Goal: Contribute content: Add original content to the website for others to see

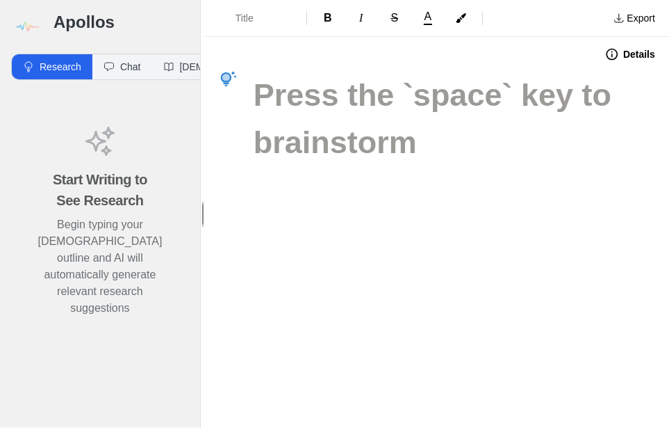
click at [254, 95] on h1 at bounding box center [437, 95] width 367 height 47
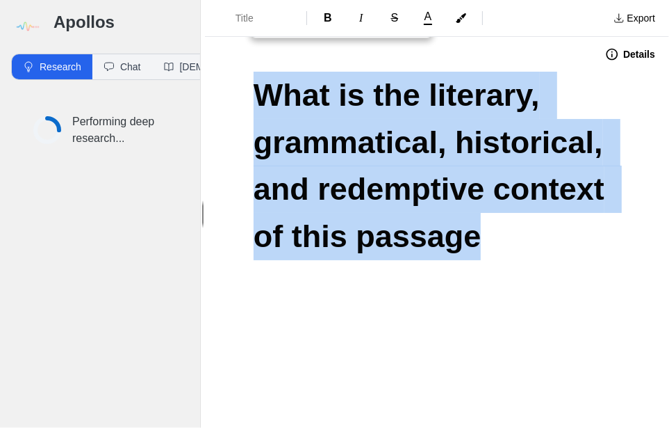
drag, startPoint x: 483, startPoint y: 234, endPoint x: 241, endPoint y: 84, distance: 284.7
click at [241, 84] on div "What is the literary, grammatical, historical, and redemptive context of this p…" at bounding box center [437, 218] width 464 height 292
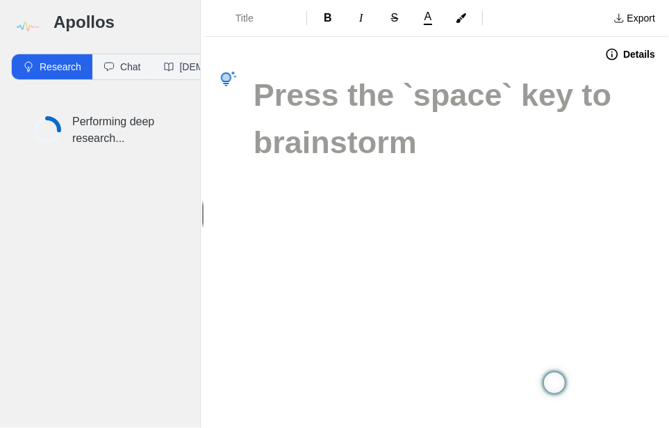
click at [348, 86] on h1 at bounding box center [437, 95] width 367 height 47
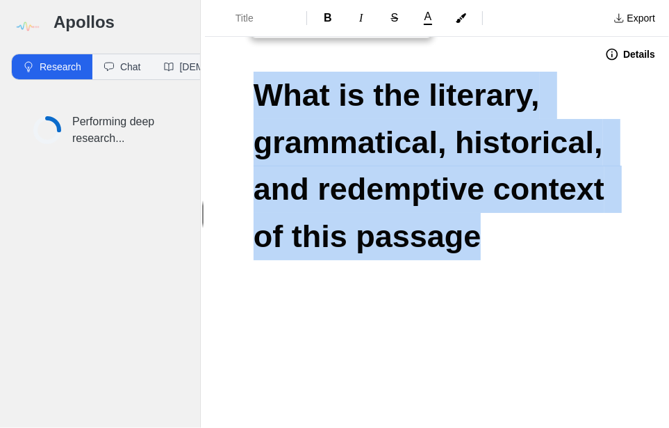
drag, startPoint x: 491, startPoint y: 232, endPoint x: 241, endPoint y: 101, distance: 283.3
click at [236, 102] on div "What is the literary, grammatical, historical, and redemptive context of this p…" at bounding box center [437, 218] width 464 height 292
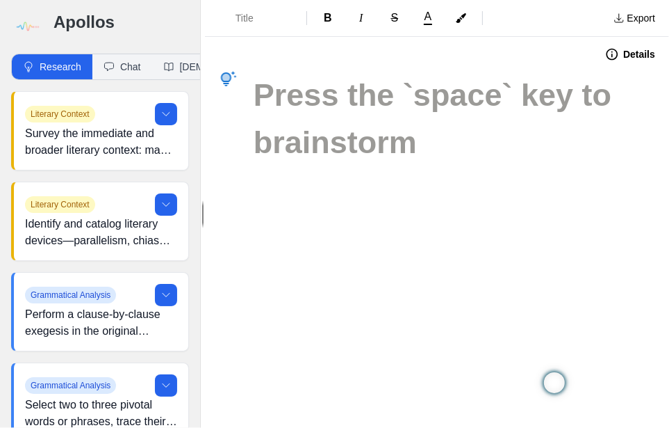
click at [302, 83] on h1 at bounding box center [437, 95] width 367 height 47
click at [261, 95] on h1 at bounding box center [437, 95] width 367 height 47
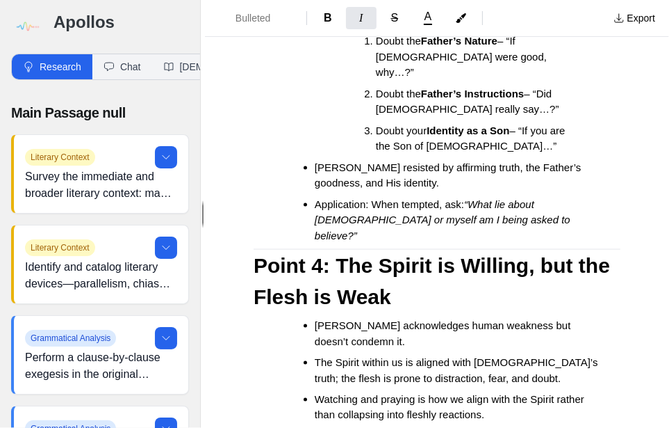
click at [569, 252] on h3 "Point 4: The Spirit is Willing, but the Flesh is Weak" at bounding box center [437, 281] width 367 height 63
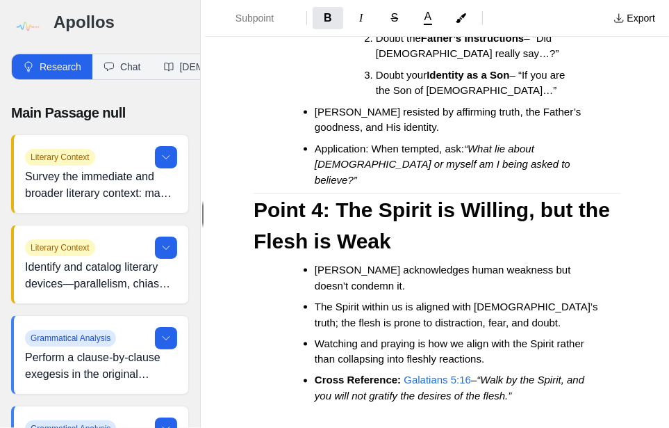
scroll to position [1410, 0]
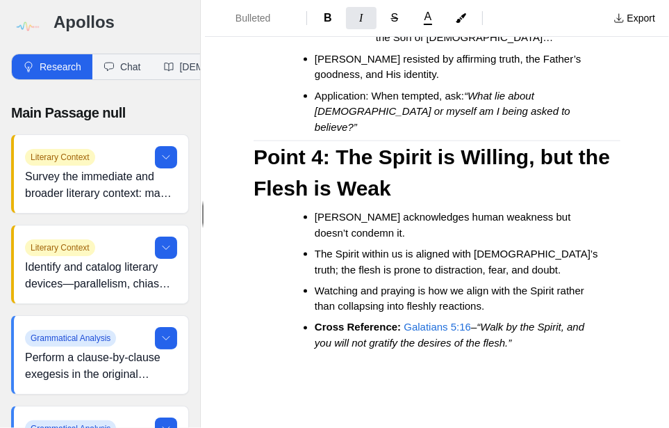
click at [581, 320] on li "Cross Reference: Galatians 5:16 – “Walk by the Spirit, and you will not gratify…" at bounding box center [457, 335] width 284 height 31
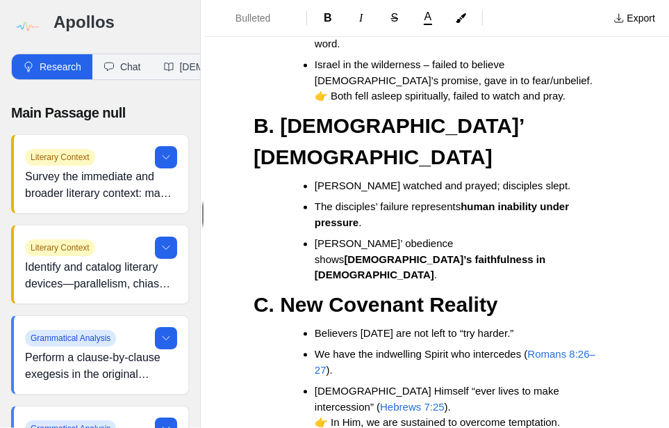
scroll to position [1852, 0]
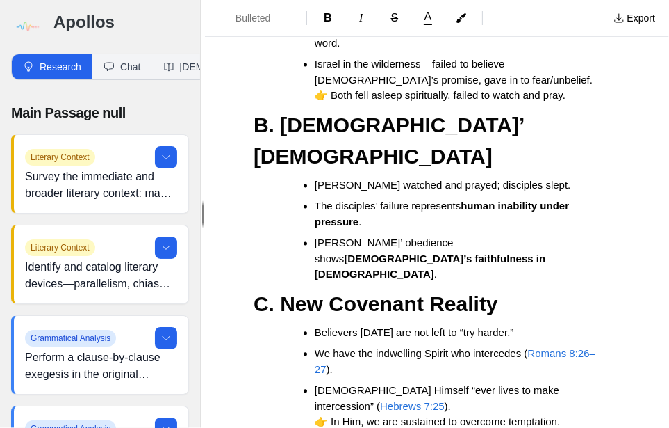
click at [587, 382] on li "[DEMOGRAPHIC_DATA] Himself “ever lives to make intercession” ( [DEMOGRAPHIC_DAT…" at bounding box center [457, 405] width 284 height 47
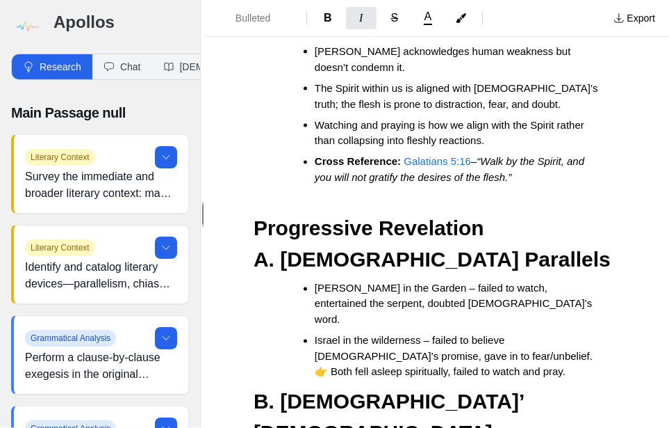
scroll to position [1555, 0]
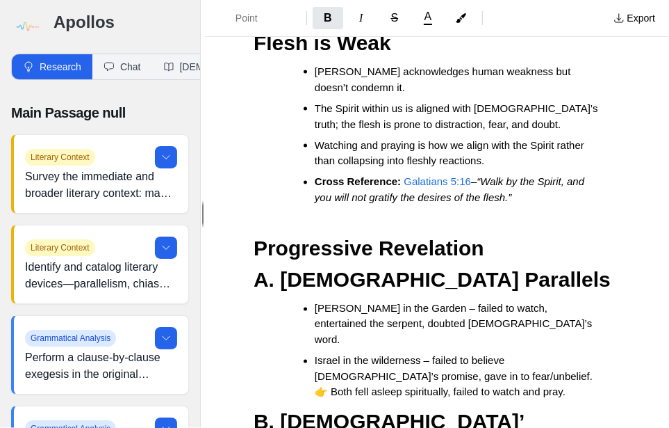
click at [257, 237] on strong "Progressive Revelation" at bounding box center [369, 248] width 231 height 23
click at [254, 268] on strong "A. [DEMOGRAPHIC_DATA] Parallels" at bounding box center [432, 279] width 357 height 23
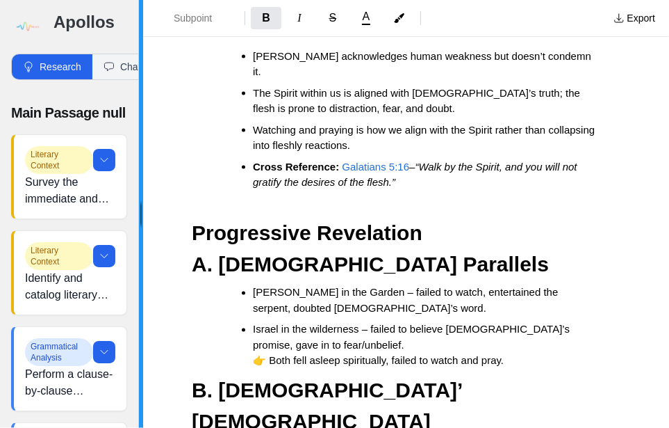
scroll to position [1415, 0]
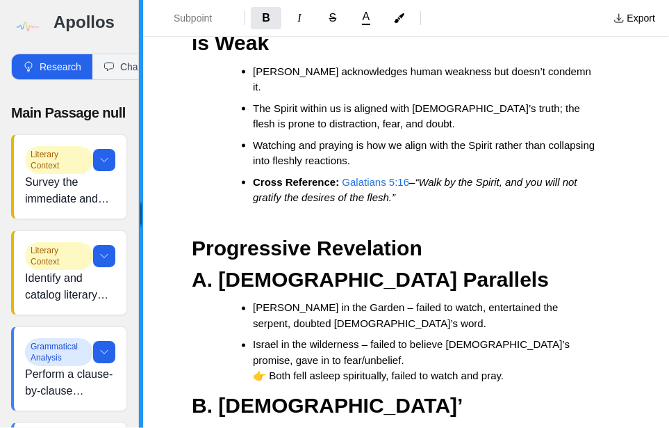
drag, startPoint x: 201, startPoint y: 109, endPoint x: 120, endPoint y: 116, distance: 80.9
click at [111, 115] on div "Apollos Research Chat [DEMOGRAPHIC_DATA] Main Passage null Literary Context Sur…" at bounding box center [334, 214] width 669 height 428
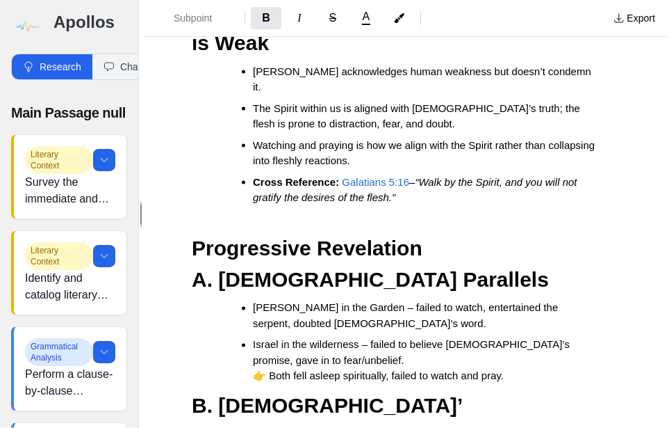
click at [594, 232] on h2 "Progressive Revelation" at bounding box center [406, 247] width 429 height 31
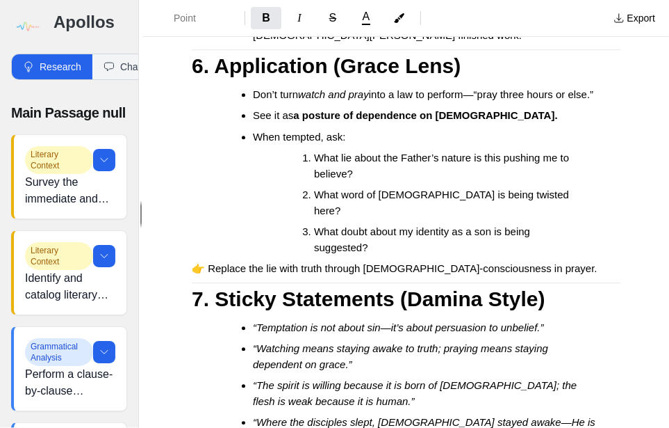
scroll to position [2562, 0]
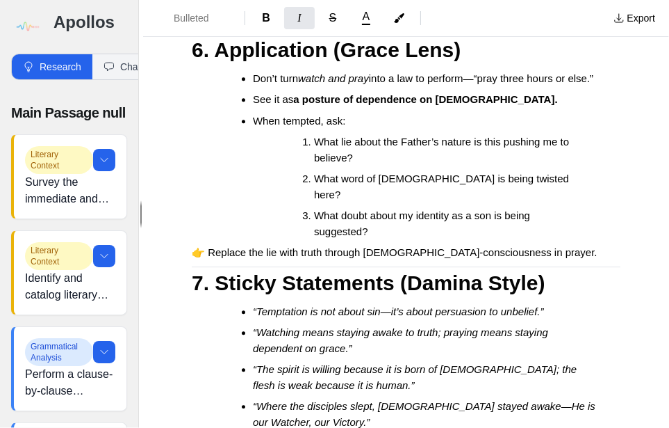
click at [333, 398] on li "“Where the disciples slept, [DEMOGRAPHIC_DATA] stayed awake—He is our Watcher, …" at bounding box center [425, 413] width 345 height 31
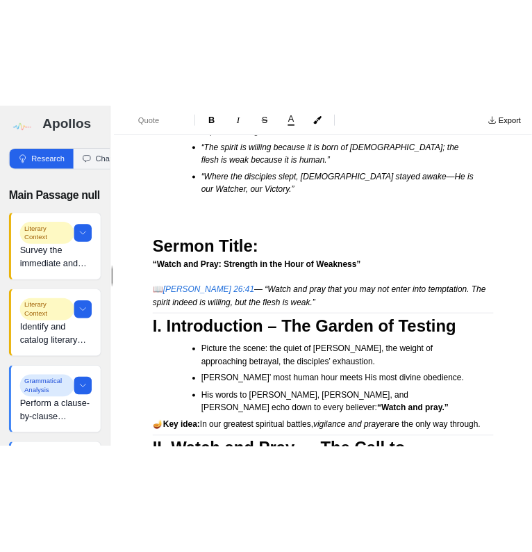
scroll to position [3957, 0]
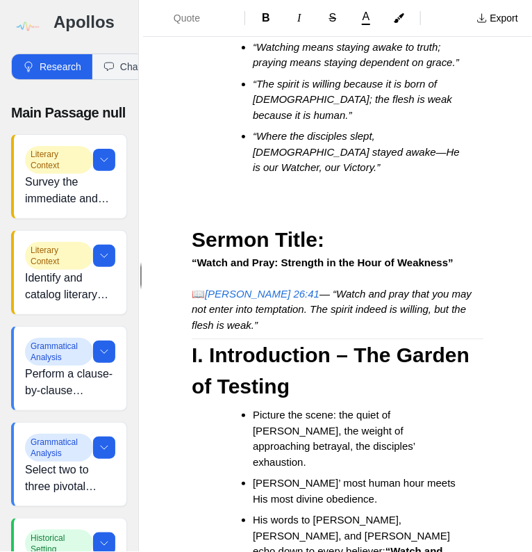
click at [469, 224] on h2 "Sermon Title:" at bounding box center [338, 239] width 292 height 31
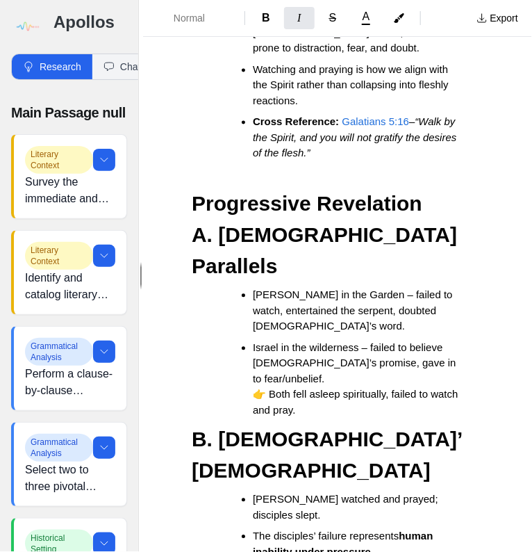
scroll to position [2002, 0]
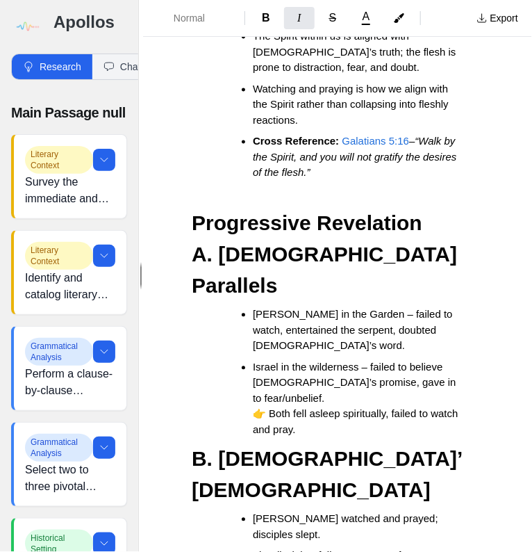
click at [434, 239] on h2 "Progressive Revelation" at bounding box center [338, 223] width 292 height 31
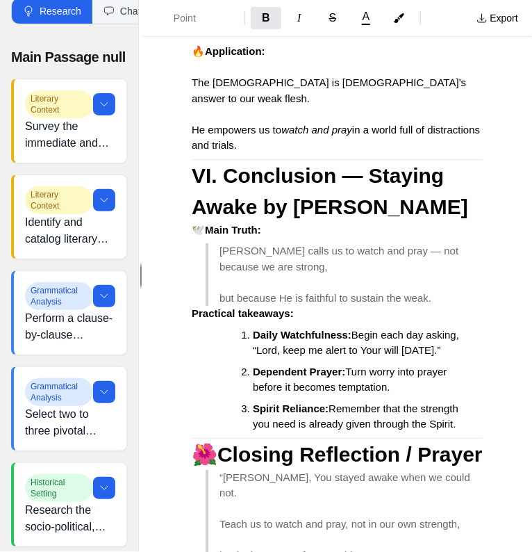
scroll to position [6399, 0]
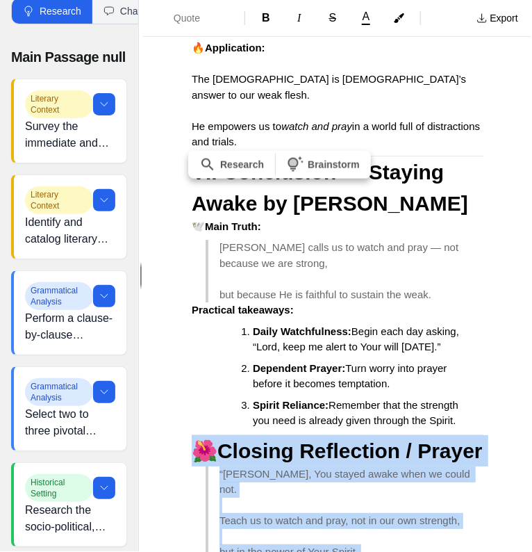
drag, startPoint x: 339, startPoint y: 449, endPoint x: 198, endPoint y: 236, distance: 254.9
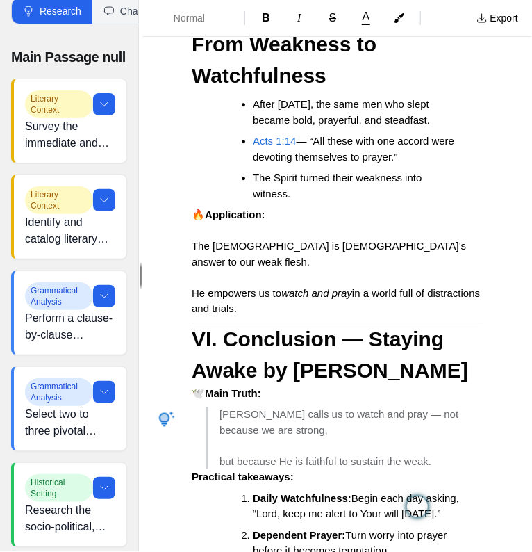
scroll to position [6211, 0]
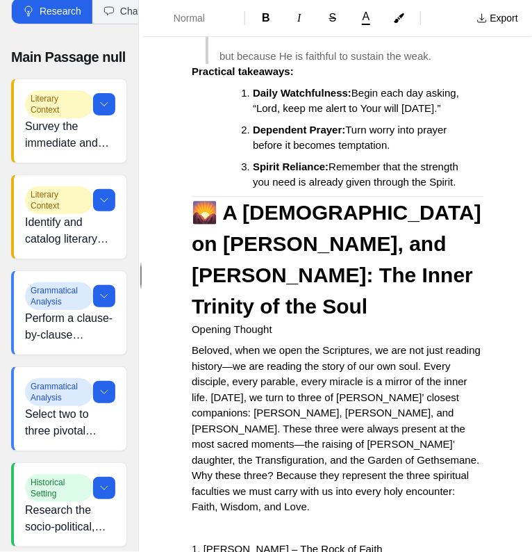
scroll to position [6662, 0]
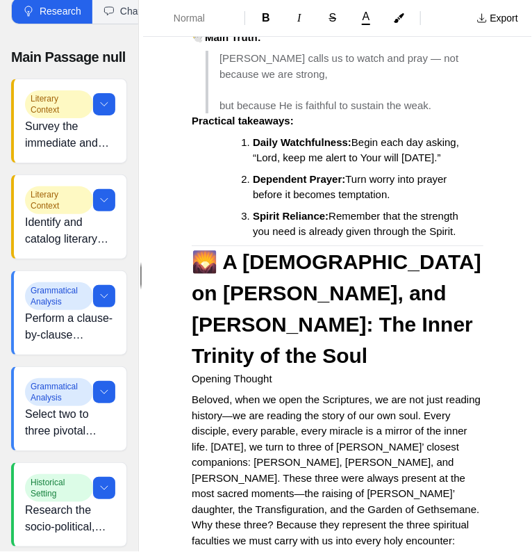
scroll to position [6551, 0]
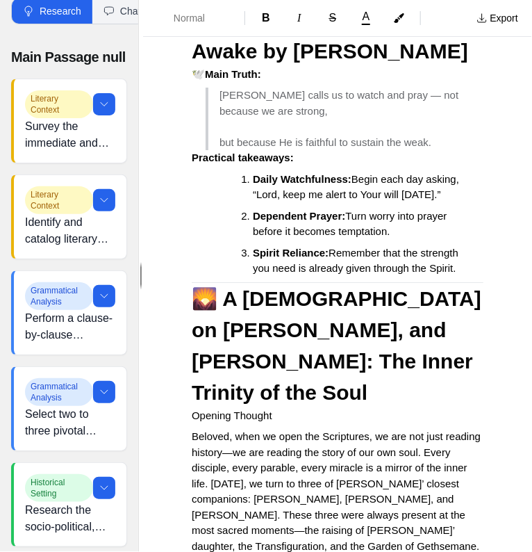
click at [204, 17] on span "Normal" at bounding box center [198, 18] width 49 height 14
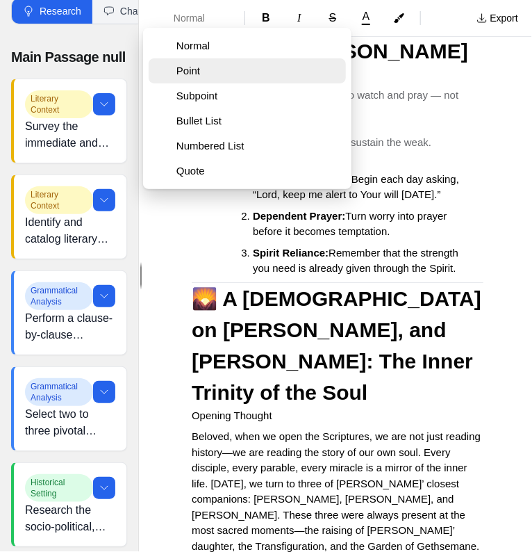
click at [212, 73] on span "Point" at bounding box center [259, 71] width 164 height 14
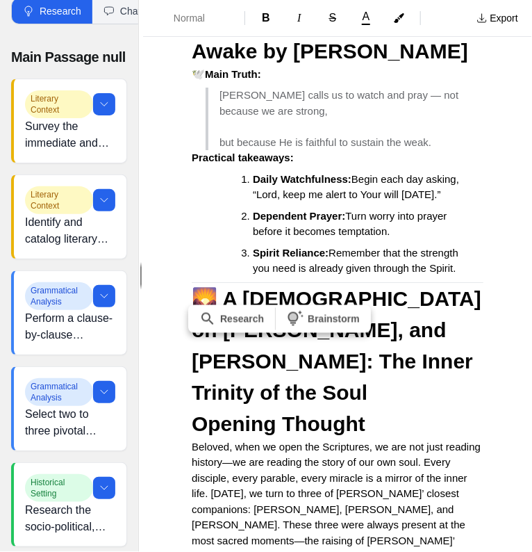
drag, startPoint x: 320, startPoint y: 377, endPoint x: 194, endPoint y: 373, distance: 125.9
click at [209, 22] on span "Normal" at bounding box center [198, 18] width 49 height 14
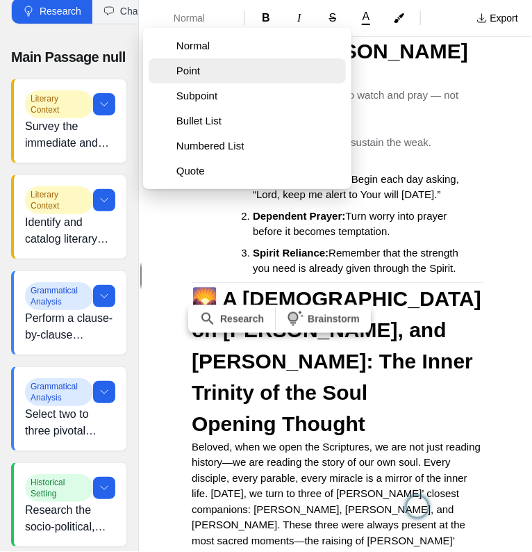
click at [204, 72] on span "Point" at bounding box center [259, 71] width 164 height 14
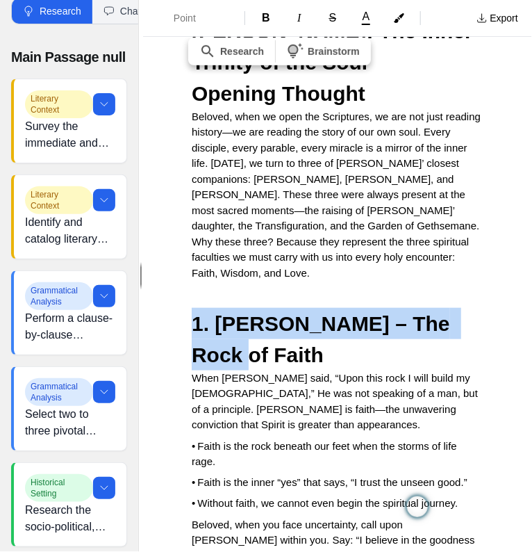
scroll to position [6885, 0]
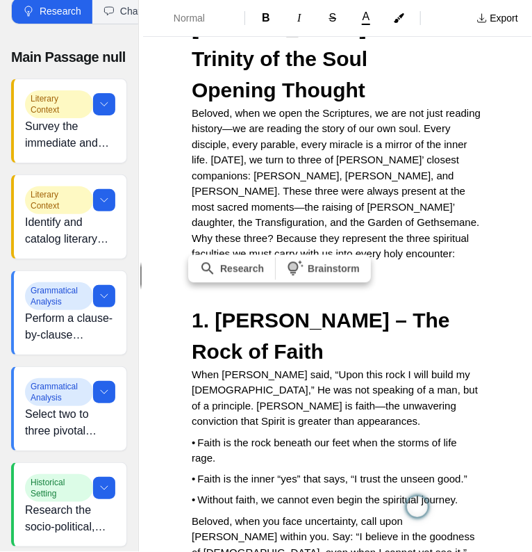
drag, startPoint x: 348, startPoint y: 328, endPoint x: 181, endPoint y: 332, distance: 166.2
click at [197, 22] on span "Normal" at bounding box center [198, 18] width 49 height 14
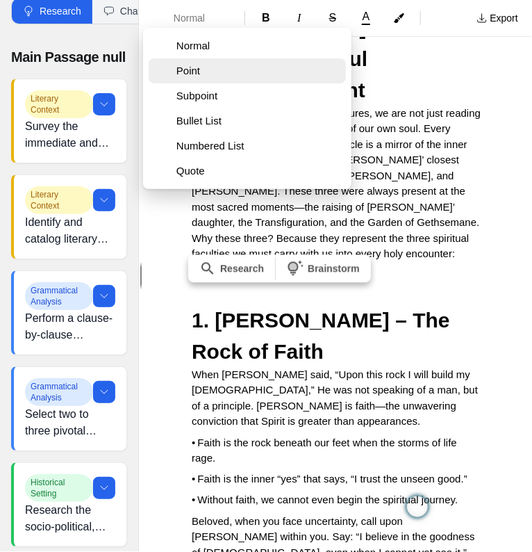
click at [202, 77] on span "Point" at bounding box center [259, 71] width 164 height 14
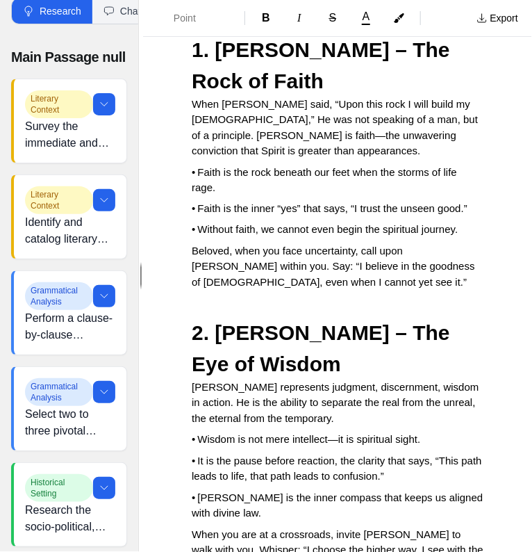
scroll to position [7163, 0]
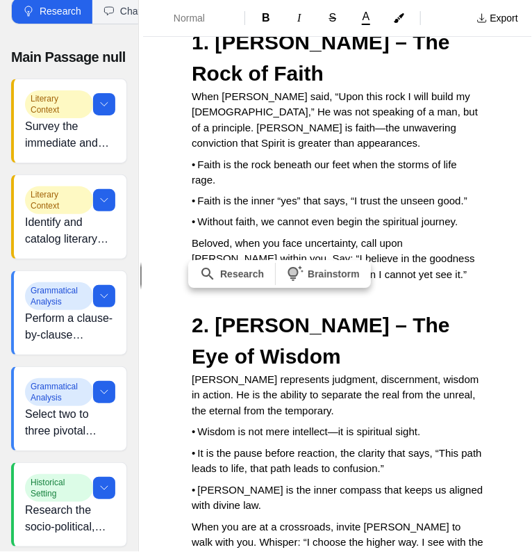
drag, startPoint x: 323, startPoint y: 334, endPoint x: 191, endPoint y: 314, distance: 133.0
click at [213, 20] on span "Normal" at bounding box center [198, 18] width 49 height 14
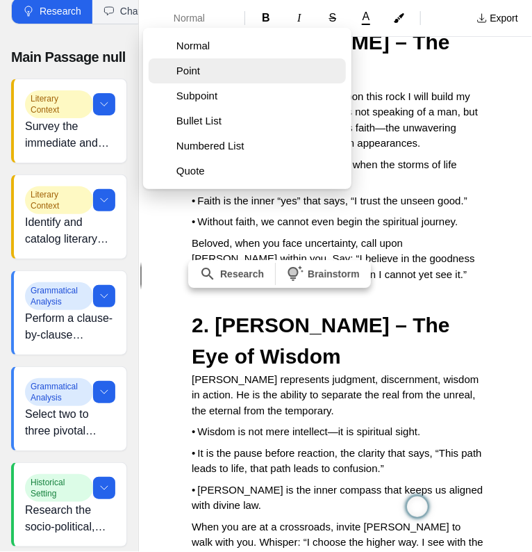
click at [211, 76] on span "Point" at bounding box center [259, 71] width 164 height 14
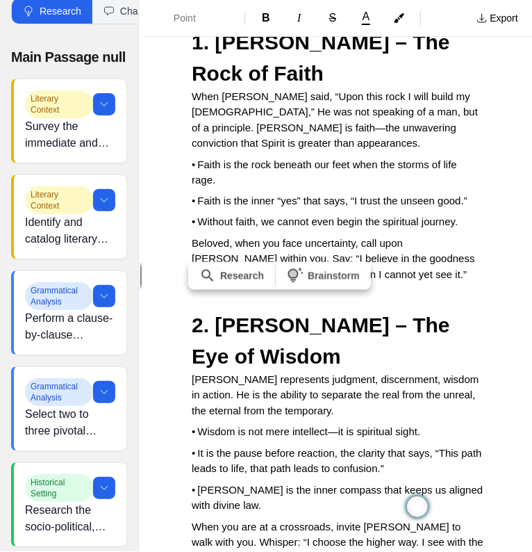
click at [407, 427] on p "When you are at a crossroads, invite [PERSON_NAME] to walk with you. Whisper: “…" at bounding box center [338, 543] width 292 height 47
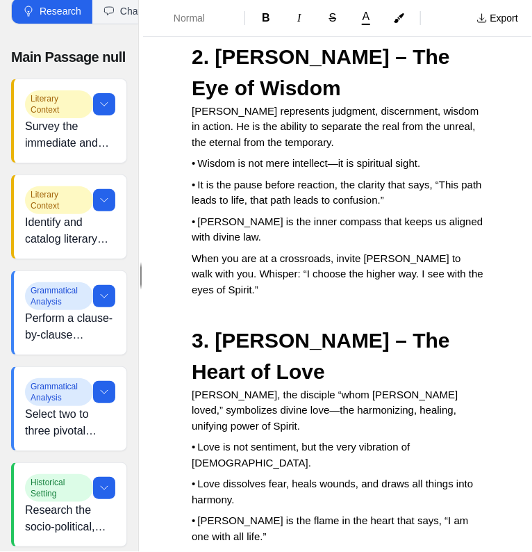
scroll to position [7441, 0]
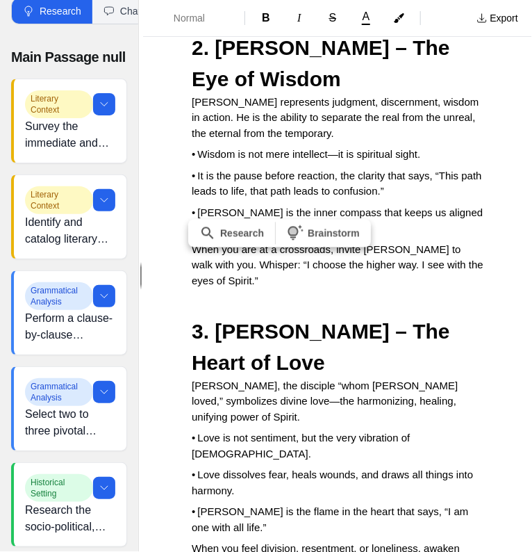
drag, startPoint x: 324, startPoint y: 288, endPoint x: 186, endPoint y: 287, distance: 137.6
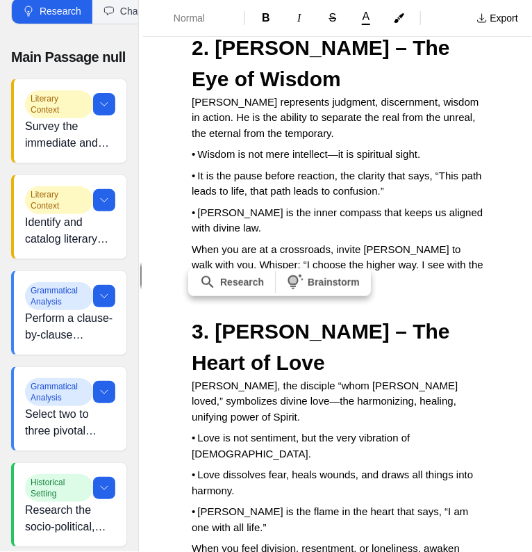
drag, startPoint x: 337, startPoint y: 289, endPoint x: 185, endPoint y: 288, distance: 152.2
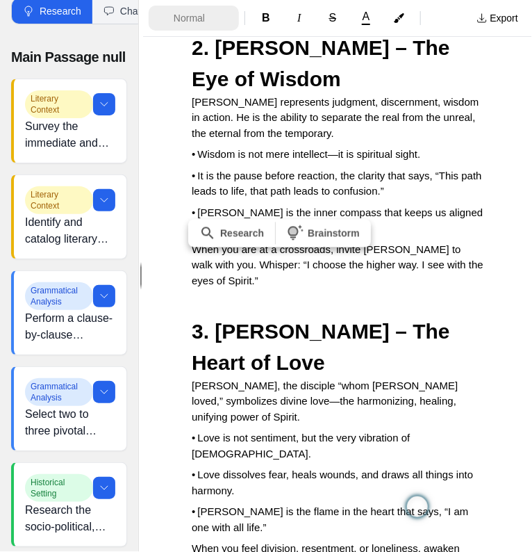
click at [197, 17] on span "Normal" at bounding box center [198, 18] width 49 height 14
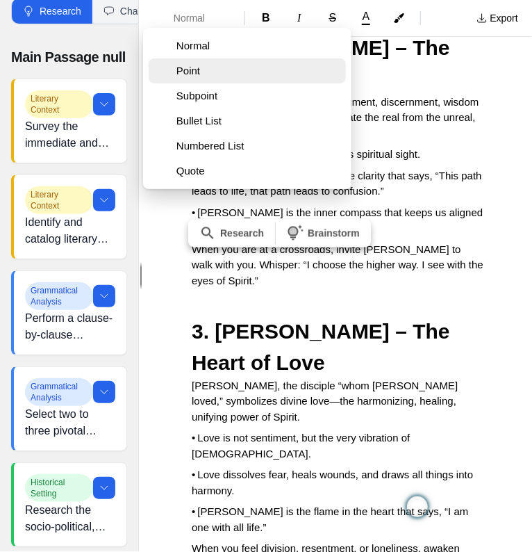
click at [195, 72] on span "Point" at bounding box center [259, 71] width 164 height 14
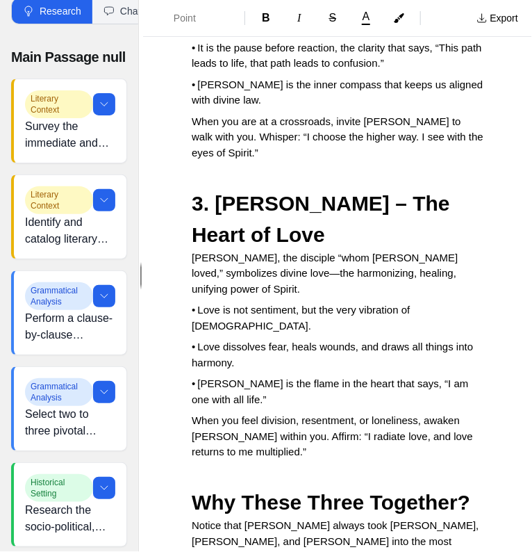
scroll to position [7570, 0]
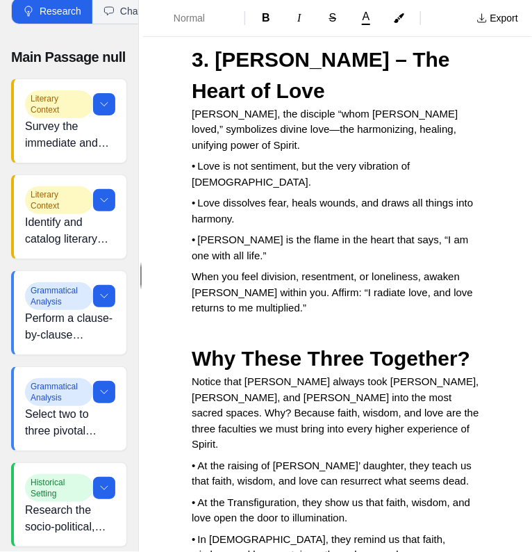
scroll to position [7742, 0]
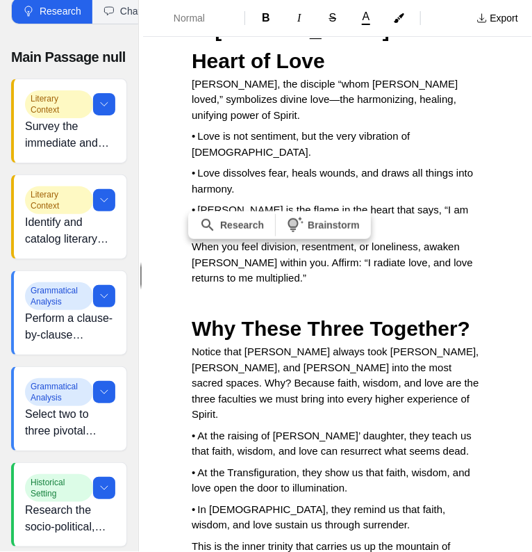
drag, startPoint x: 188, startPoint y: 284, endPoint x: 250, endPoint y: 301, distance: 64.7
click at [199, 19] on span "Normal" at bounding box center [198, 18] width 49 height 14
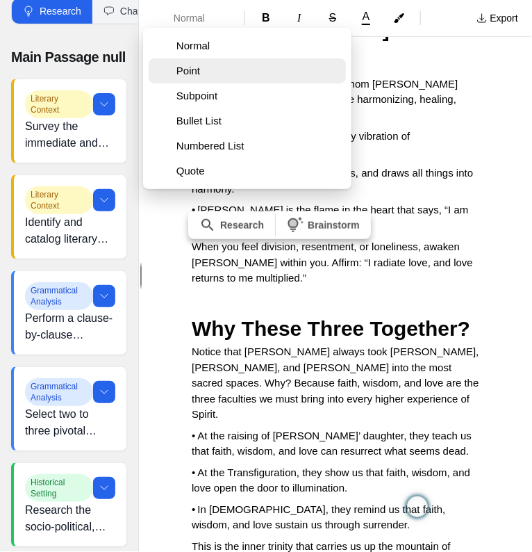
click at [197, 70] on span "Point" at bounding box center [259, 71] width 164 height 14
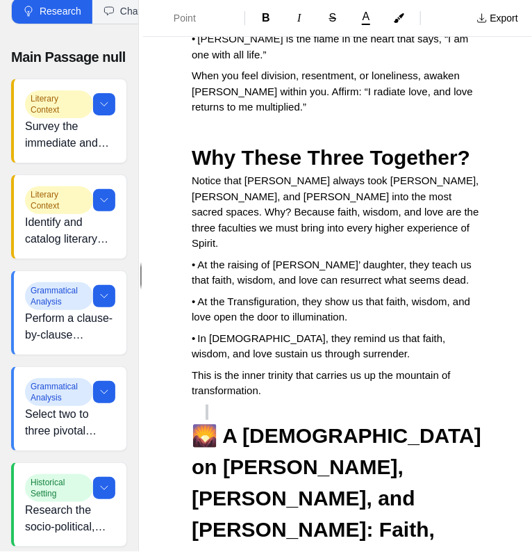
scroll to position [8020, 0]
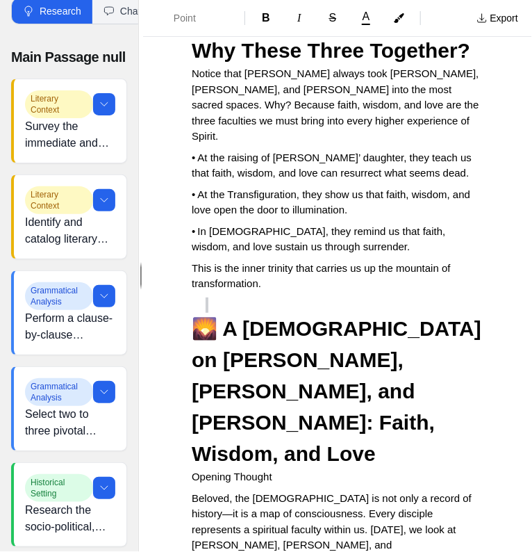
click at [194, 427] on span "Opening Thought" at bounding box center [232, 477] width 81 height 12
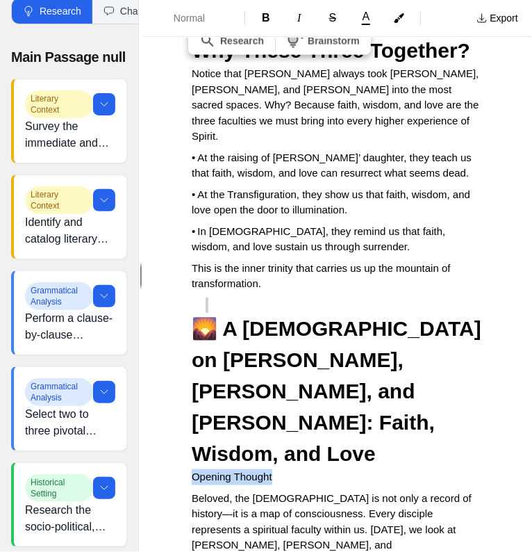
drag, startPoint x: 194, startPoint y: 99, endPoint x: 277, endPoint y: 92, distance: 83.7
click at [272, 427] on span "Opening Thought" at bounding box center [232, 477] width 81 height 12
click at [178, 26] on button "Normal" at bounding box center [194, 18] width 90 height 25
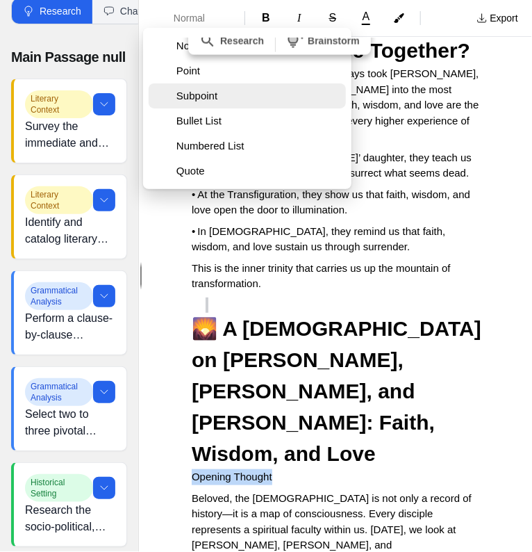
click at [193, 95] on span "Subpoint" at bounding box center [259, 96] width 164 height 14
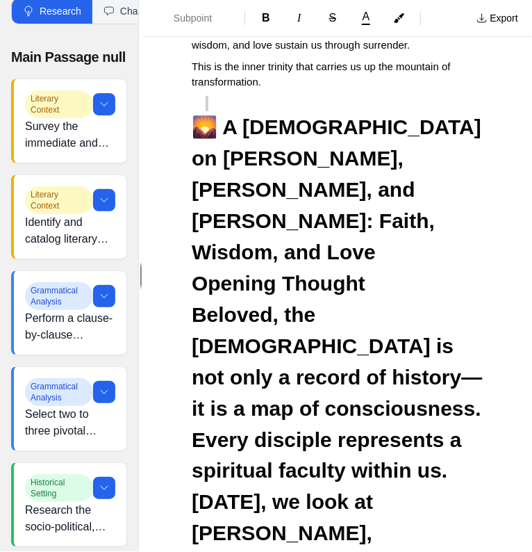
drag, startPoint x: 379, startPoint y: 168, endPoint x: 366, endPoint y: 177, distance: 15.4
drag, startPoint x: 361, startPoint y: 227, endPoint x: 360, endPoint y: 235, distance: 7.7
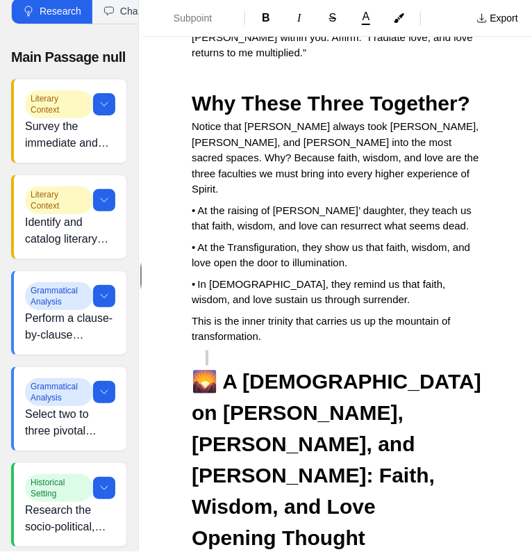
scroll to position [7888, 0]
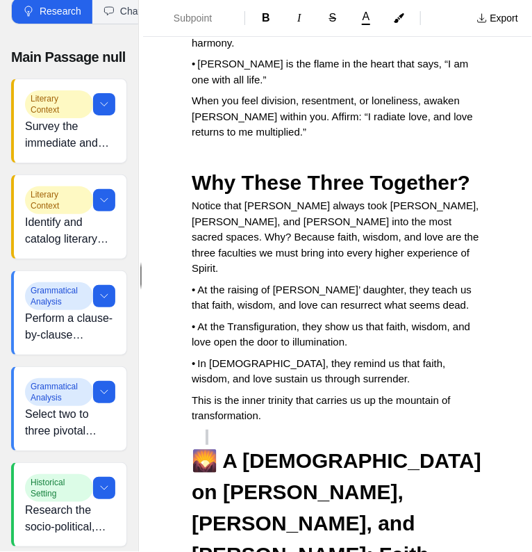
click at [195, 427] on span "🌄 A [DEMOGRAPHIC_DATA] on [PERSON_NAME], [PERSON_NAME], and [PERSON_NAME]: Fait…" at bounding box center [339, 523] width 295 height 148
click at [211, 18] on span "Point" at bounding box center [198, 18] width 49 height 14
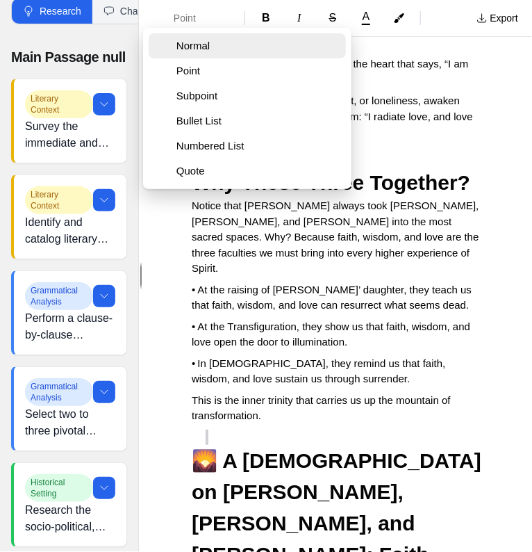
click at [206, 47] on span "Normal" at bounding box center [259, 46] width 164 height 14
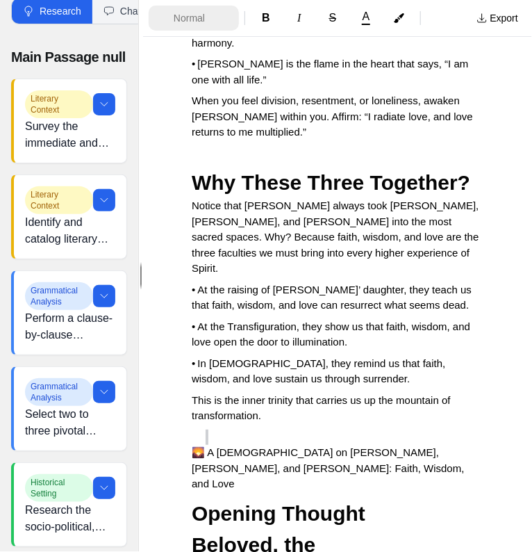
click at [217, 14] on span "Normal" at bounding box center [198, 18] width 49 height 14
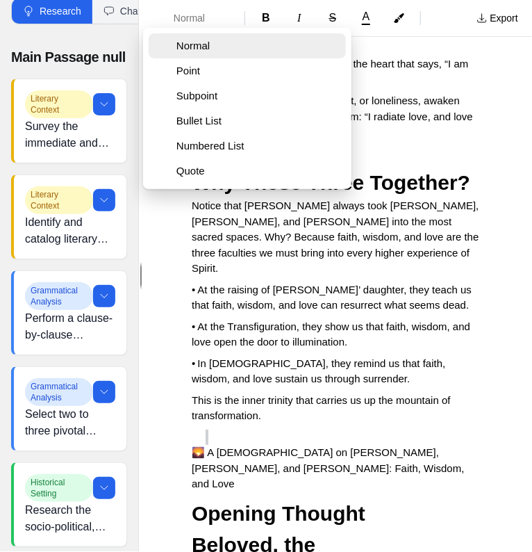
click at [209, 51] on span "Normal" at bounding box center [252, 46] width 150 height 14
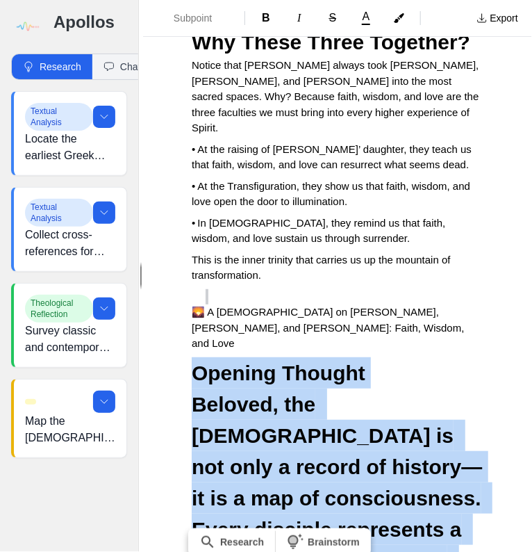
scroll to position [8093, 0]
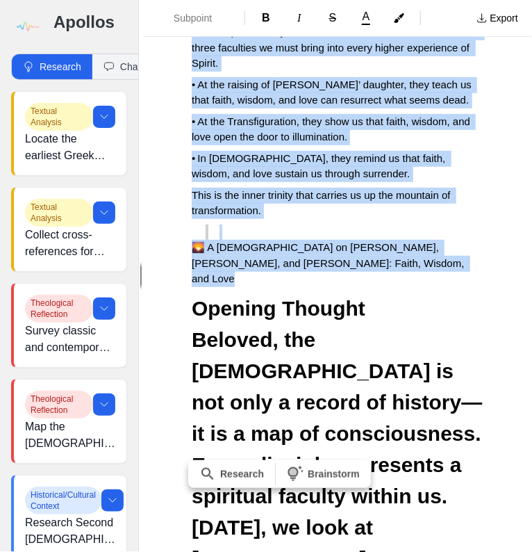
drag, startPoint x: 192, startPoint y: 179, endPoint x: 313, endPoint y: 474, distance: 319.2
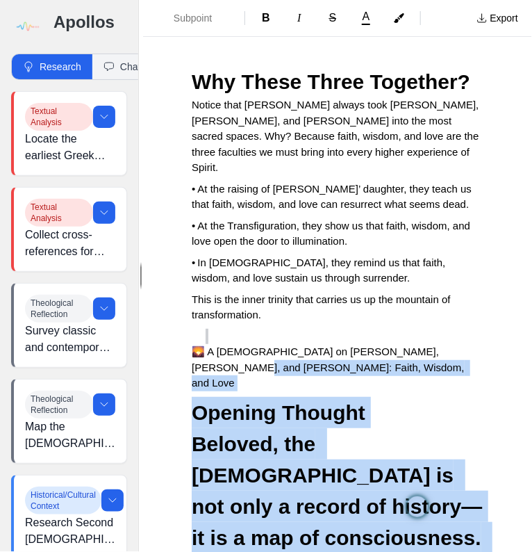
scroll to position [7888, 0]
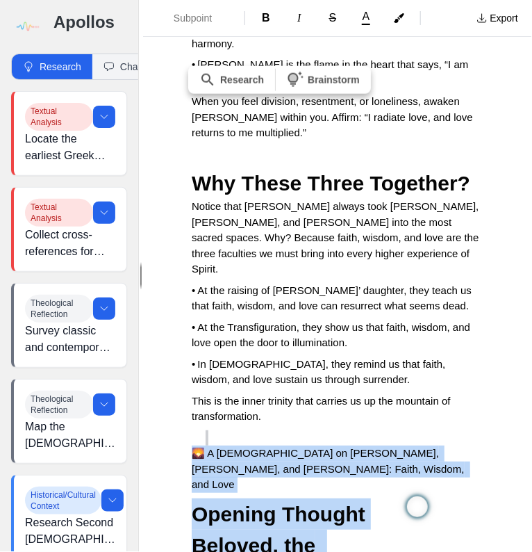
drag, startPoint x: 306, startPoint y: 481, endPoint x: 192, endPoint y: 143, distance: 357.2
click at [181, 19] on span "Subpoint" at bounding box center [198, 18] width 49 height 14
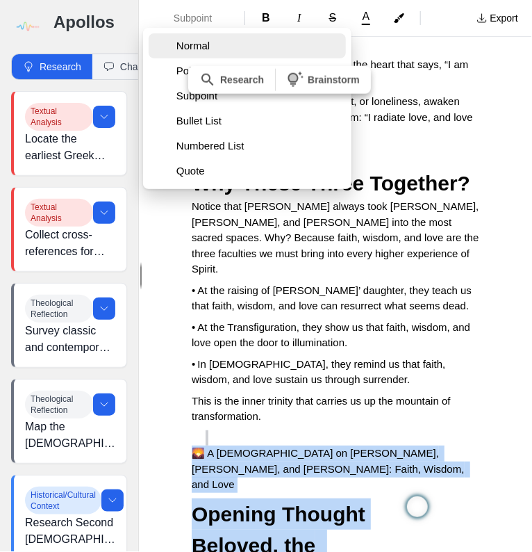
click at [189, 42] on span "Normal" at bounding box center [259, 46] width 164 height 14
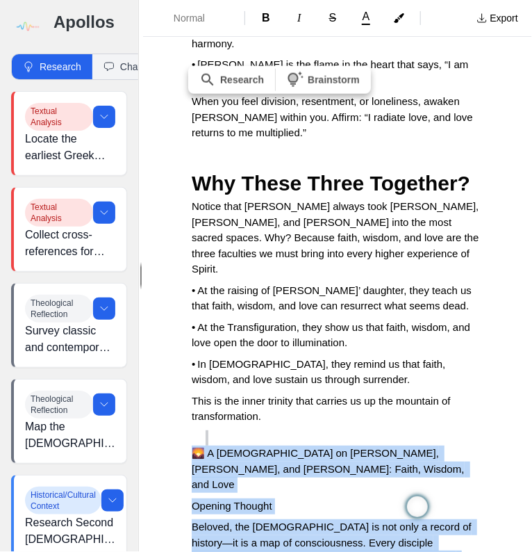
click at [303, 427] on p "Opening Thought" at bounding box center [338, 506] width 292 height 16
click at [293, 427] on p "Opening Thought" at bounding box center [338, 506] width 292 height 16
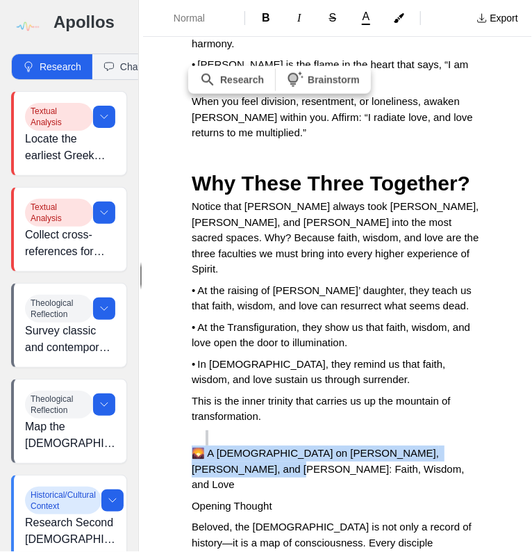
drag, startPoint x: 190, startPoint y: 136, endPoint x: 245, endPoint y: 154, distance: 57.2
click at [186, 22] on span "Normal" at bounding box center [198, 18] width 49 height 14
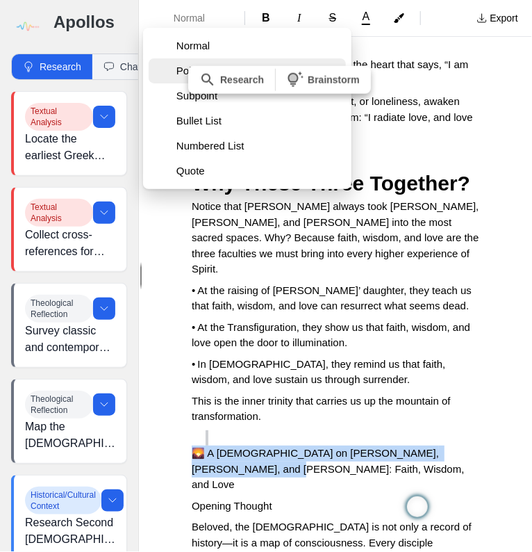
click at [181, 70] on span "Point" at bounding box center [259, 71] width 164 height 14
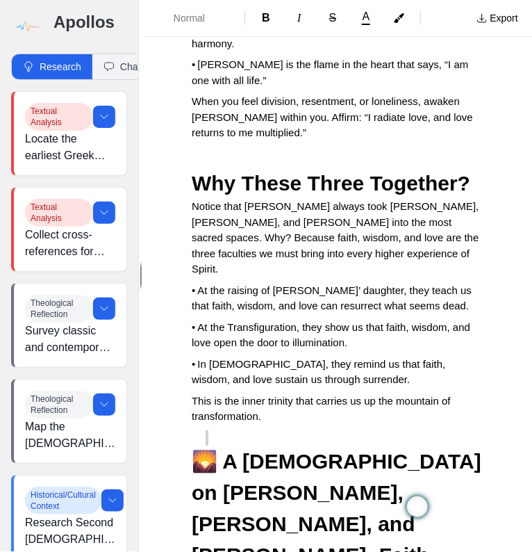
drag, startPoint x: 407, startPoint y: 242, endPoint x: 391, endPoint y: 245, distance: 16.9
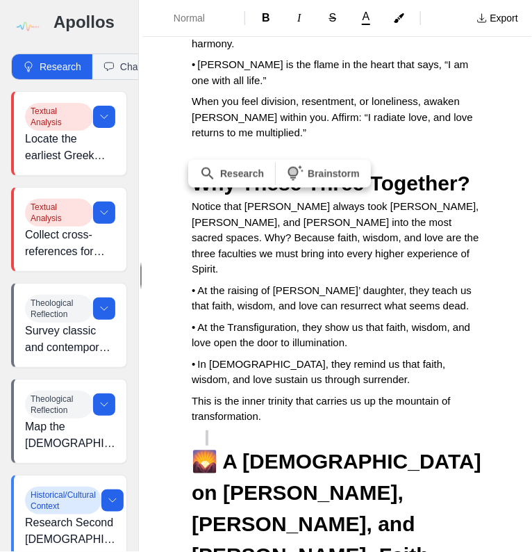
drag, startPoint x: 277, startPoint y: 230, endPoint x: 193, endPoint y: 231, distance: 83.4
click at [184, 19] on span "Normal" at bounding box center [198, 18] width 49 height 14
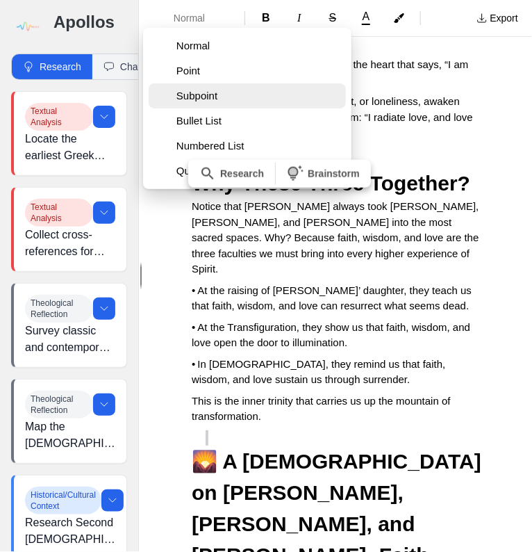
click at [188, 92] on span "Subpoint" at bounding box center [259, 96] width 164 height 14
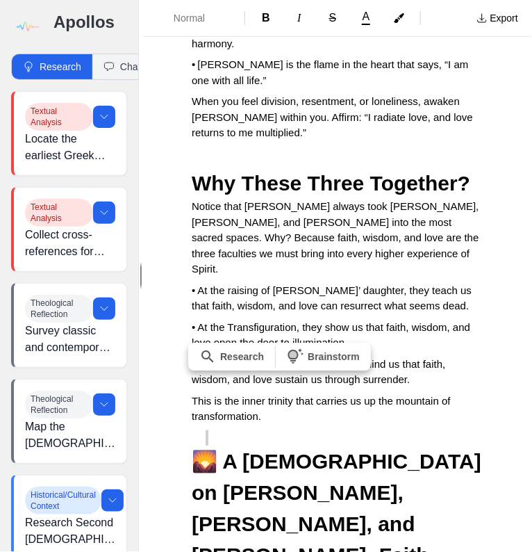
drag, startPoint x: 181, startPoint y: 416, endPoint x: 336, endPoint y: 412, distance: 155.1
click at [207, 24] on span "Normal" at bounding box center [198, 18] width 49 height 14
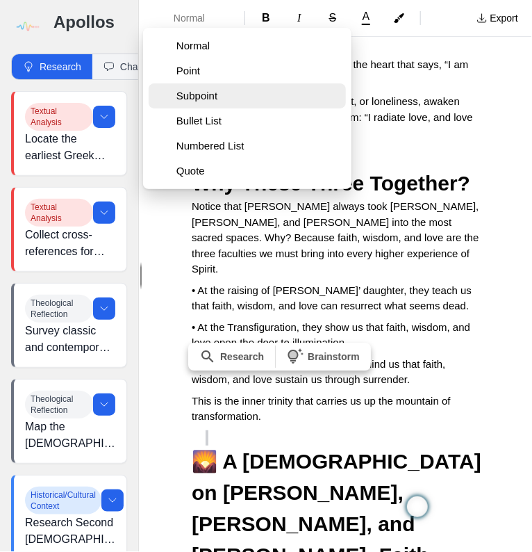
click at [200, 101] on span "Subpoint" at bounding box center [259, 96] width 164 height 14
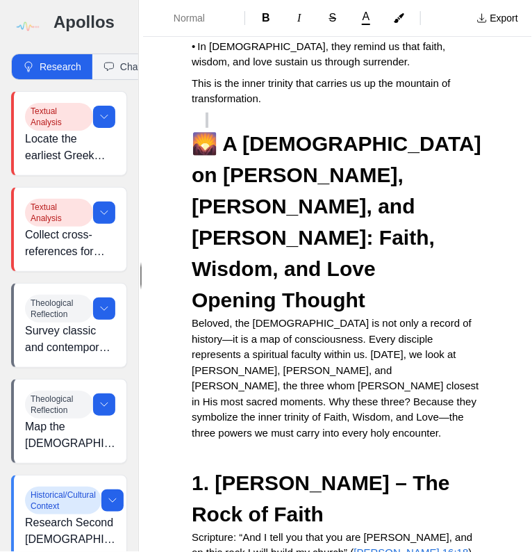
scroll to position [8277, 0]
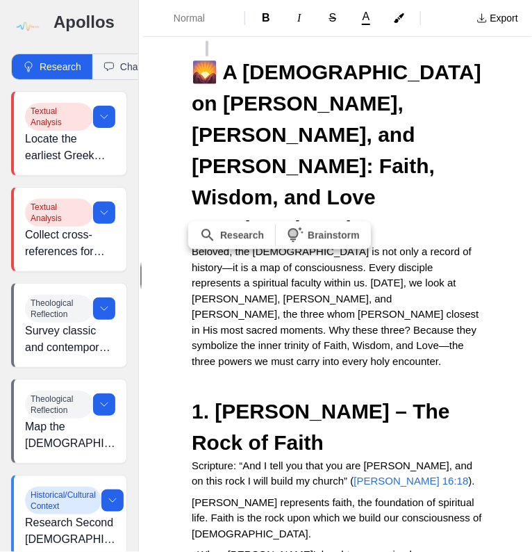
drag, startPoint x: 345, startPoint y: 292, endPoint x: 181, endPoint y: 298, distance: 164.1
click at [186, 23] on span "Normal" at bounding box center [198, 18] width 49 height 14
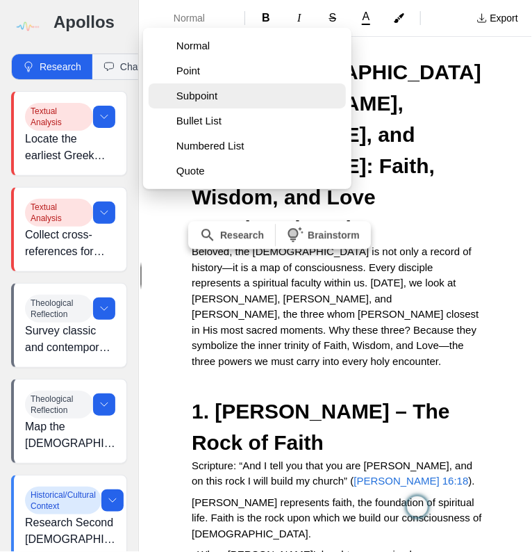
click at [190, 97] on span "Subpoint" at bounding box center [259, 96] width 164 height 14
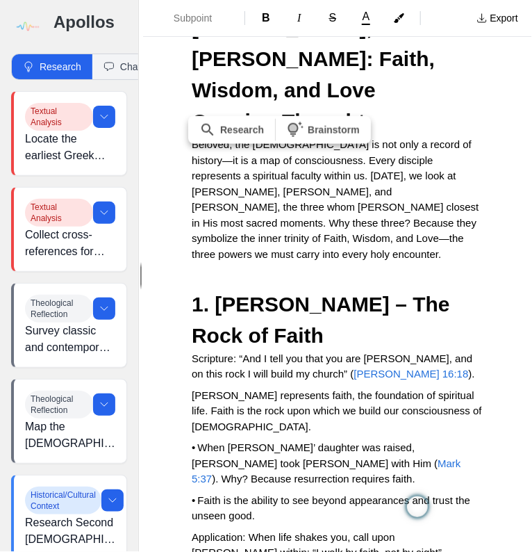
scroll to position [8499, 0]
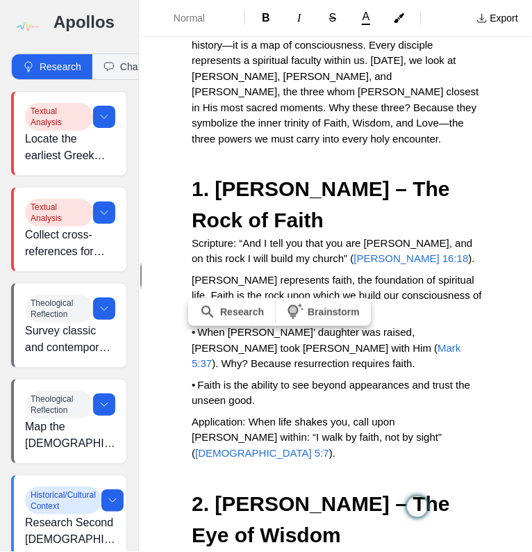
drag, startPoint x: 322, startPoint y: 371, endPoint x: 189, endPoint y: 370, distance: 132.8
click at [186, 22] on span "Normal" at bounding box center [198, 18] width 49 height 14
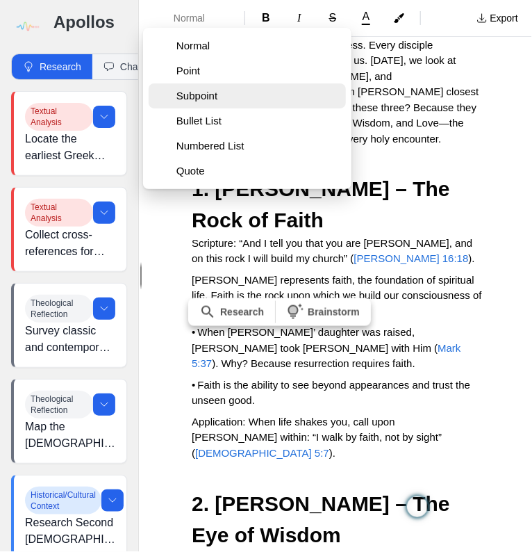
click at [192, 97] on span "Subpoint" at bounding box center [259, 96] width 164 height 14
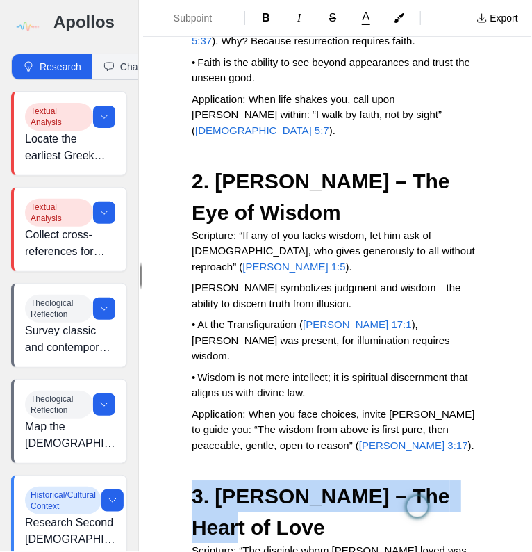
scroll to position [8833, 0]
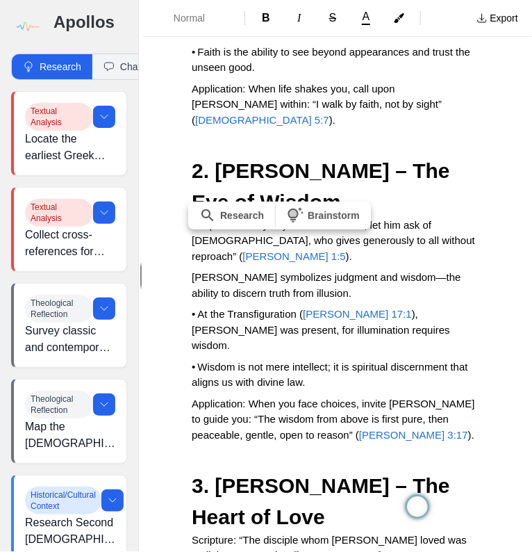
drag, startPoint x: 331, startPoint y: 272, endPoint x: 191, endPoint y: 263, distance: 140.0
click at [189, 23] on span "Normal" at bounding box center [198, 18] width 49 height 14
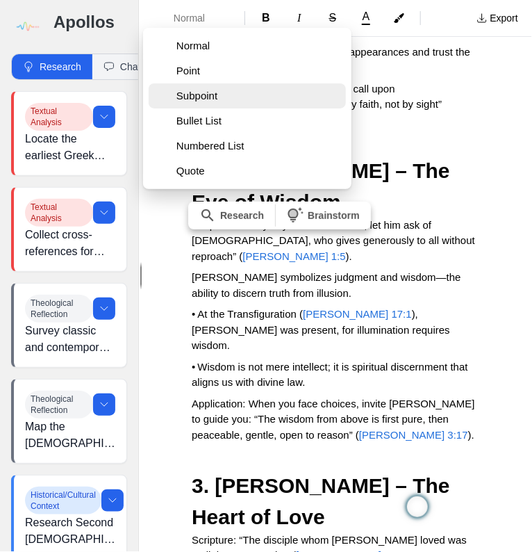
click at [192, 104] on button "Subpoint" at bounding box center [247, 95] width 197 height 25
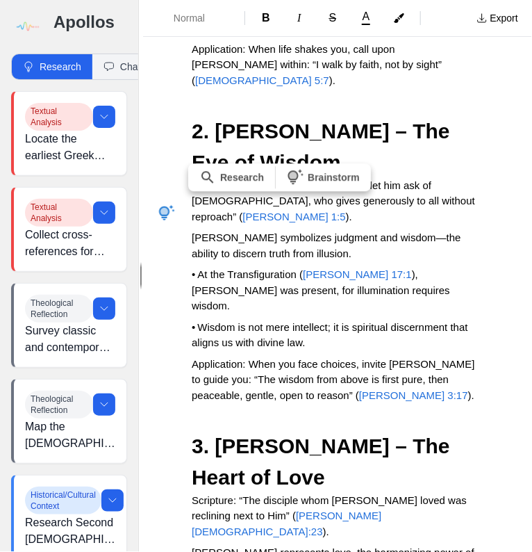
scroll to position [8908, 0]
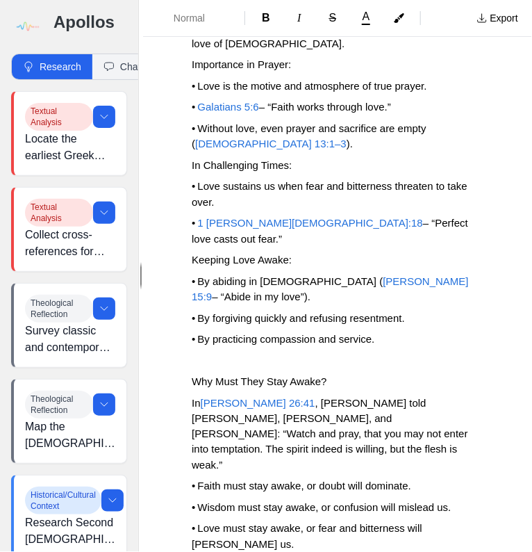
scroll to position [10928, 0]
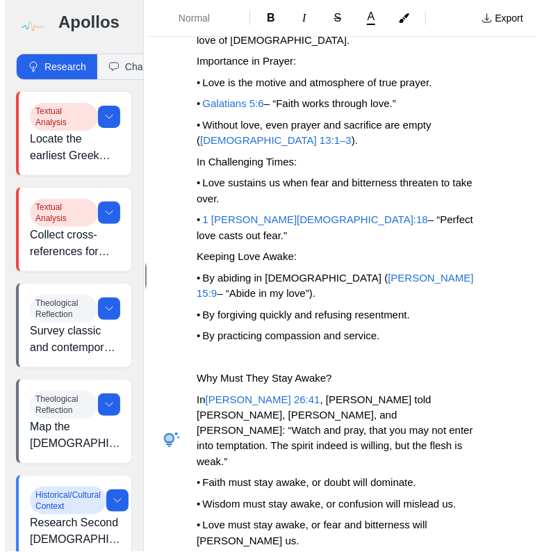
scroll to position [12390, 0]
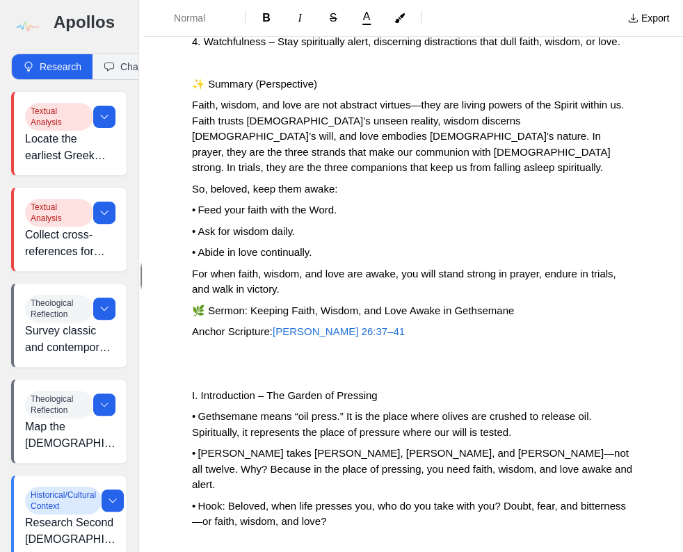
scroll to position [8370, 0]
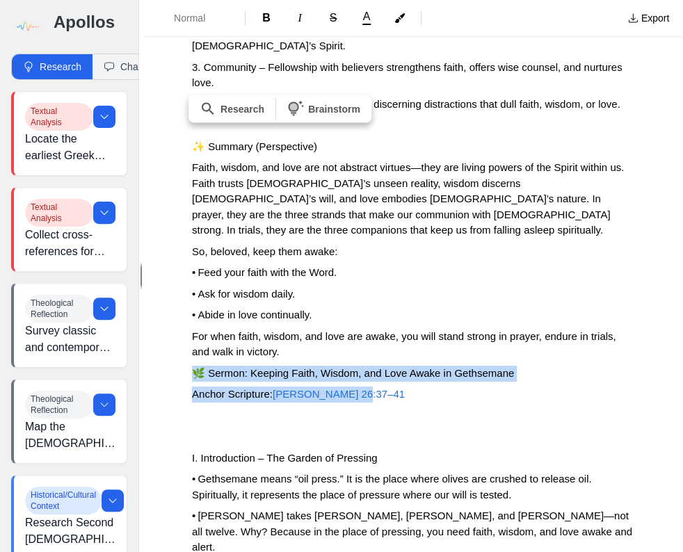
drag, startPoint x: 192, startPoint y: 168, endPoint x: 389, endPoint y: 182, distance: 197.2
click at [213, 20] on span "Normal" at bounding box center [198, 18] width 49 height 14
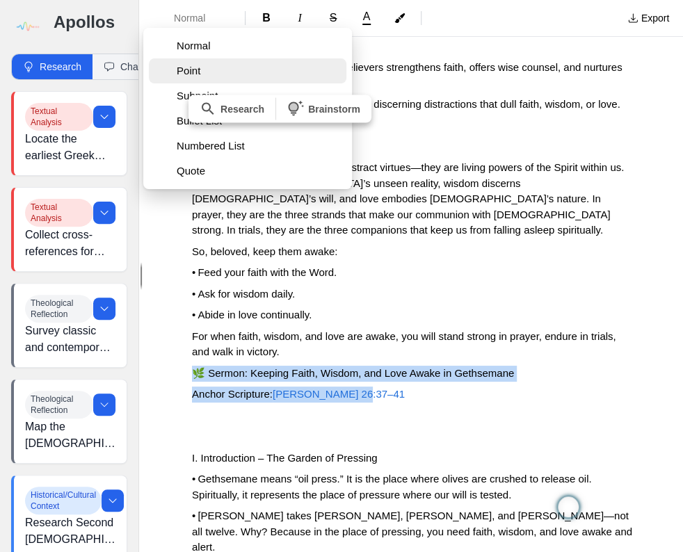
click at [195, 68] on span "Point" at bounding box center [259, 71] width 164 height 14
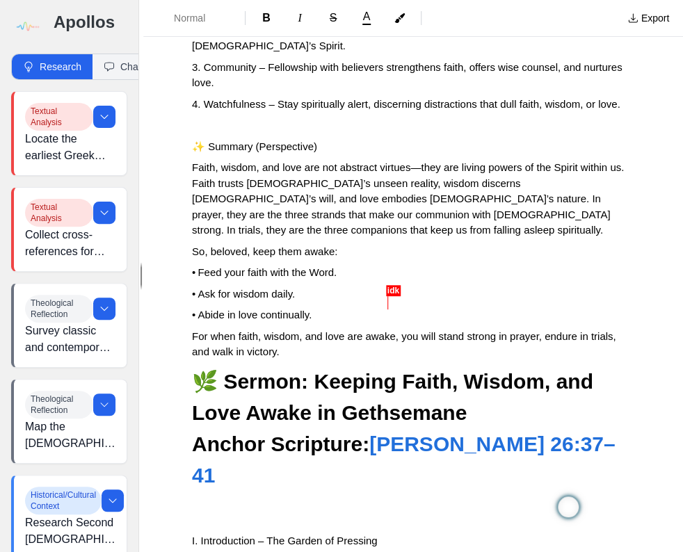
click at [509, 427] on p "I. Introduction – The Garden of Pressing" at bounding box center [413, 541] width 442 height 16
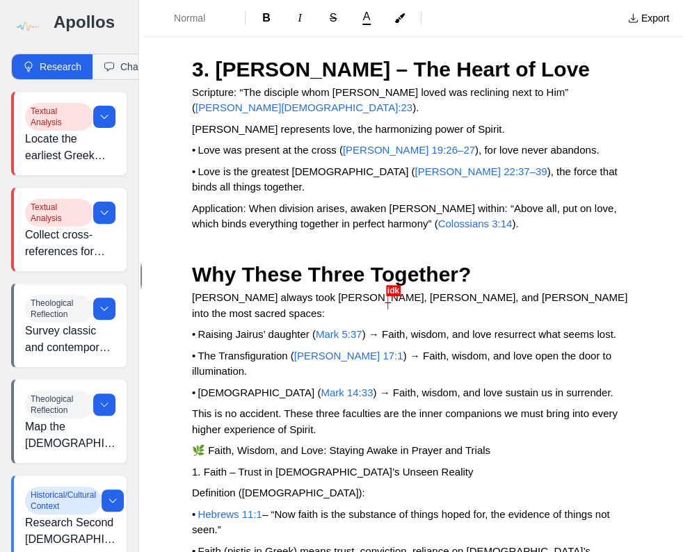
scroll to position [6479, 0]
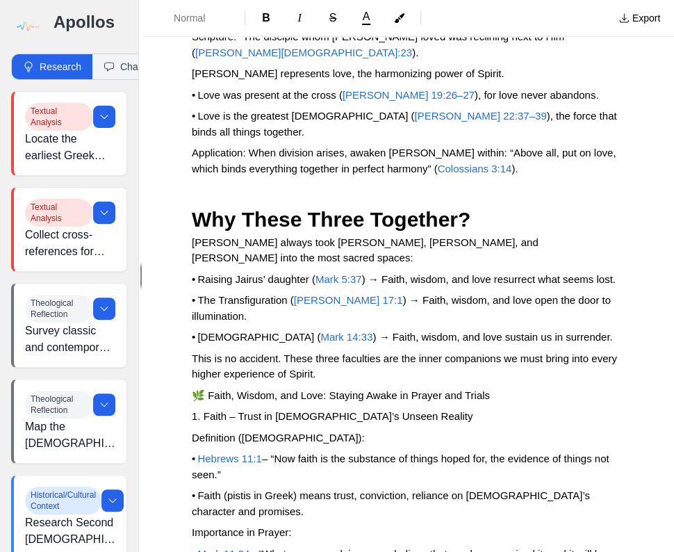
click at [192, 389] on span "🌿 Faith, Wisdom, and Love: Staying Awake in Prayer and Trials" at bounding box center [341, 395] width 298 height 12
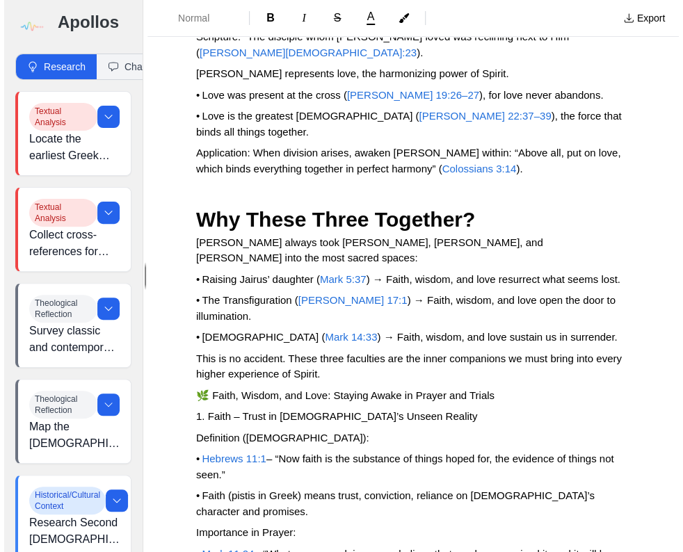
scroll to position [6646, 0]
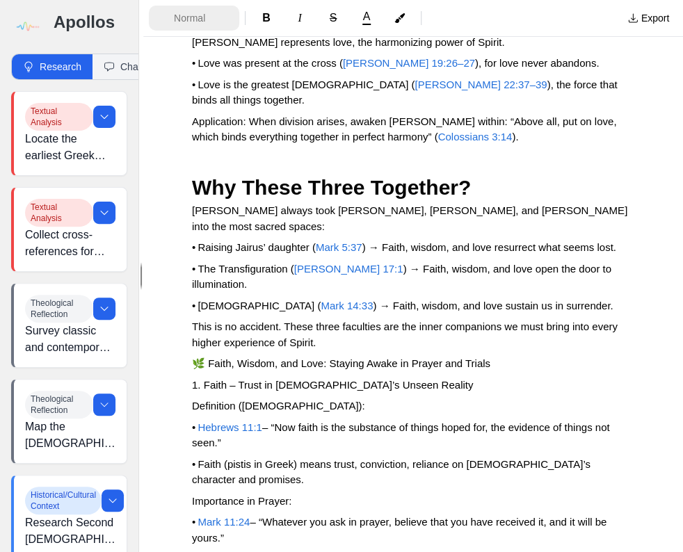
click at [209, 19] on span "Normal" at bounding box center [198, 18] width 49 height 14
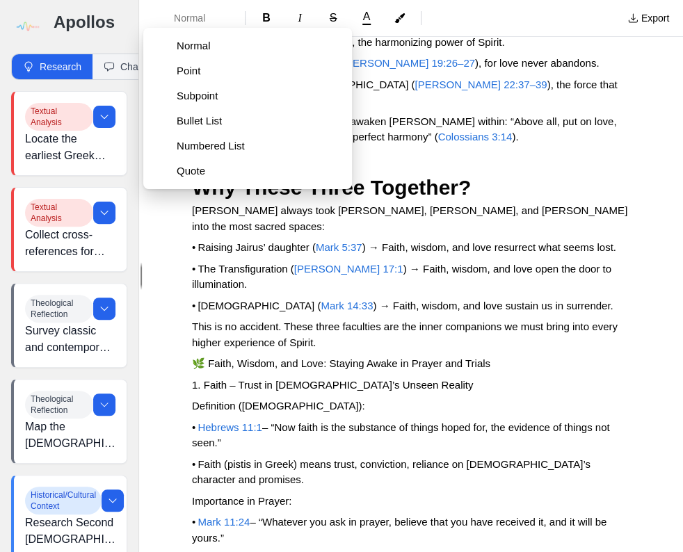
click at [200, 75] on span "Point" at bounding box center [259, 71] width 164 height 14
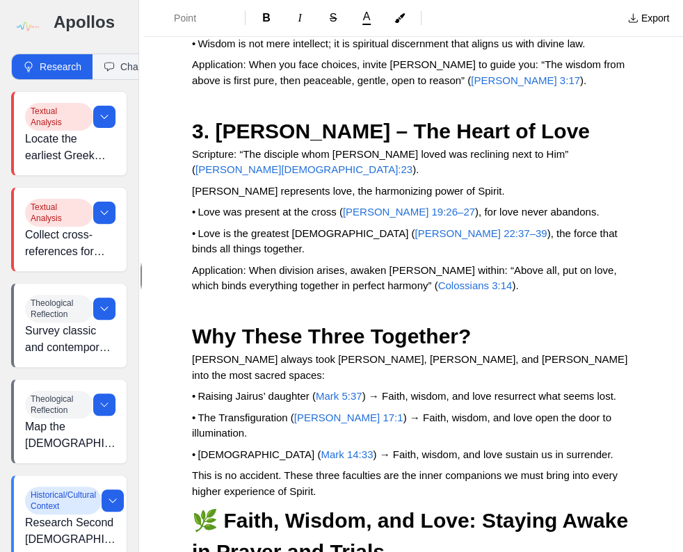
scroll to position [6479, 0]
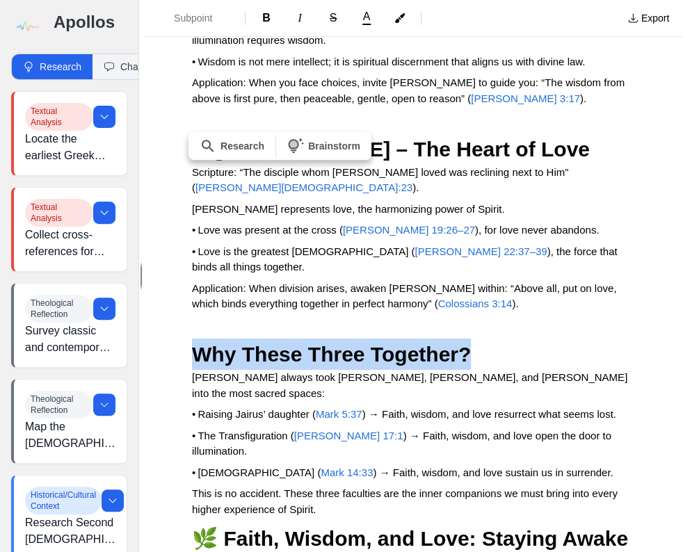
drag, startPoint x: 191, startPoint y: 204, endPoint x: 491, endPoint y: 198, distance: 300.4
click at [210, 19] on span "Subpoint" at bounding box center [198, 18] width 49 height 14
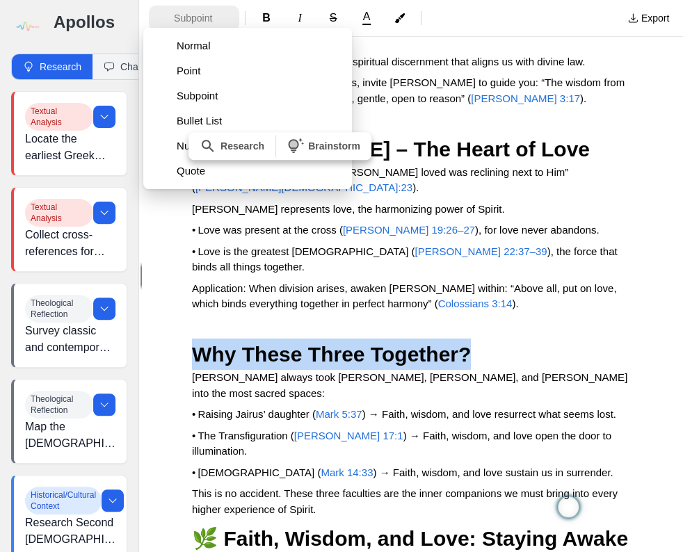
click at [210, 19] on span "Subpoint" at bounding box center [198, 18] width 49 height 14
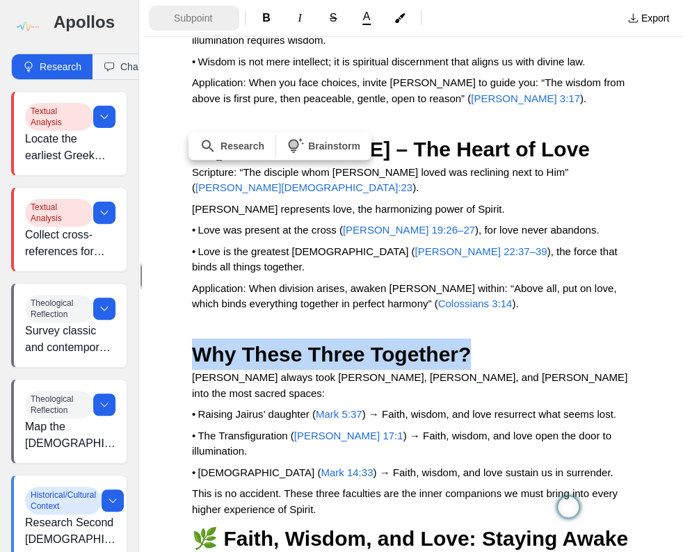
click at [211, 19] on span "Subpoint" at bounding box center [198, 18] width 49 height 14
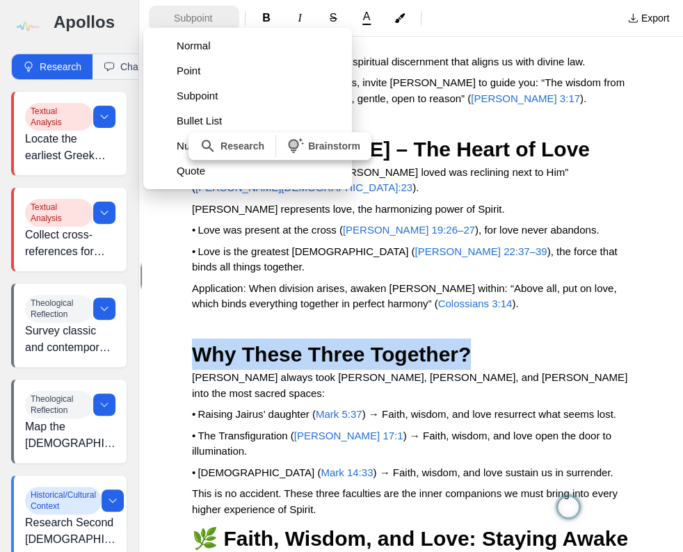
click at [212, 18] on span "Subpoint" at bounding box center [198, 18] width 49 height 14
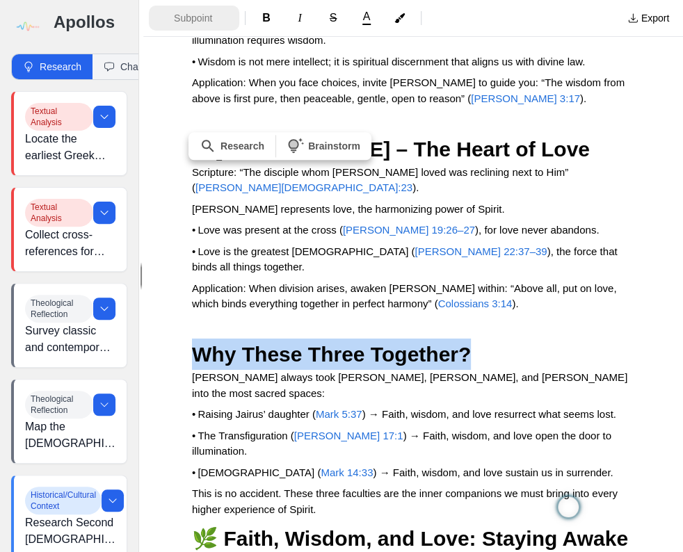
click at [212, 18] on span "Subpoint" at bounding box center [198, 18] width 49 height 14
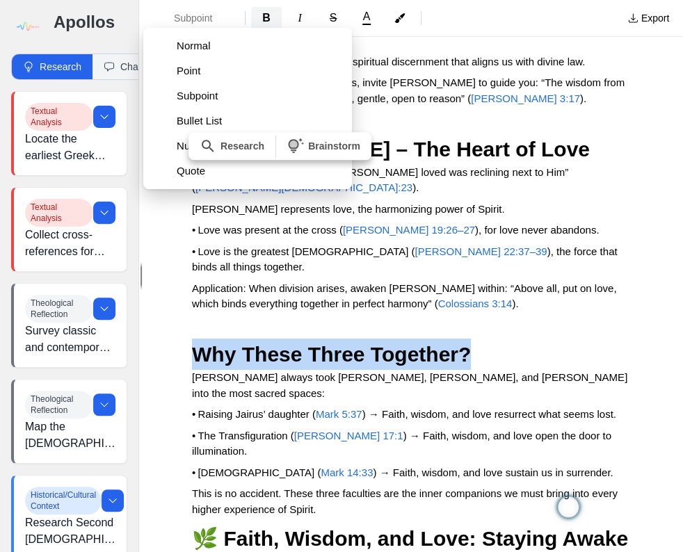
click at [268, 19] on span "B" at bounding box center [266, 18] width 8 height 12
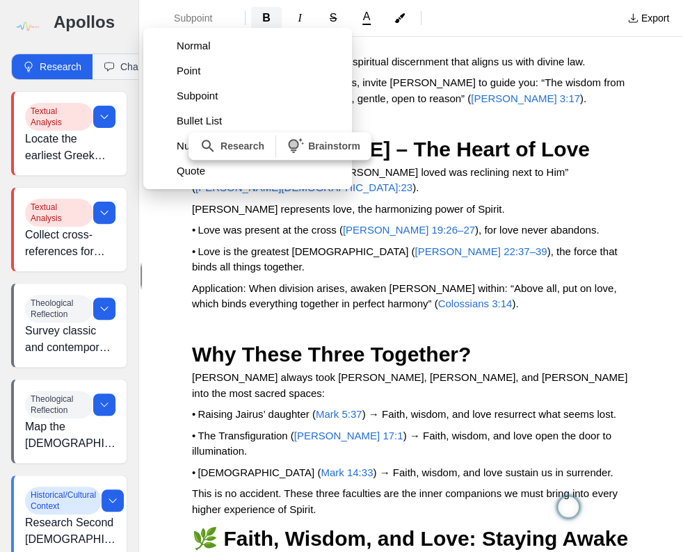
click at [263, 17] on span "B" at bounding box center [266, 18] width 8 height 12
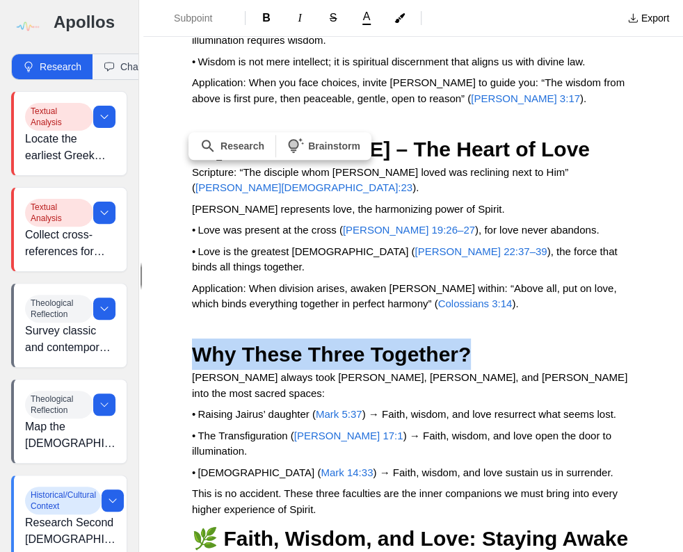
drag, startPoint x: 485, startPoint y: 208, endPoint x: 239, endPoint y: 156, distance: 250.7
click at [267, 20] on span "B" at bounding box center [266, 18] width 8 height 12
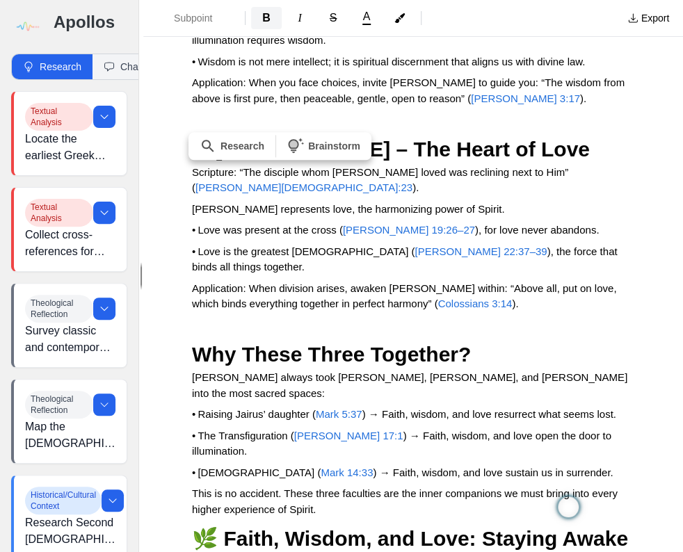
click at [267, 20] on span "B" at bounding box center [266, 18] width 8 height 12
click at [515, 339] on h3 "Why These Three Together?" at bounding box center [413, 354] width 442 height 31
click at [192, 427] on span "🌿 Faith, Wisdom, and Love: Staying Awake in Prayer and Trials" at bounding box center [412, 554] width 441 height 54
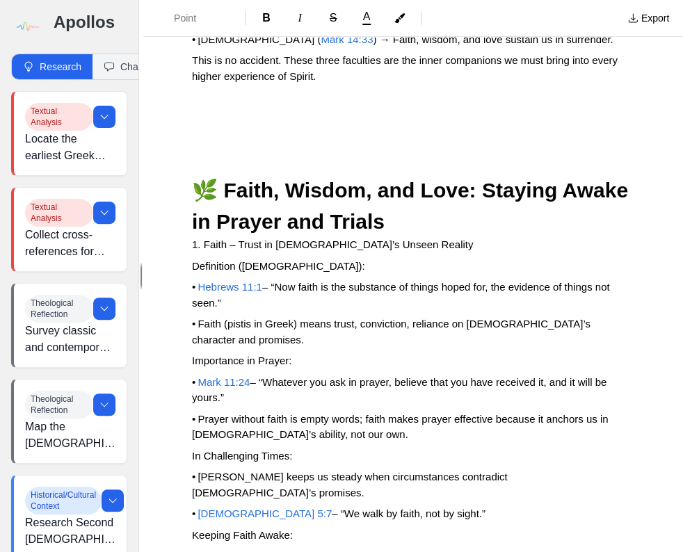
scroll to position [6869, 0]
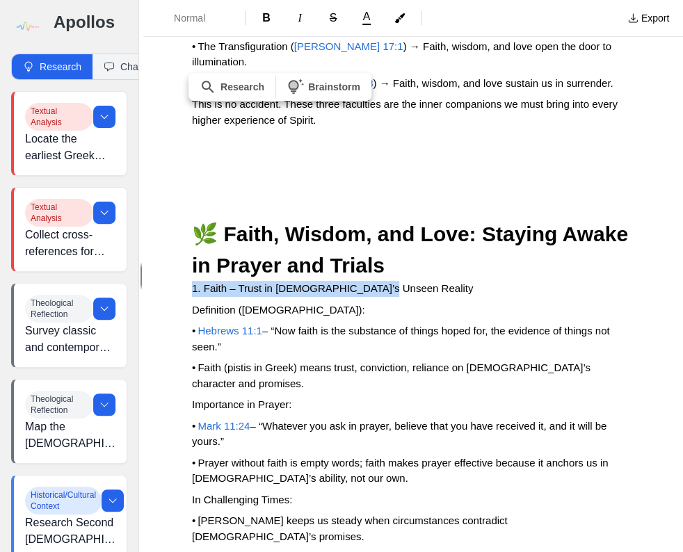
drag, startPoint x: 189, startPoint y: 145, endPoint x: 383, endPoint y: 141, distance: 194.0
click at [384, 281] on p "1. Faith – Trust in [DEMOGRAPHIC_DATA]’s Unseen Reality" at bounding box center [413, 289] width 442 height 16
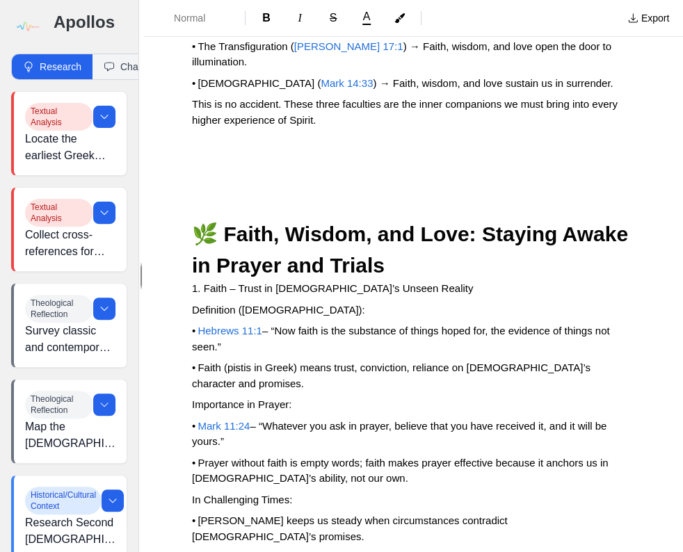
click at [193, 282] on span "1. Faith – Trust in [DEMOGRAPHIC_DATA]’s Unseen Reality" at bounding box center [332, 288] width 281 height 12
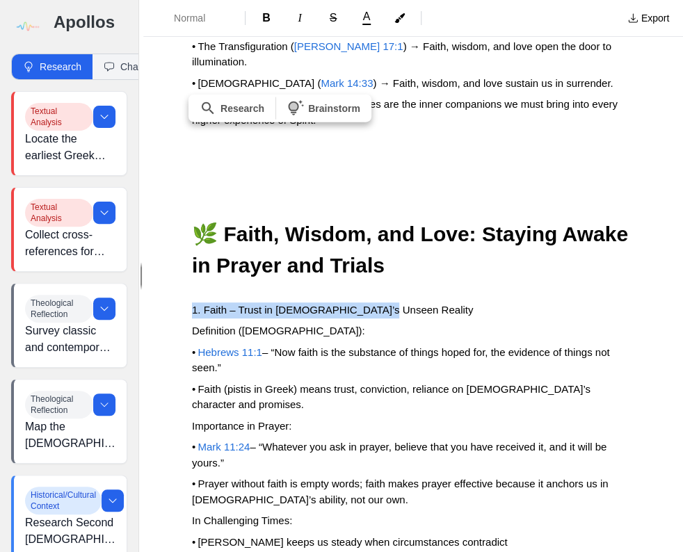
drag, startPoint x: 189, startPoint y: 165, endPoint x: 392, endPoint y: 161, distance: 203.0
click at [267, 19] on span "B" at bounding box center [266, 18] width 8 height 12
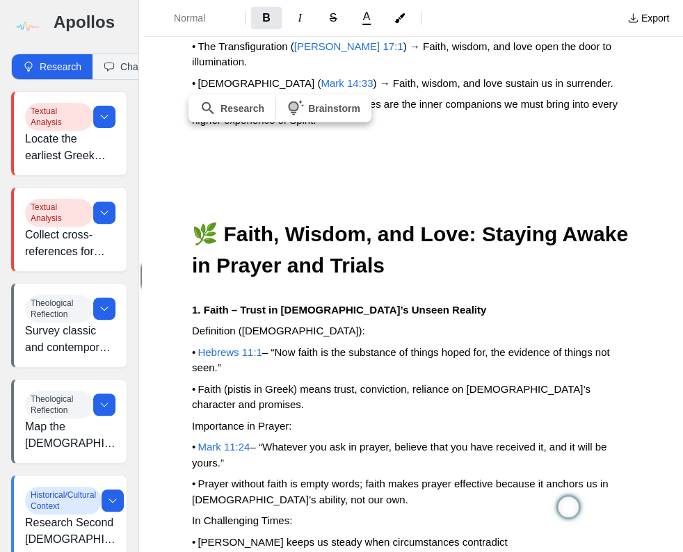
click at [287, 323] on p "Definition ([DEMOGRAPHIC_DATA]):" at bounding box center [413, 331] width 442 height 16
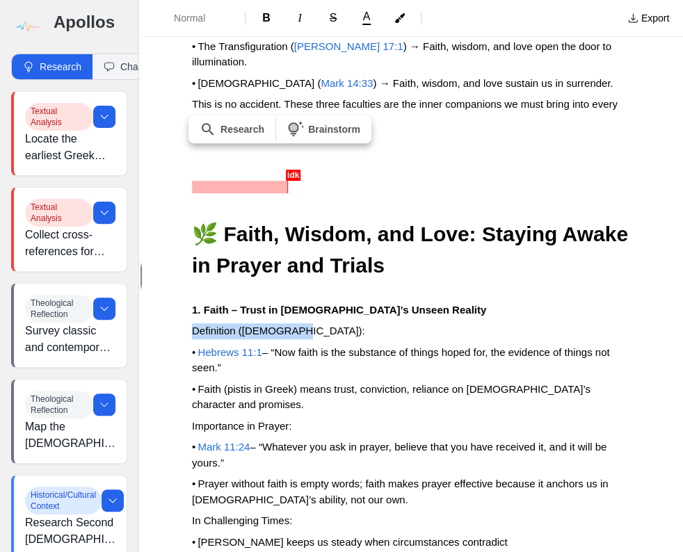
drag, startPoint x: 286, startPoint y: 188, endPoint x: 183, endPoint y: 191, distance: 103.6
click at [266, 17] on span "B" at bounding box center [266, 18] width 8 height 12
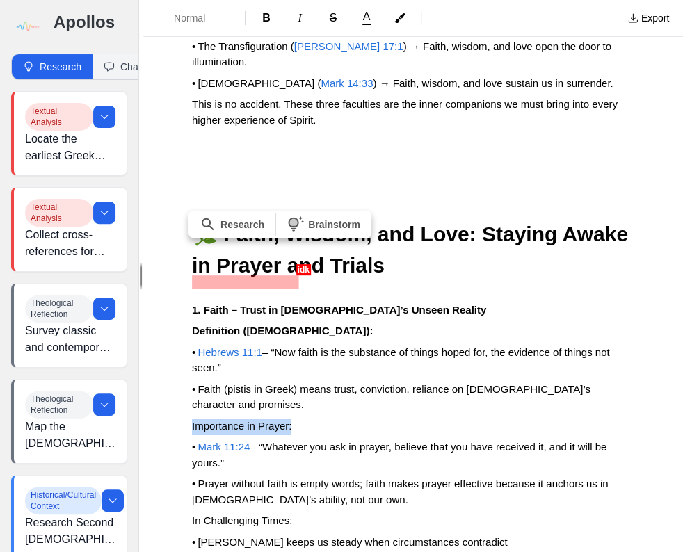
drag, startPoint x: 285, startPoint y: 281, endPoint x: 189, endPoint y: 281, distance: 95.9
click at [267, 15] on span "B" at bounding box center [266, 18] width 8 height 12
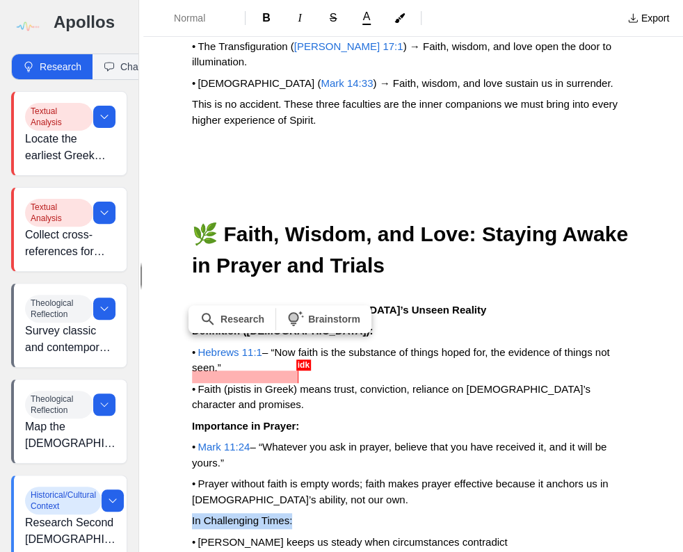
drag, startPoint x: 299, startPoint y: 376, endPoint x: 188, endPoint y: 382, distance: 110.7
click at [263, 22] on button "B" at bounding box center [266, 18] width 31 height 22
click at [416, 427] on p "In Challenging Times:" at bounding box center [413, 521] width 442 height 16
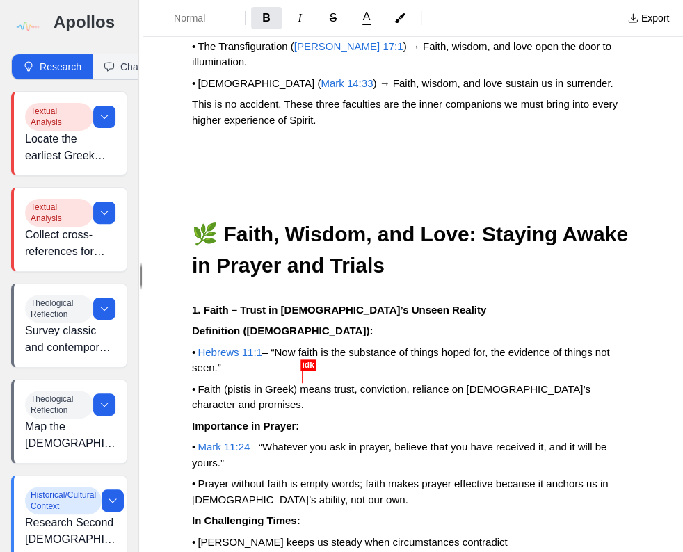
click at [421, 427] on p "In Challenging Times:" at bounding box center [413, 521] width 442 height 16
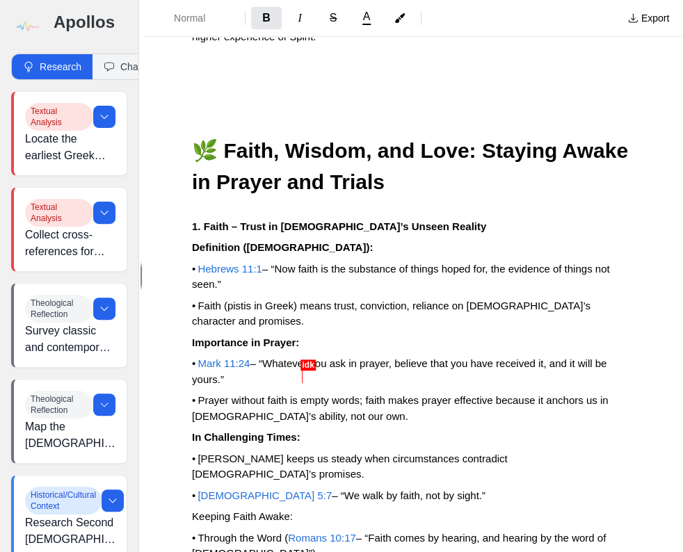
scroll to position [6980, 0]
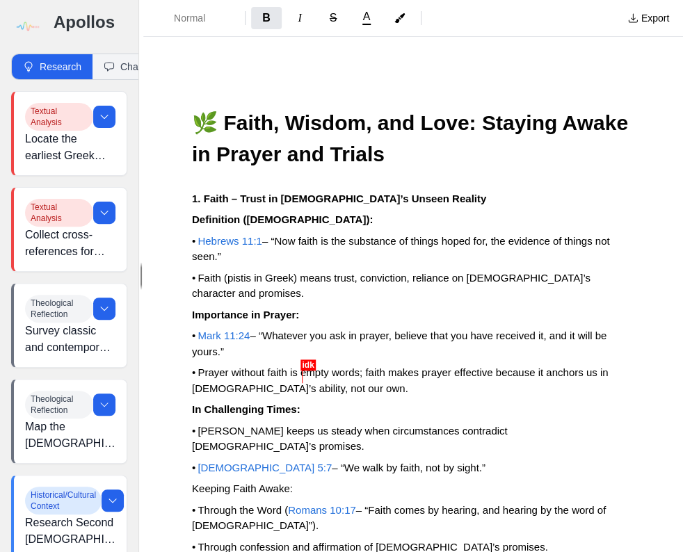
click at [371, 427] on p "• Through the Word ( Romans 10:17 – “Faith comes by hearing, and hearing by the…" at bounding box center [413, 518] width 442 height 31
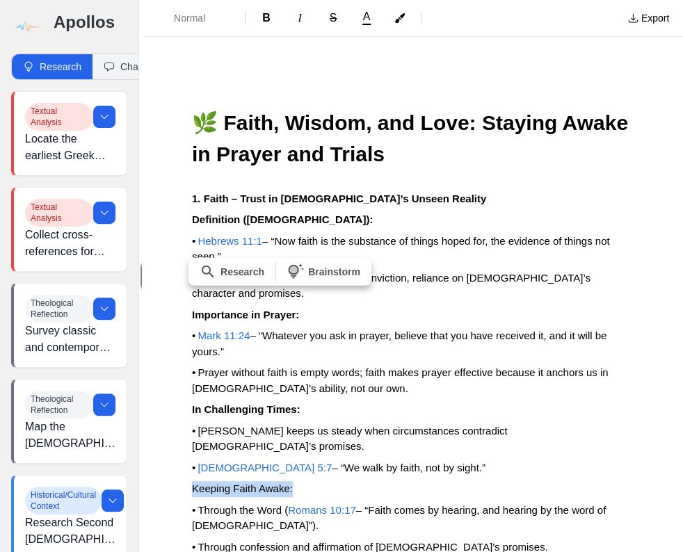
drag, startPoint x: 281, startPoint y: 331, endPoint x: 184, endPoint y: 331, distance: 97.3
click at [268, 17] on button "B" at bounding box center [266, 18] width 31 height 22
click at [483, 427] on p "Keeping Faith Awake:" at bounding box center [413, 489] width 442 height 16
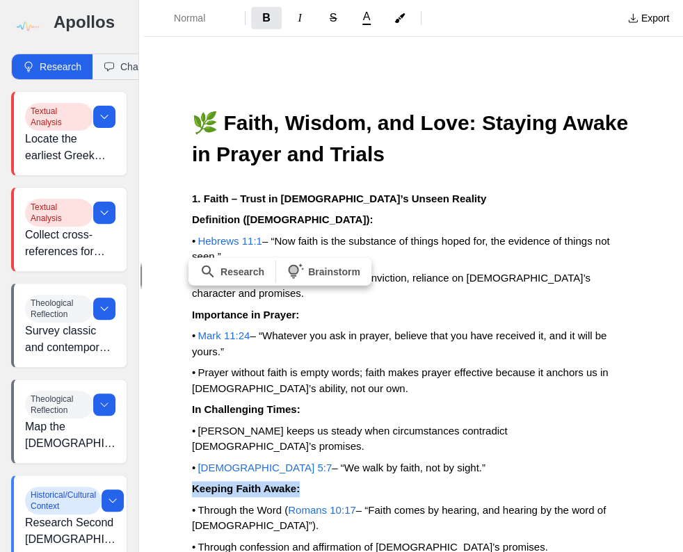
click at [323, 427] on p "Keeping Faith Awake:" at bounding box center [413, 489] width 442 height 16
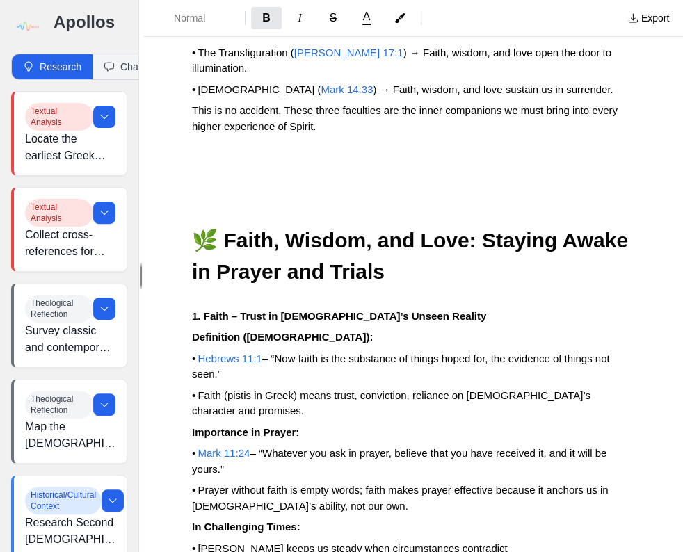
scroll to position [6869, 0]
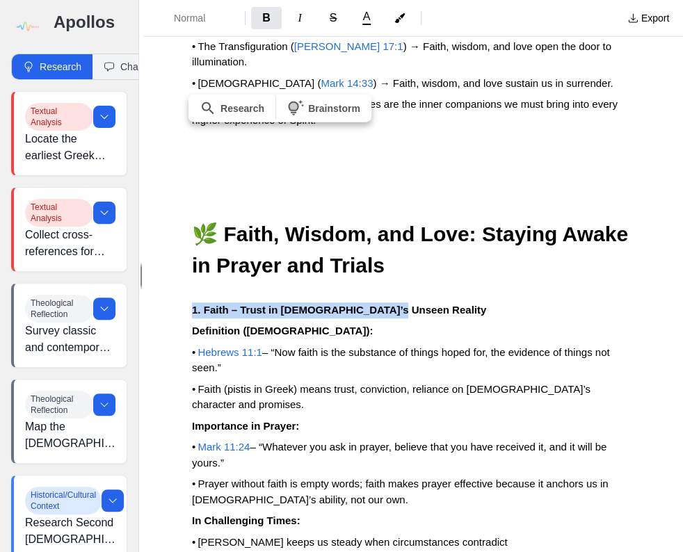
drag, startPoint x: 186, startPoint y: 166, endPoint x: 398, endPoint y: 167, distance: 212.7
click at [211, 22] on span "Normal" at bounding box center [198, 18] width 49 height 14
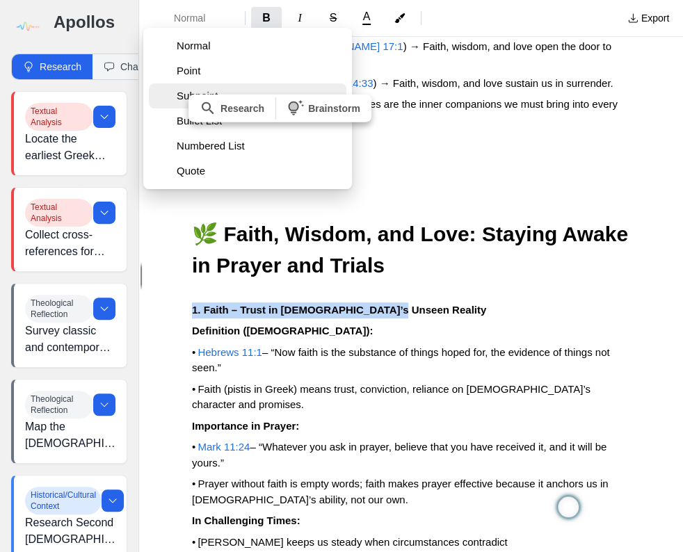
click at [170, 95] on button "Subpoint" at bounding box center [247, 95] width 197 height 25
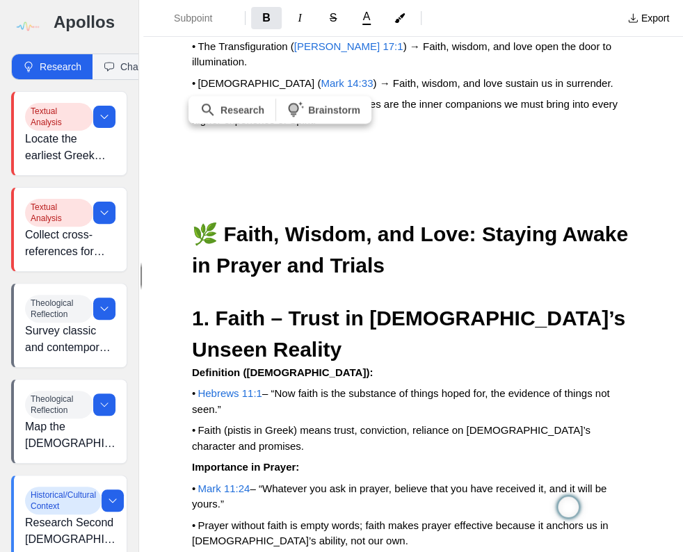
click at [355, 386] on p "• [DEMOGRAPHIC_DATA]:1 – “Now faith is the substance of things hoped for, the e…" at bounding box center [413, 401] width 442 height 31
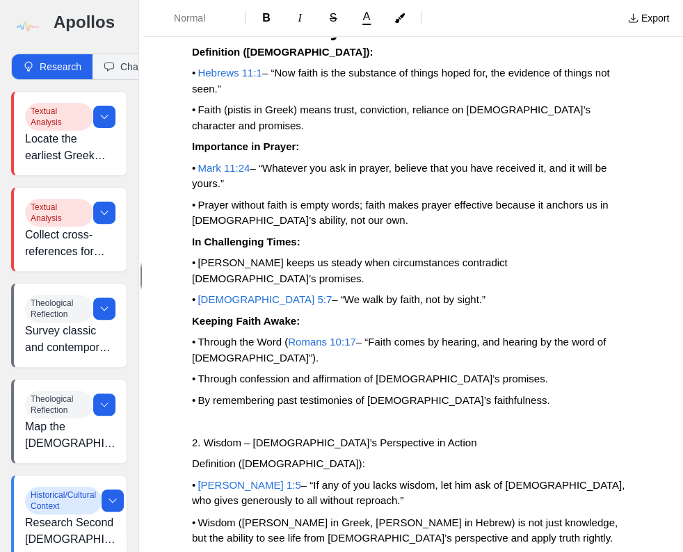
scroll to position [7202, 0]
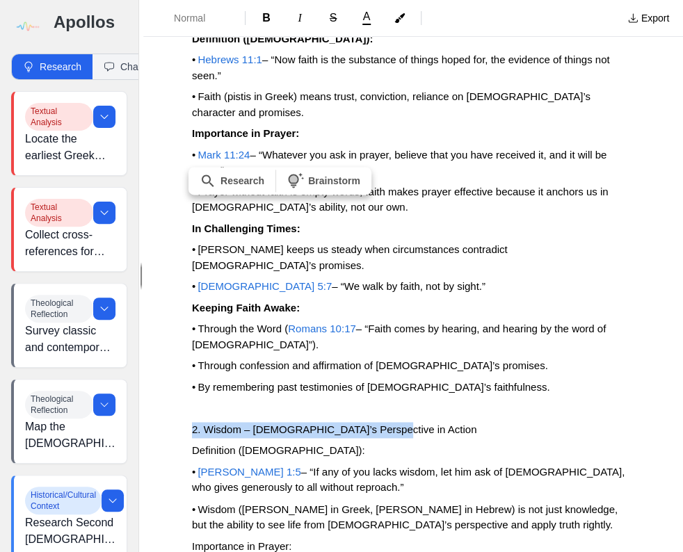
drag, startPoint x: 190, startPoint y: 241, endPoint x: 400, endPoint y: 237, distance: 210.7
click at [213, 20] on span "Normal" at bounding box center [198, 18] width 49 height 14
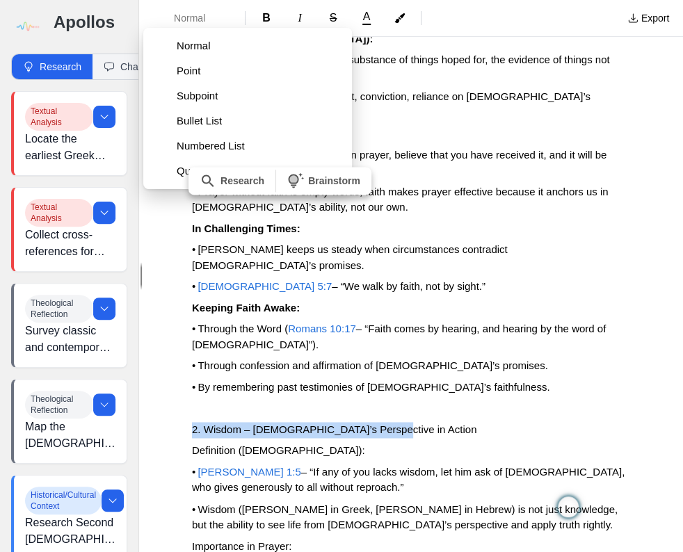
click at [194, 100] on span "Subpoint" at bounding box center [259, 96] width 164 height 14
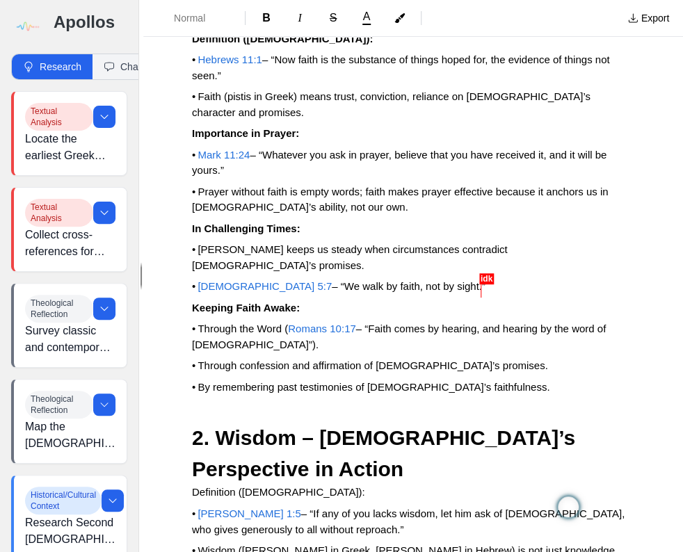
drag, startPoint x: 481, startPoint y: 281, endPoint x: 442, endPoint y: 271, distance: 40.1
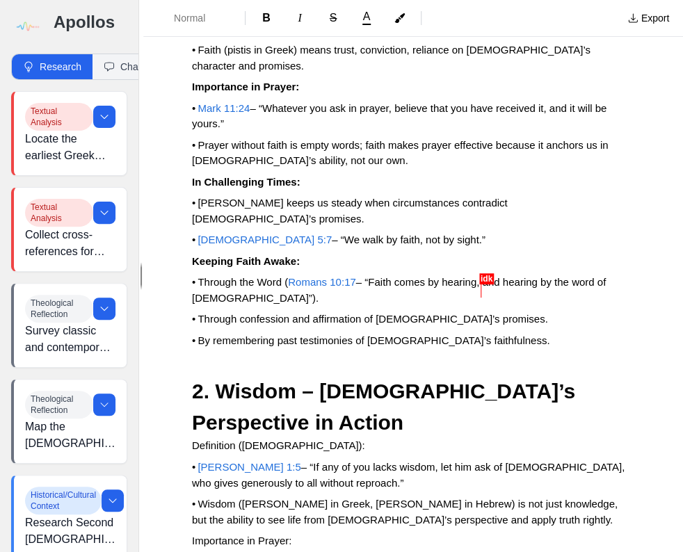
scroll to position [7258, 0]
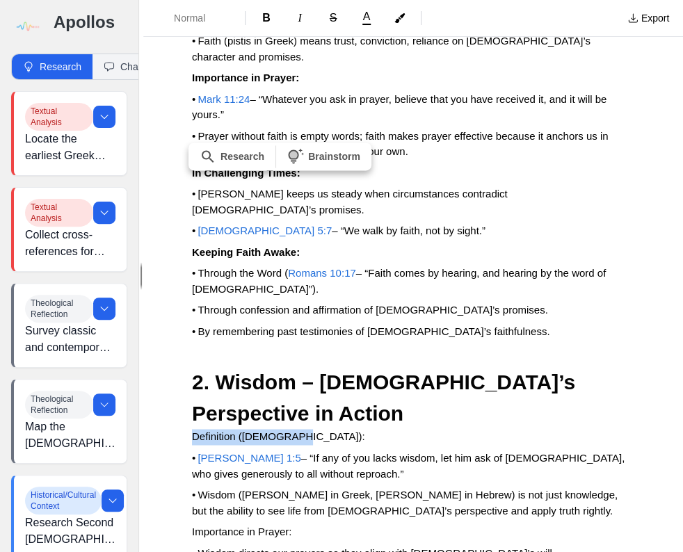
drag, startPoint x: 286, startPoint y: 214, endPoint x: 194, endPoint y: 206, distance: 92.8
click at [194, 427] on p "Definition ([DEMOGRAPHIC_DATA]):" at bounding box center [413, 437] width 442 height 16
click at [266, 21] on span "B" at bounding box center [266, 18] width 8 height 12
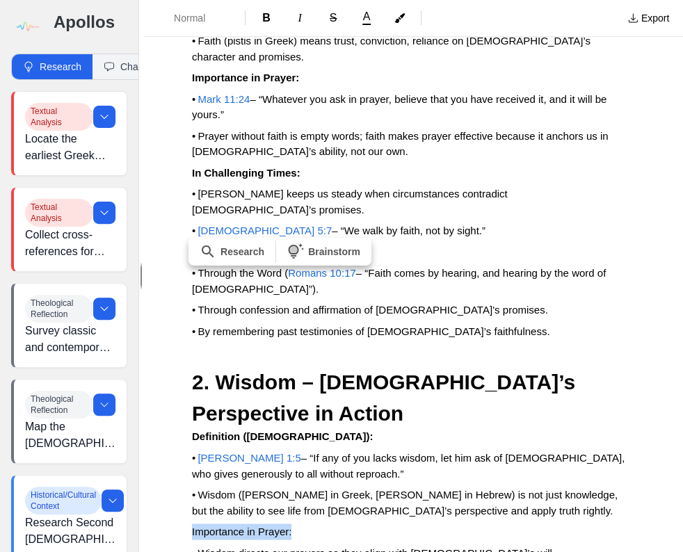
drag, startPoint x: 299, startPoint y: 306, endPoint x: 218, endPoint y: 284, distance: 84.1
click at [264, 19] on span "B" at bounding box center [266, 18] width 8 height 12
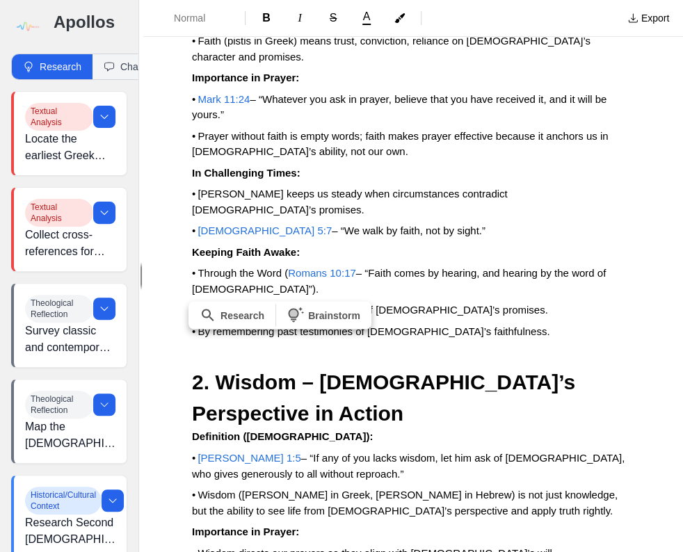
drag, startPoint x: 292, startPoint y: 370, endPoint x: 213, endPoint y: 313, distance: 97.1
click at [264, 21] on span "B" at bounding box center [266, 18] width 8 height 12
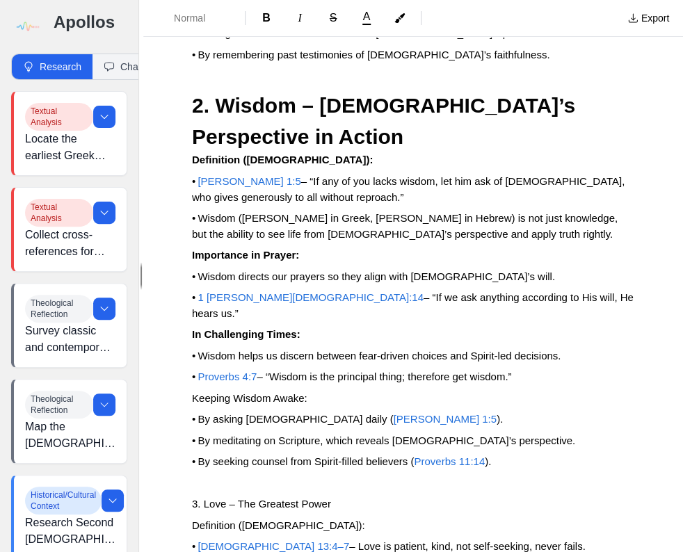
scroll to position [7536, 0]
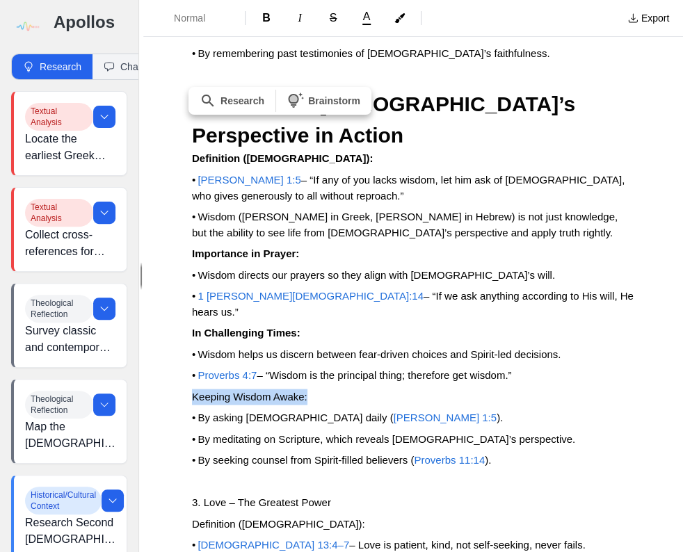
drag, startPoint x: 316, startPoint y: 159, endPoint x: 191, endPoint y: 152, distance: 124.6
click at [265, 17] on span "B" at bounding box center [266, 18] width 8 height 12
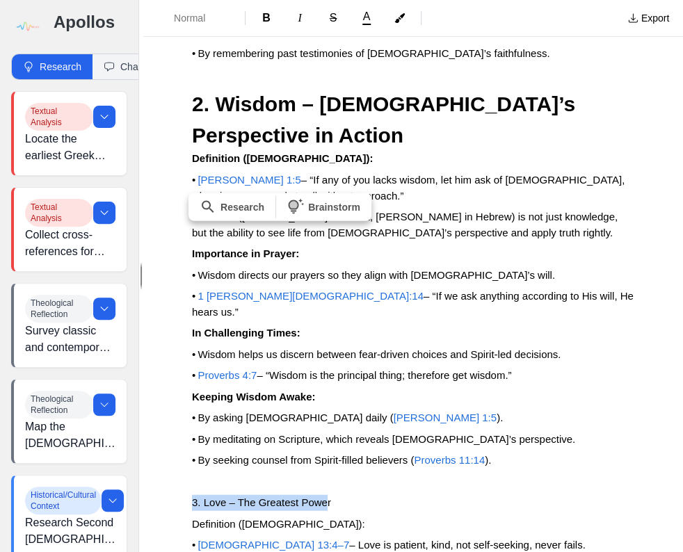
drag, startPoint x: 334, startPoint y: 263, endPoint x: 184, endPoint y: 264, distance: 150.8
click at [263, 17] on span "B" at bounding box center [266, 18] width 8 height 12
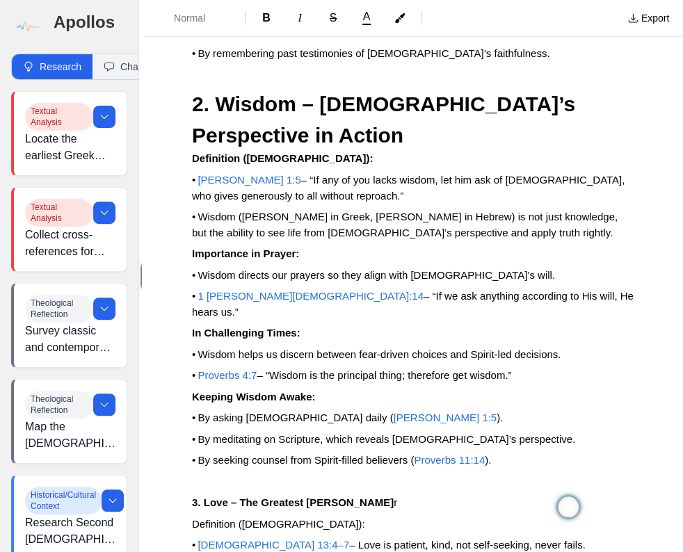
click at [423, 427] on p "Definition ([DEMOGRAPHIC_DATA]):" at bounding box center [413, 524] width 442 height 16
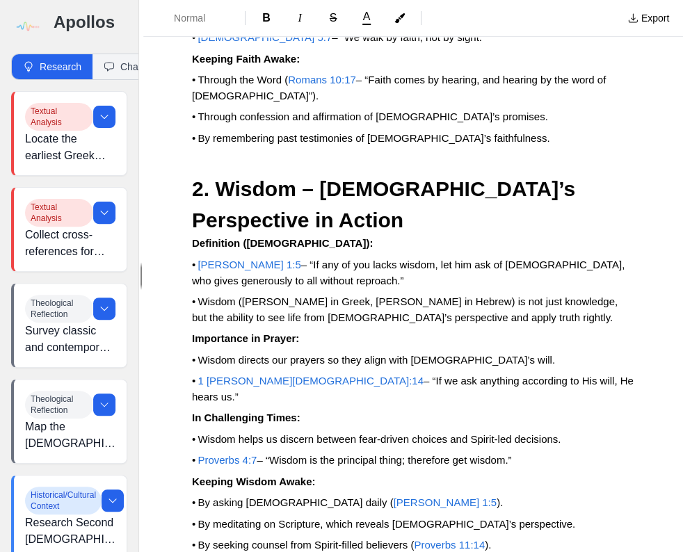
scroll to position [7480, 0]
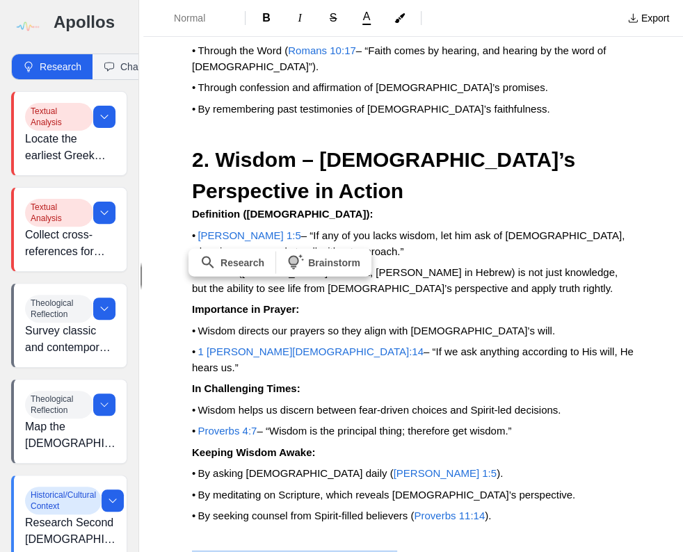
drag, startPoint x: 339, startPoint y: 318, endPoint x: 186, endPoint y: 322, distance: 152.3
click at [214, 12] on span "Normal" at bounding box center [198, 18] width 49 height 14
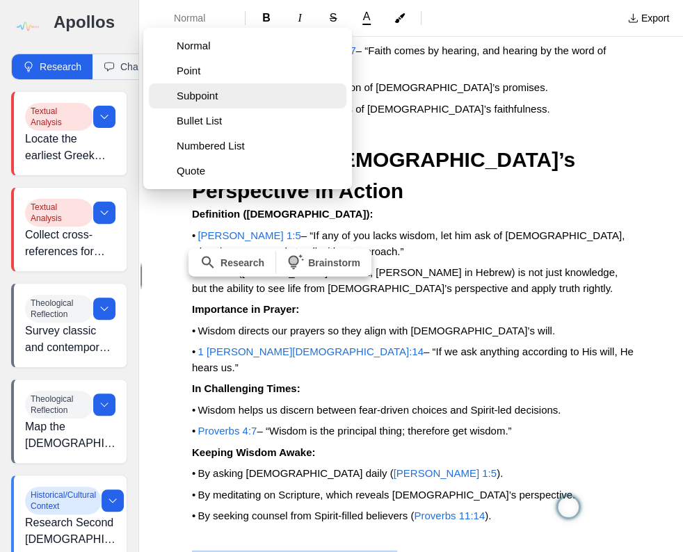
click at [191, 99] on span "Subpoint" at bounding box center [259, 96] width 164 height 14
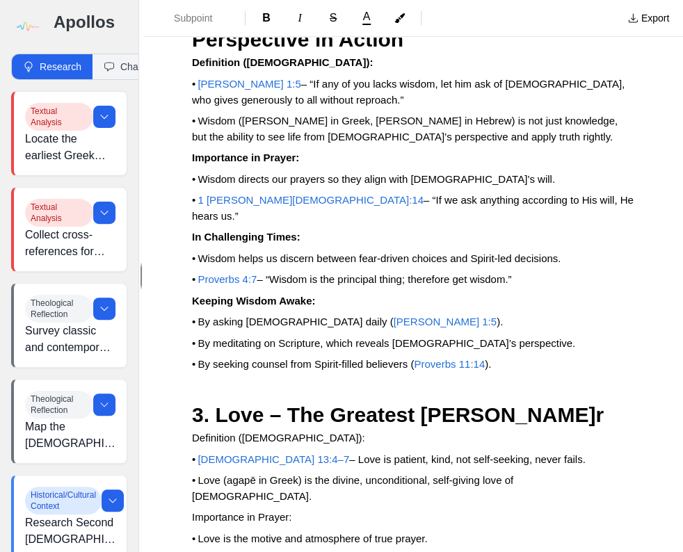
scroll to position [7758, 0]
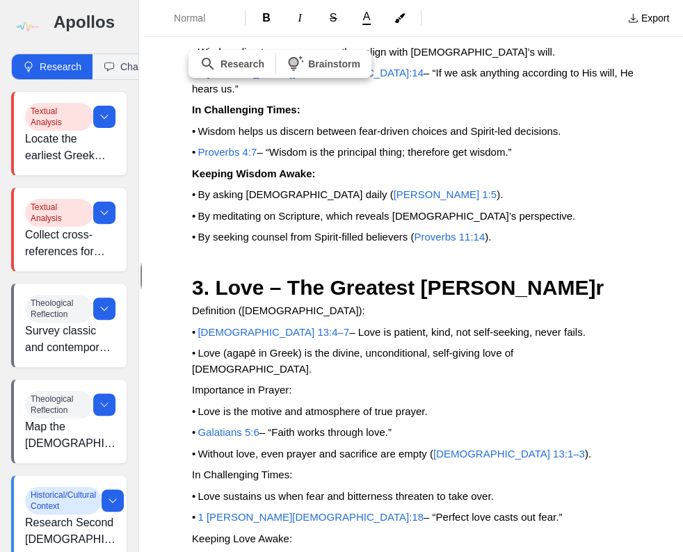
drag, startPoint x: 292, startPoint y: 74, endPoint x: 332, endPoint y: 79, distance: 40.7
click at [332, 303] on p "Definition ([DEMOGRAPHIC_DATA]):" at bounding box center [413, 311] width 442 height 16
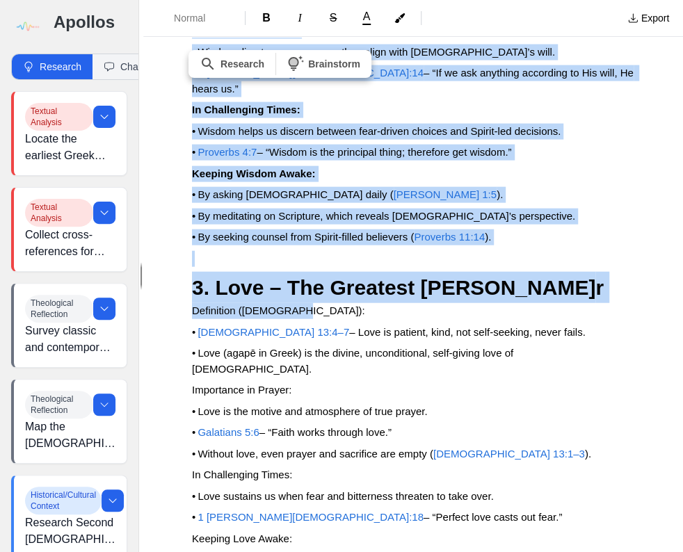
drag, startPoint x: 285, startPoint y: 71, endPoint x: 208, endPoint y: 70, distance: 77.2
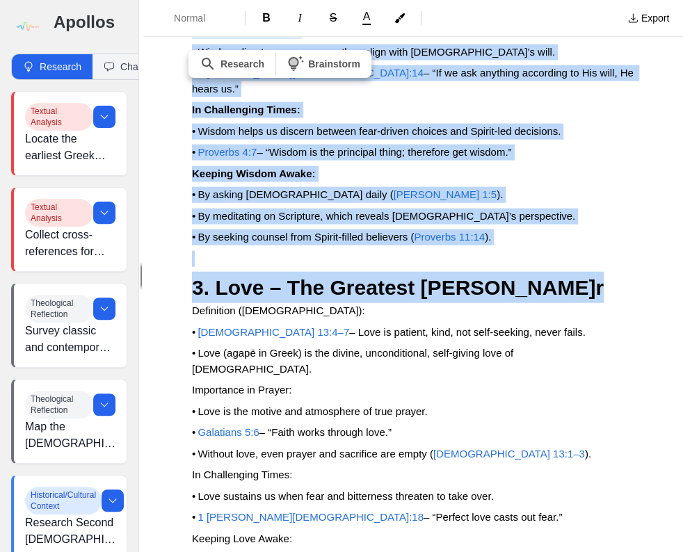
drag, startPoint x: 230, startPoint y: 70, endPoint x: 294, endPoint y: 67, distance: 64.0
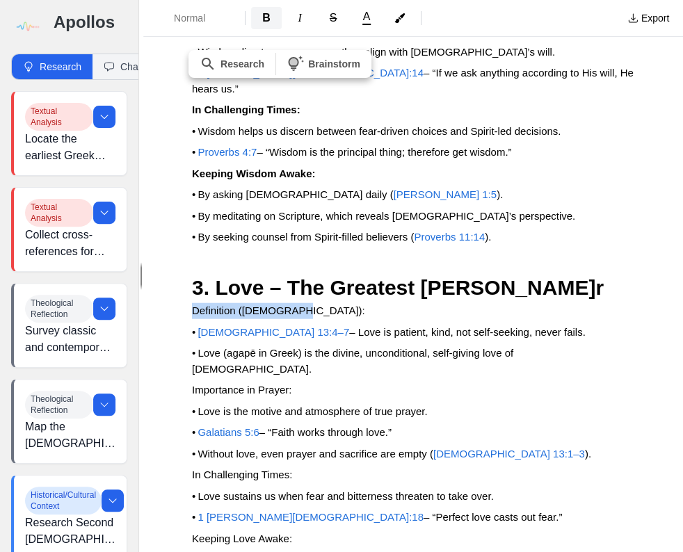
click at [264, 17] on span "B" at bounding box center [266, 18] width 8 height 12
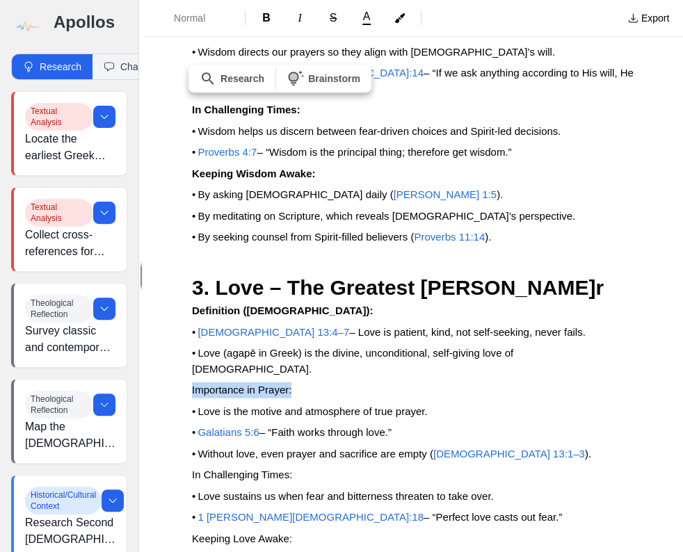
drag, startPoint x: 298, startPoint y: 136, endPoint x: 187, endPoint y: 136, distance: 110.5
click at [264, 18] on span "B" at bounding box center [266, 18] width 8 height 12
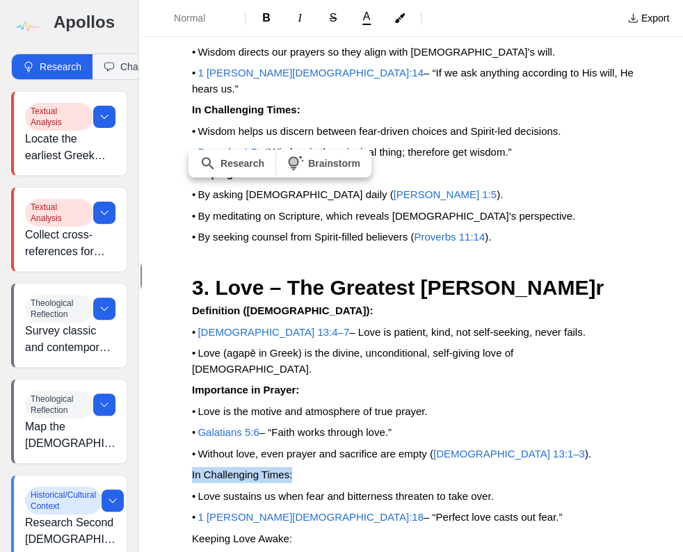
drag, startPoint x: 299, startPoint y: 221, endPoint x: 185, endPoint y: 213, distance: 114.3
click at [267, 15] on span "B" at bounding box center [266, 18] width 8 height 12
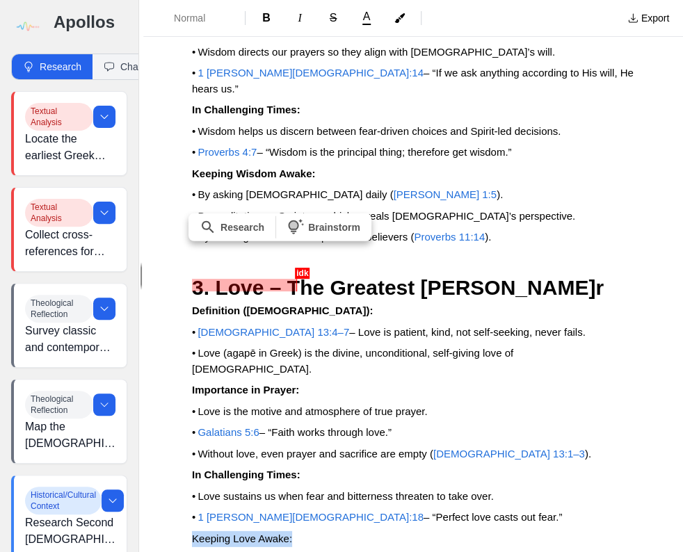
drag, startPoint x: 298, startPoint y: 283, endPoint x: 192, endPoint y: 279, distance: 105.7
click at [192, 427] on p "Keeping Love Awake:" at bounding box center [413, 539] width 442 height 16
click at [264, 13] on span "B" at bounding box center [266, 18] width 8 height 12
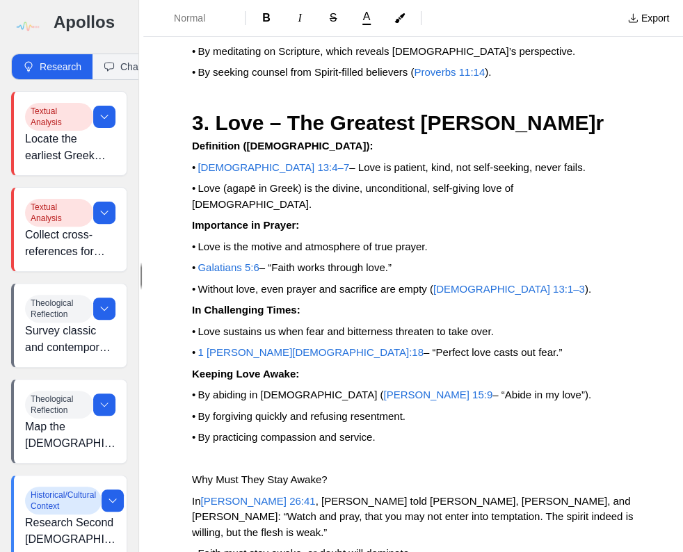
scroll to position [7981, 0]
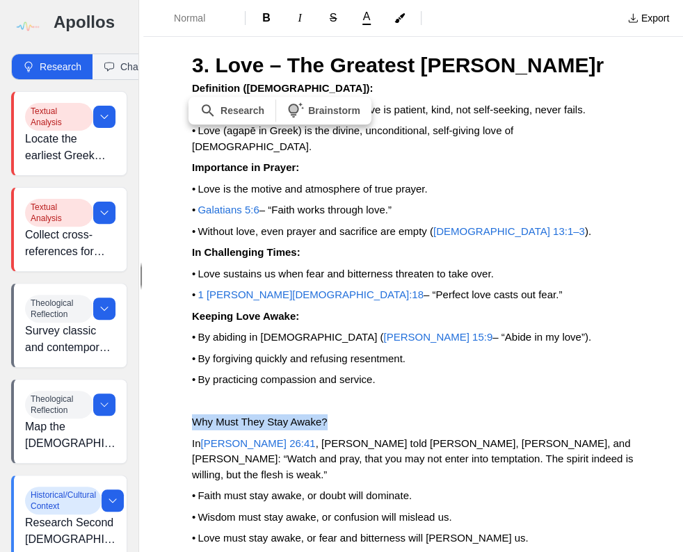
drag, startPoint x: 192, startPoint y: 170, endPoint x: 348, endPoint y: 163, distance: 155.9
click at [348, 414] on p "Why Must They Stay Awake?" at bounding box center [413, 422] width 442 height 16
click at [208, 22] on span "Normal" at bounding box center [198, 18] width 49 height 14
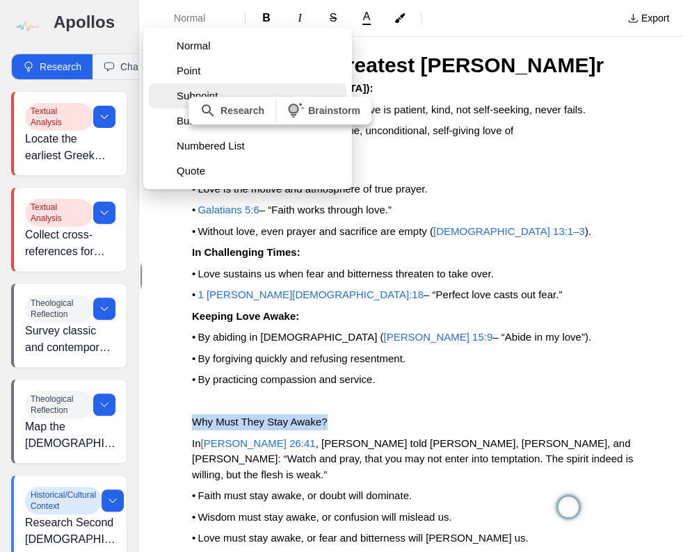
click at [175, 92] on button "Subpoint" at bounding box center [247, 95] width 197 height 25
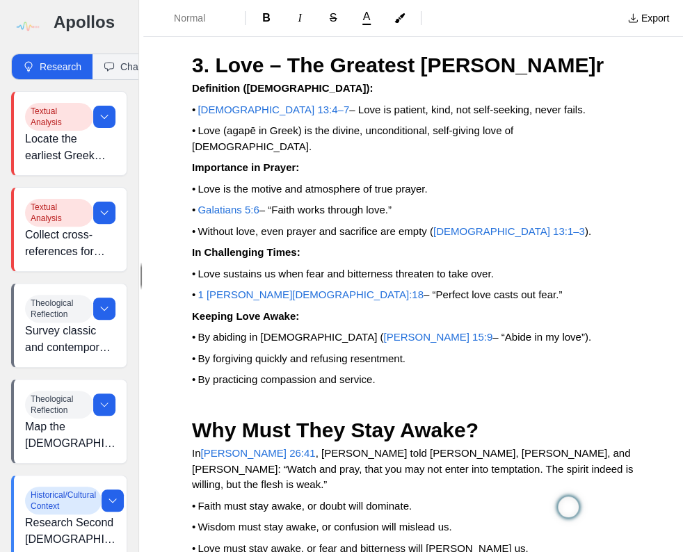
click at [539, 427] on p "• Wisdom must stay awake, or confusion will mislead us." at bounding box center [413, 527] width 442 height 16
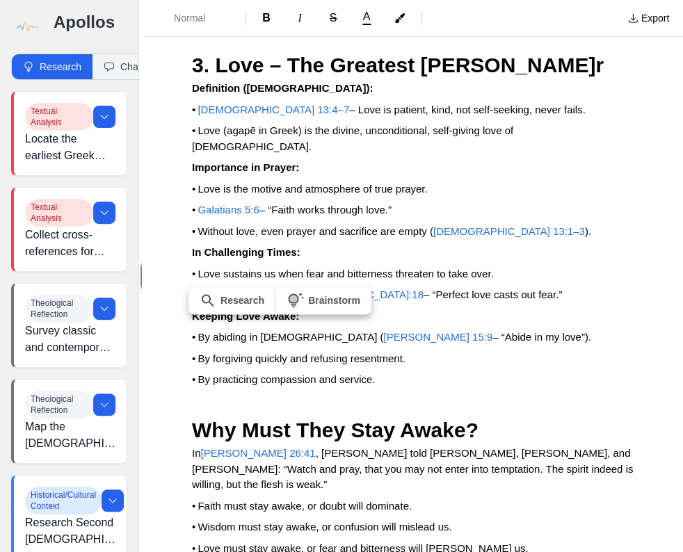
drag, startPoint x: 389, startPoint y: 356, endPoint x: 185, endPoint y: 352, distance: 203.7
click at [198, 15] on span "Normal" at bounding box center [198, 18] width 49 height 14
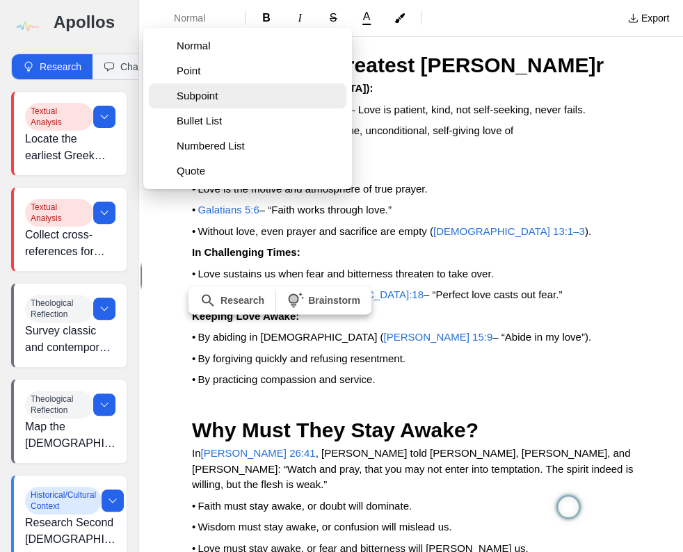
click at [205, 100] on span "Subpoint" at bounding box center [259, 96] width 164 height 14
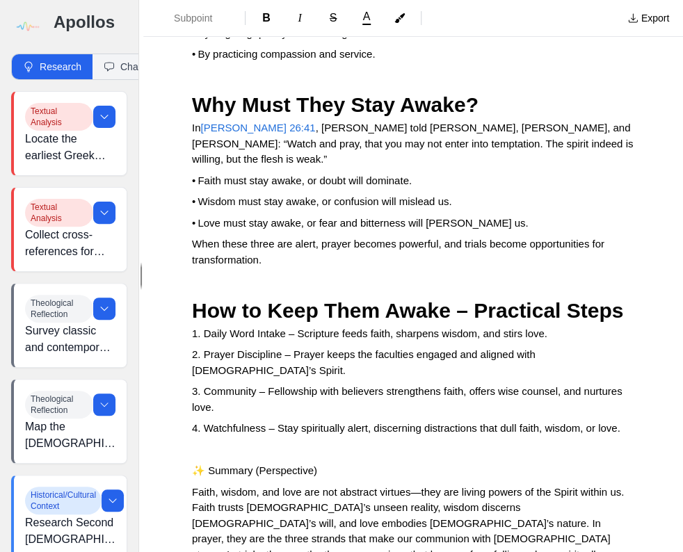
scroll to position [8314, 0]
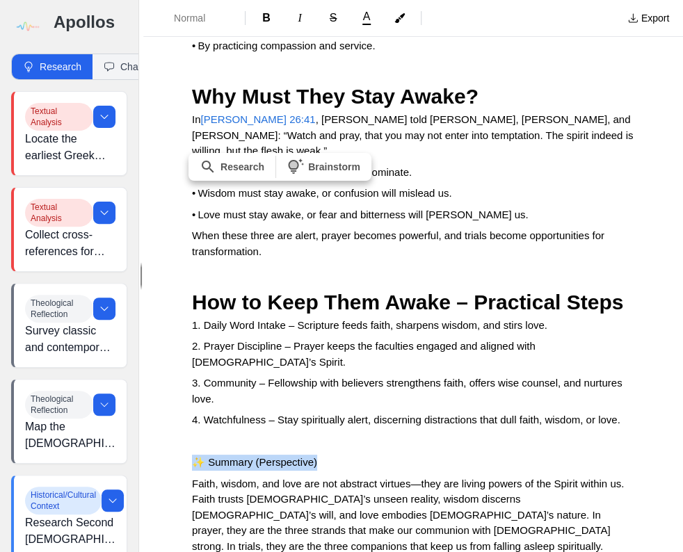
drag, startPoint x: 327, startPoint y: 225, endPoint x: 186, endPoint y: 222, distance: 141.1
click at [269, 19] on span "B" at bounding box center [266, 18] width 8 height 12
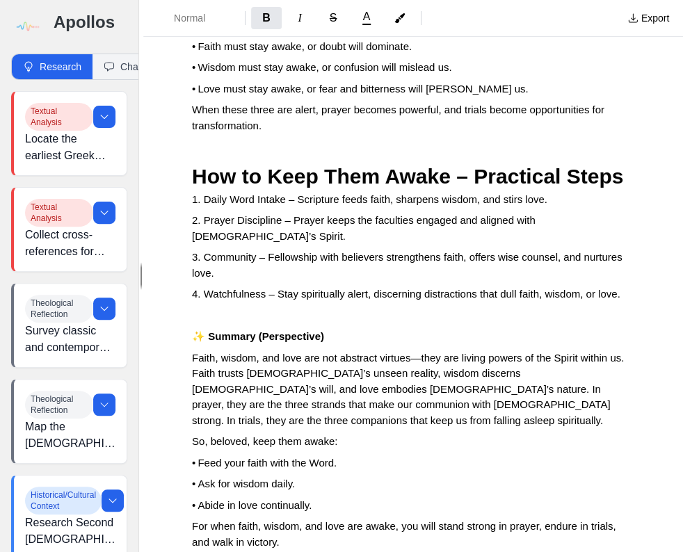
scroll to position [8481, 0]
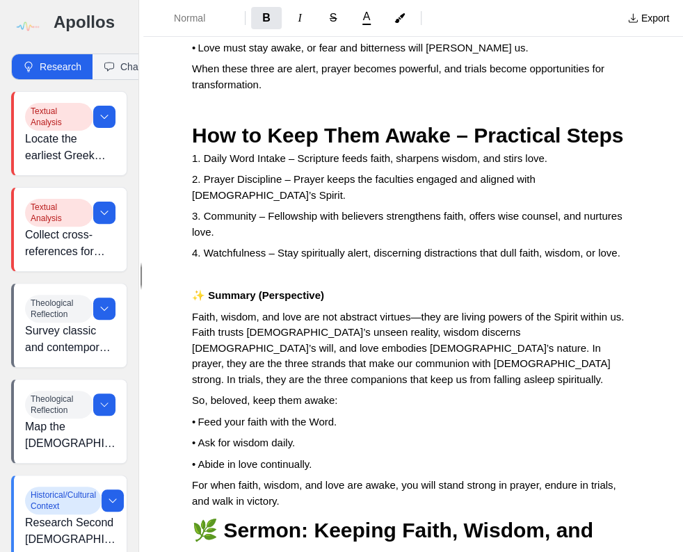
click at [193, 427] on span "🌿 Sermon: Keeping Faith, Wisdom, and Love Awake in Gethsemane" at bounding box center [395, 546] width 407 height 54
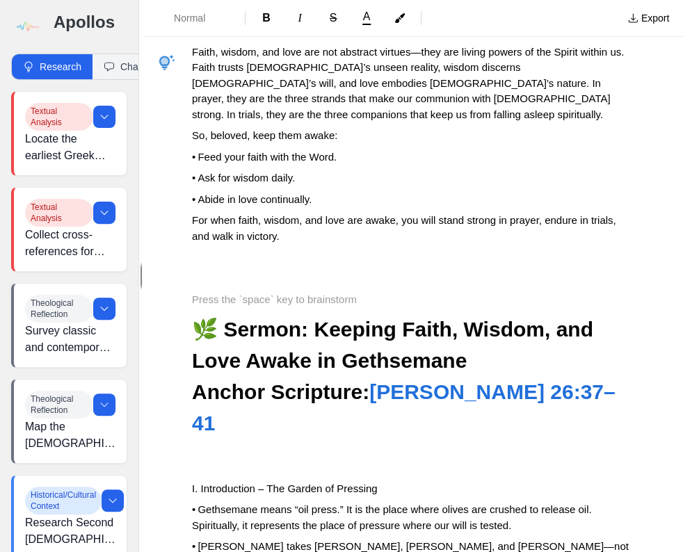
scroll to position [8759, 0]
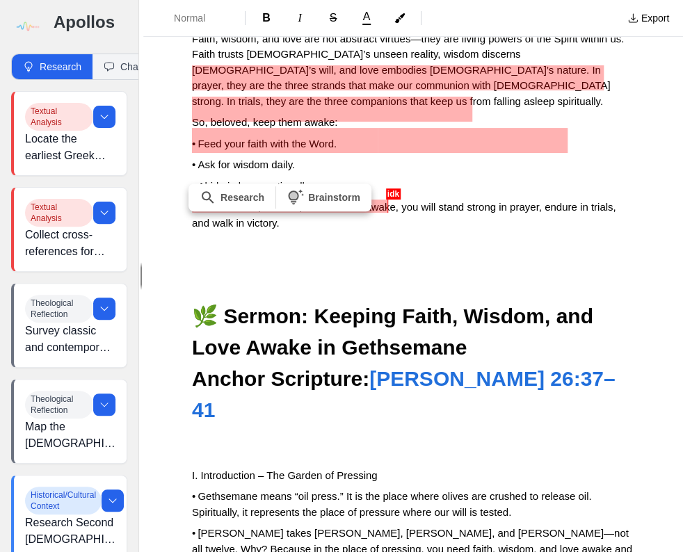
drag, startPoint x: 390, startPoint y: 207, endPoint x: 184, endPoint y: 214, distance: 206.6
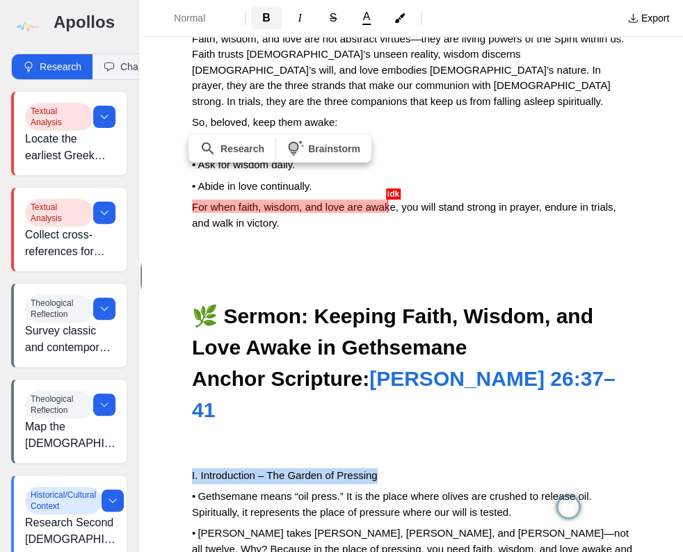
click at [264, 17] on span "B" at bounding box center [266, 18] width 8 height 12
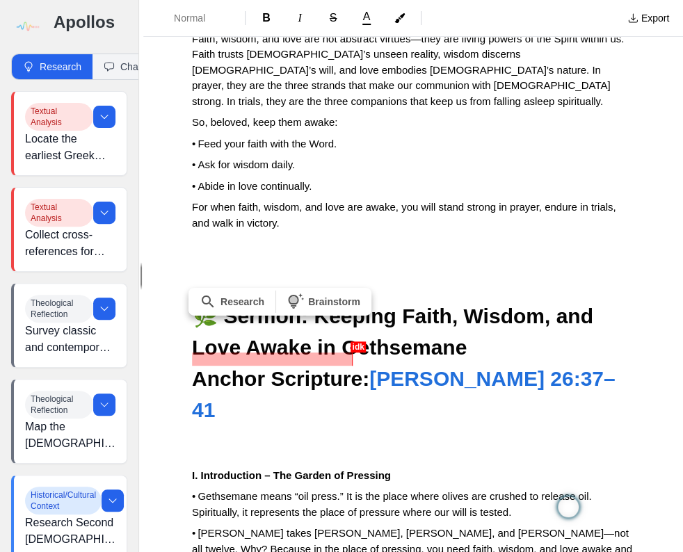
drag, startPoint x: 352, startPoint y: 358, endPoint x: 190, endPoint y: 359, distance: 162.0
click at [265, 22] on span "B" at bounding box center [266, 18] width 8 height 12
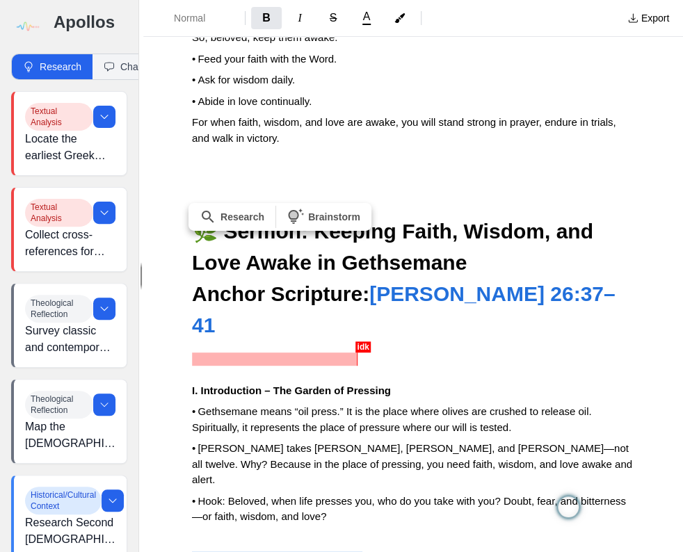
scroll to position [8871, 0]
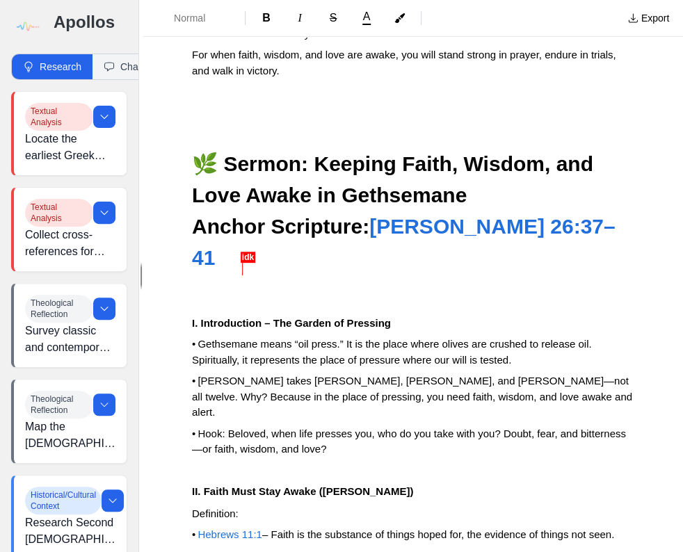
scroll to position [8815, 0]
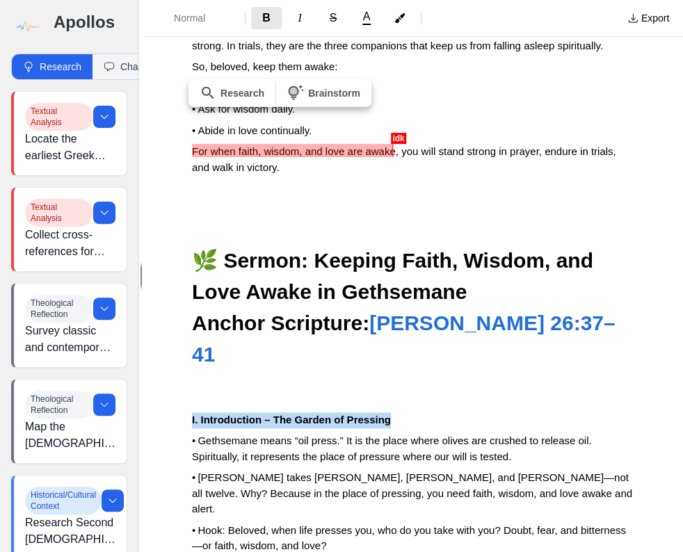
drag, startPoint x: 193, startPoint y: 150, endPoint x: 390, endPoint y: 145, distance: 197.5
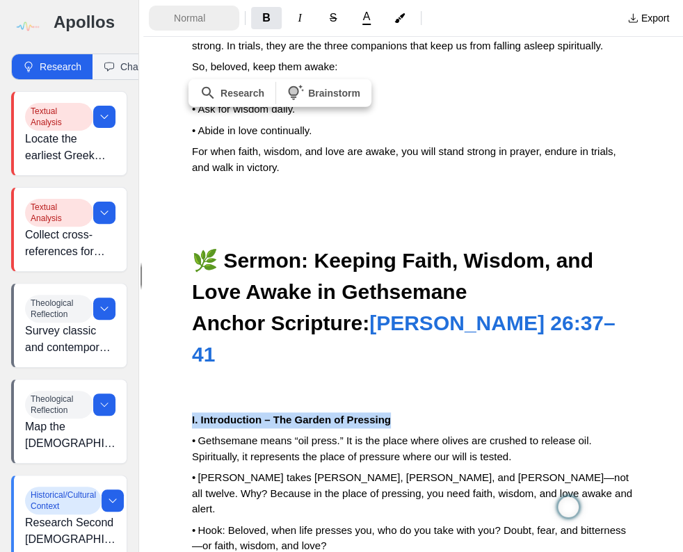
click at [211, 22] on span "Normal" at bounding box center [198, 18] width 49 height 14
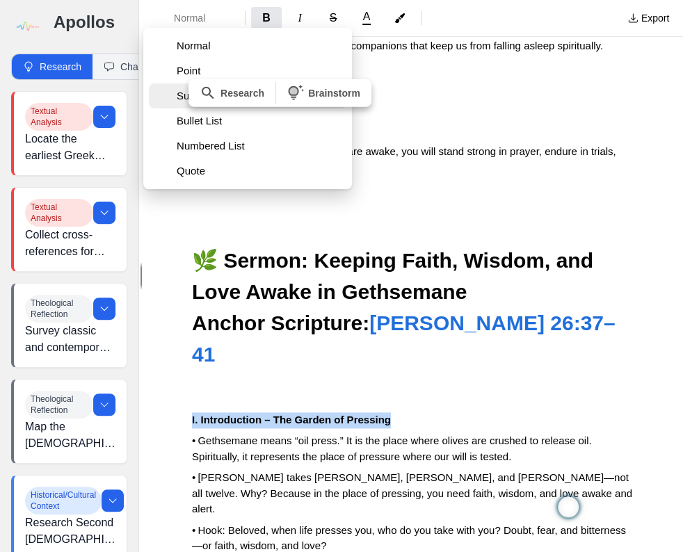
click at [184, 95] on span "Subpoint" at bounding box center [259, 96] width 164 height 14
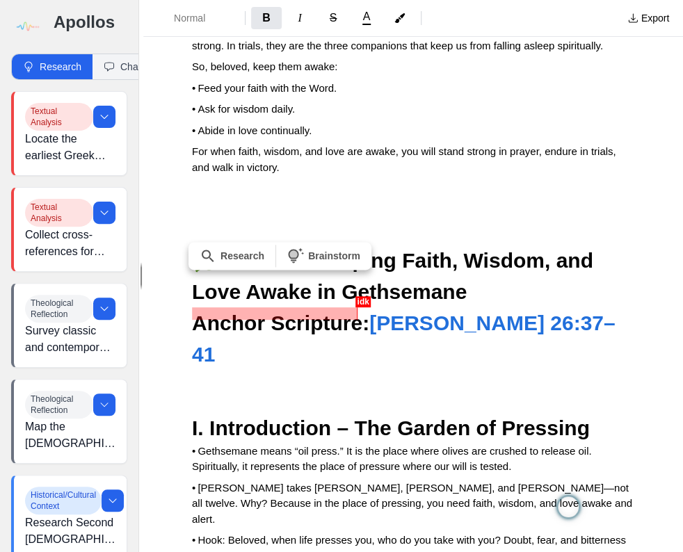
drag, startPoint x: 359, startPoint y: 313, endPoint x: 186, endPoint y: 312, distance: 172.4
click at [198, 22] on span "Normal" at bounding box center [198, 18] width 49 height 14
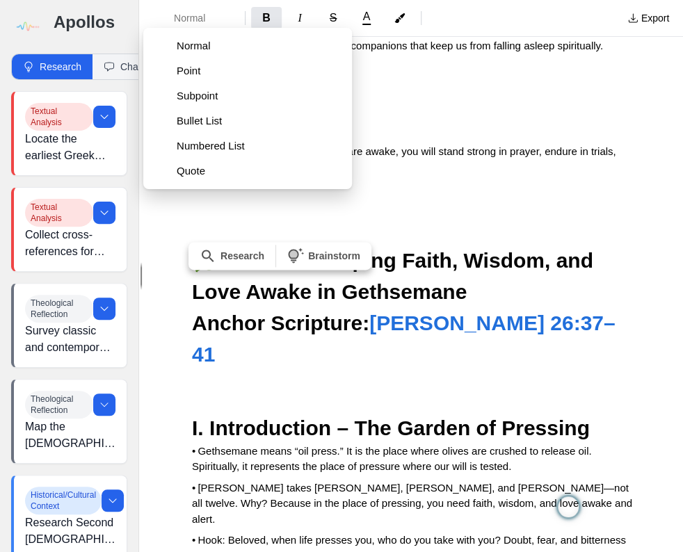
click at [192, 95] on span "Subpoint" at bounding box center [259, 96] width 164 height 14
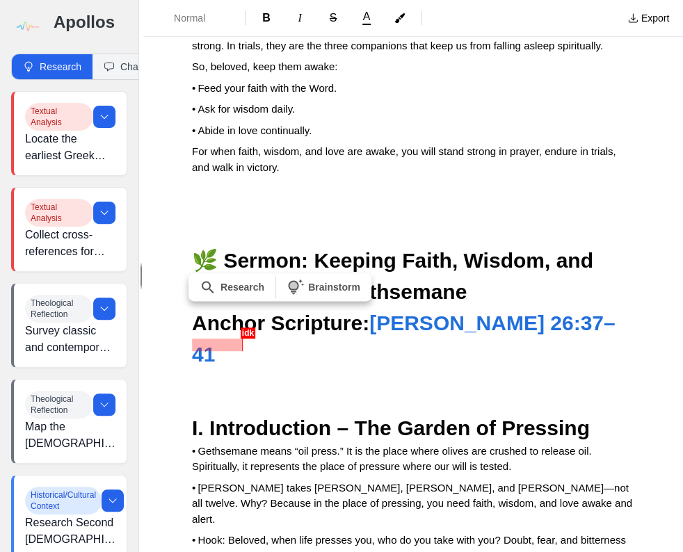
drag, startPoint x: 245, startPoint y: 345, endPoint x: 189, endPoint y: 342, distance: 55.7
click at [266, 22] on span "B" at bounding box center [266, 18] width 8 height 12
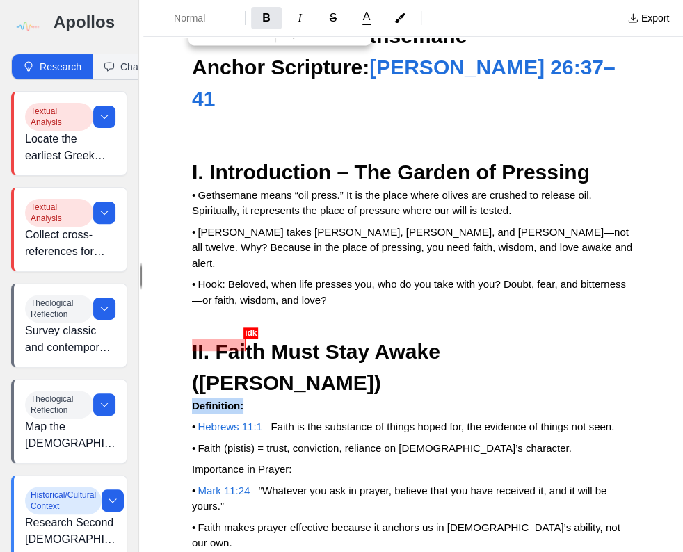
scroll to position [9093, 0]
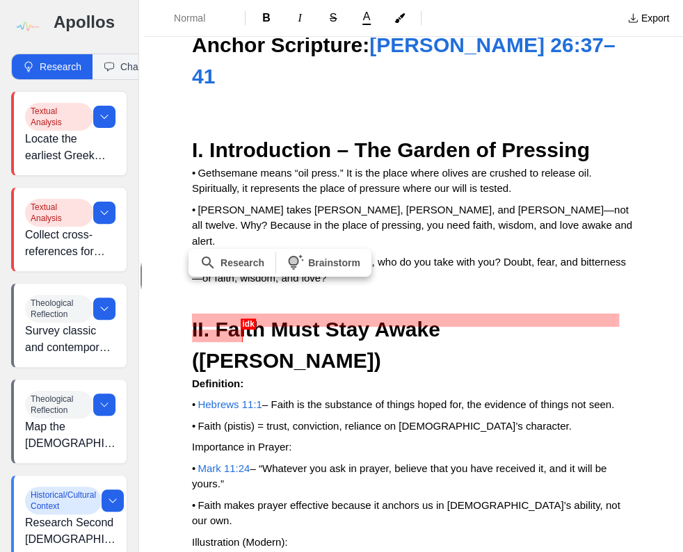
drag, startPoint x: 191, startPoint y: 317, endPoint x: 257, endPoint y: 339, distance: 69.0
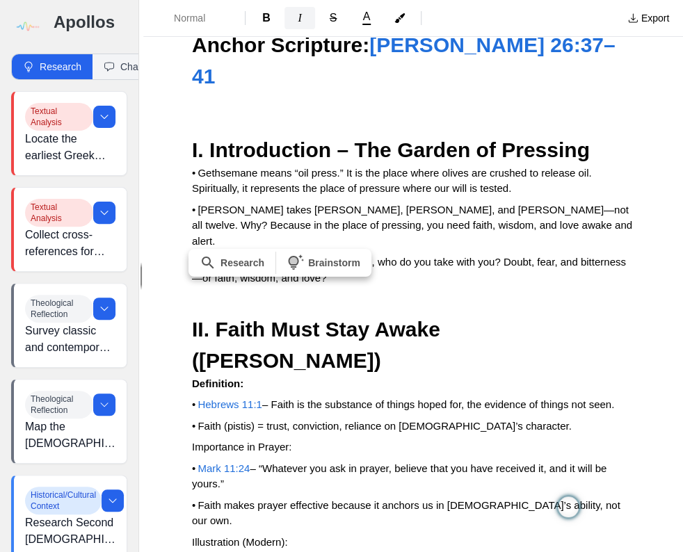
click at [298, 17] on span "I" at bounding box center [299, 18] width 3 height 12
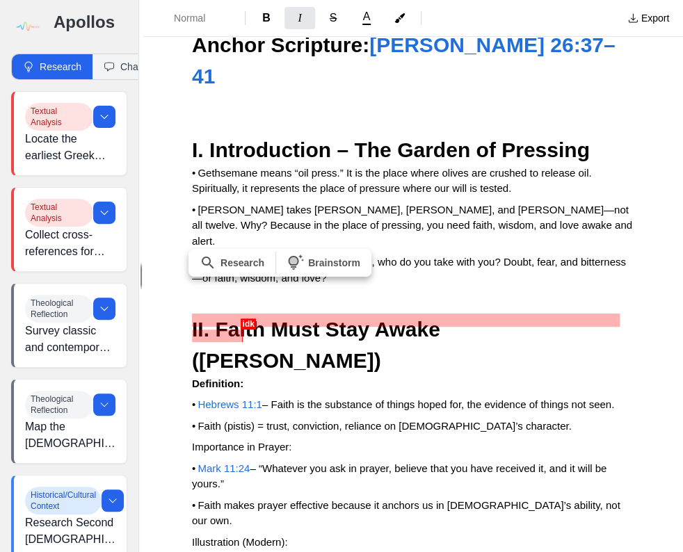
drag, startPoint x: 193, startPoint y: 318, endPoint x: 253, endPoint y: 338, distance: 63.7
click at [366, 18] on span "A" at bounding box center [367, 16] width 8 height 11
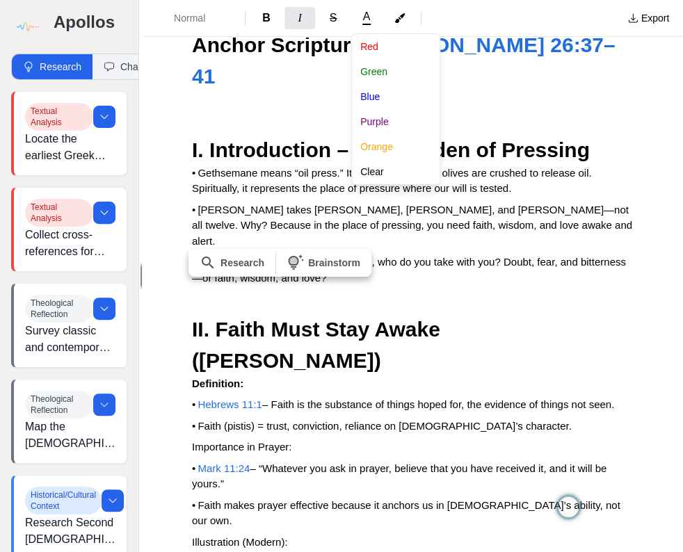
click at [566, 345] on div "Normal B I S A [PERSON_NAME] Blue Purple Orange Clear Export Details Teaching: …" at bounding box center [412, 276] width 539 height 552
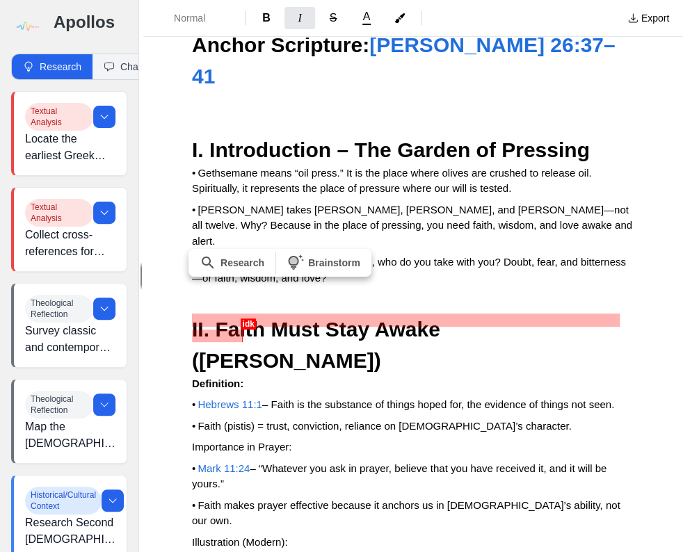
drag, startPoint x: 193, startPoint y: 318, endPoint x: 246, endPoint y: 336, distance: 56.7
click at [361, 19] on button "A" at bounding box center [366, 17] width 31 height 19
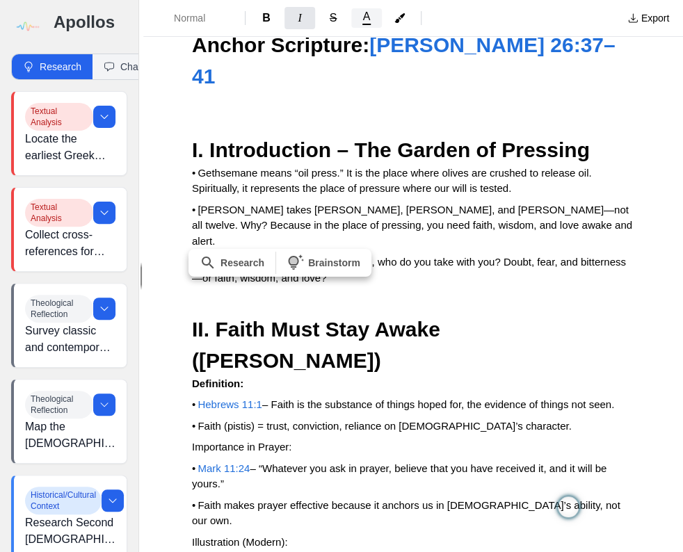
click at [367, 15] on span "A" at bounding box center [367, 16] width 8 height 11
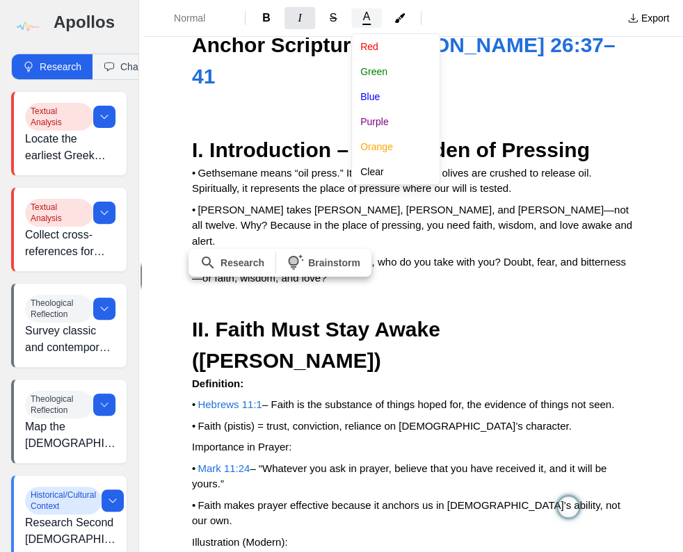
click at [367, 15] on span "A" at bounding box center [367, 16] width 8 height 11
click at [301, 19] on div "Normal B I S A [PERSON_NAME] Blue Purple Orange Clear" at bounding box center [382, 18] width 467 height 25
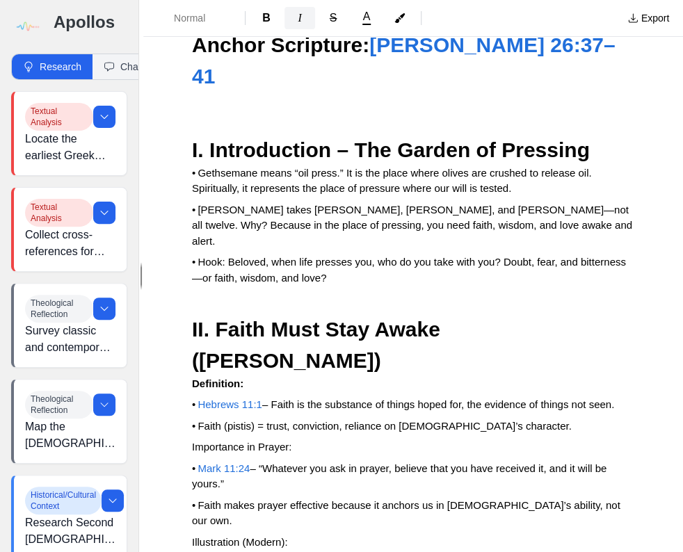
click at [300, 19] on span "I" at bounding box center [299, 18] width 3 height 12
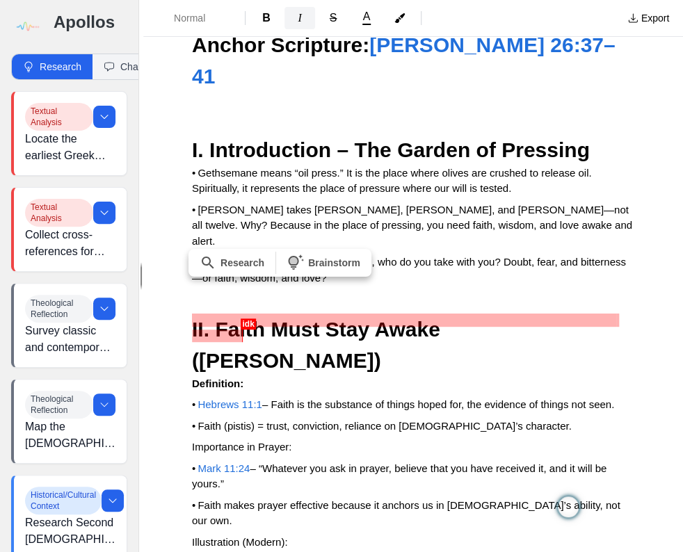
click at [300, 19] on span "I" at bounding box center [299, 18] width 3 height 12
drag, startPoint x: 190, startPoint y: 320, endPoint x: 248, endPoint y: 337, distance: 60.9
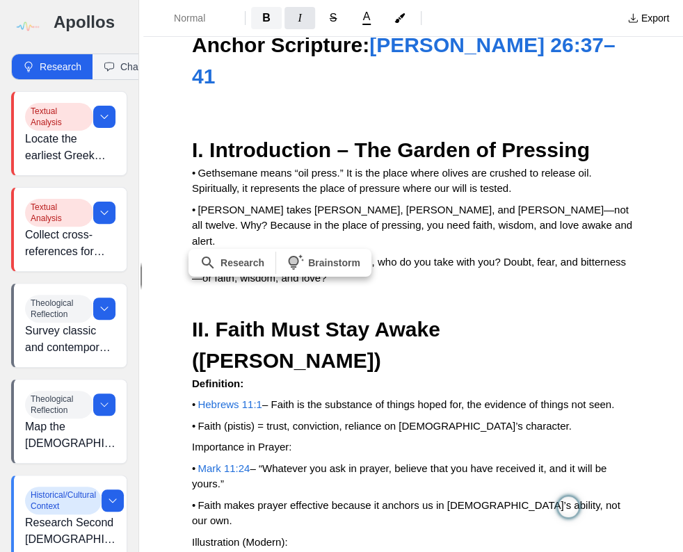
click at [262, 17] on span "B" at bounding box center [266, 18] width 8 height 12
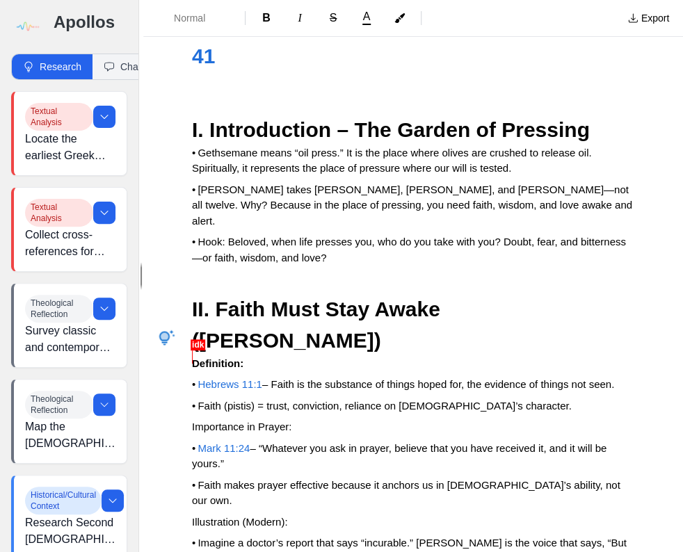
scroll to position [9149, 0]
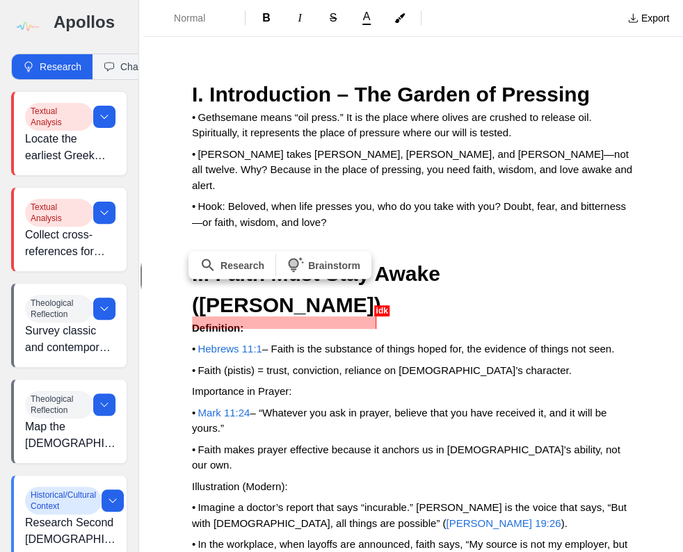
drag, startPoint x: 378, startPoint y: 322, endPoint x: 188, endPoint y: 327, distance: 189.8
click at [267, 17] on span "B" at bounding box center [266, 18] width 8 height 12
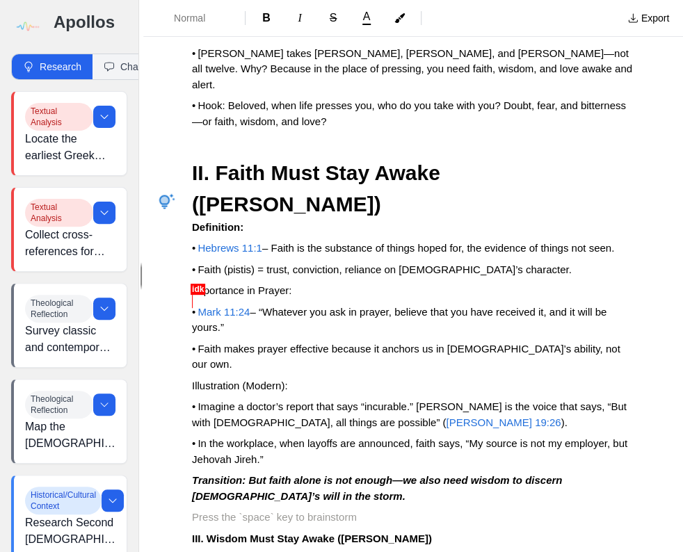
scroll to position [9260, 0]
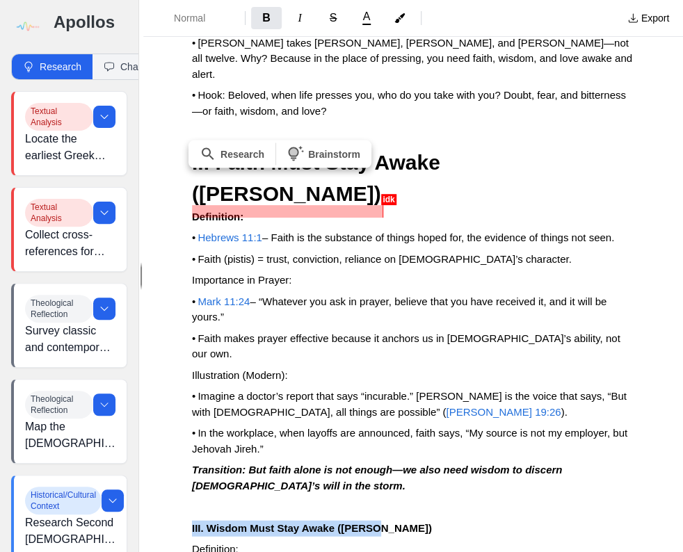
drag, startPoint x: 190, startPoint y: 211, endPoint x: 398, endPoint y: 203, distance: 208.0
click at [216, 19] on span "Normal" at bounding box center [198, 18] width 49 height 14
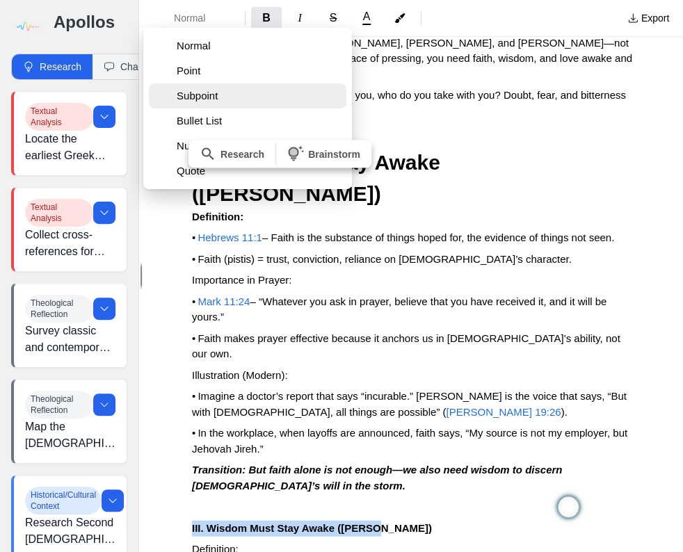
click at [194, 98] on span "Subpoint" at bounding box center [259, 96] width 164 height 14
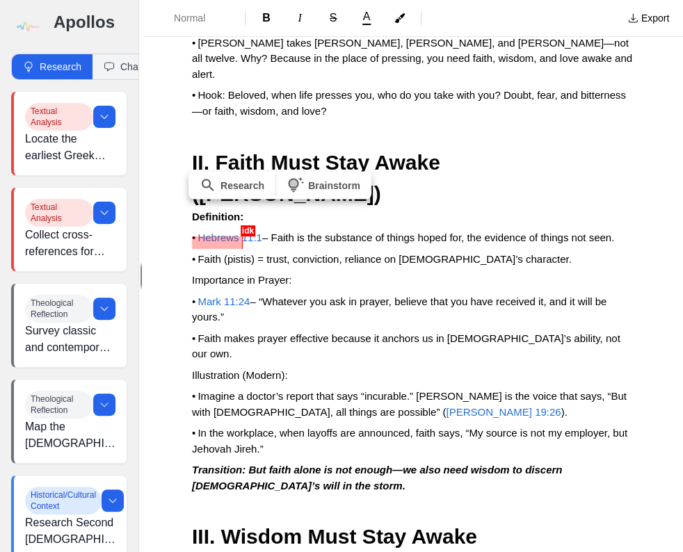
drag, startPoint x: 245, startPoint y: 244, endPoint x: 172, endPoint y: 238, distance: 72.5
drag, startPoint x: 188, startPoint y: 244, endPoint x: 253, endPoint y: 243, distance: 64.7
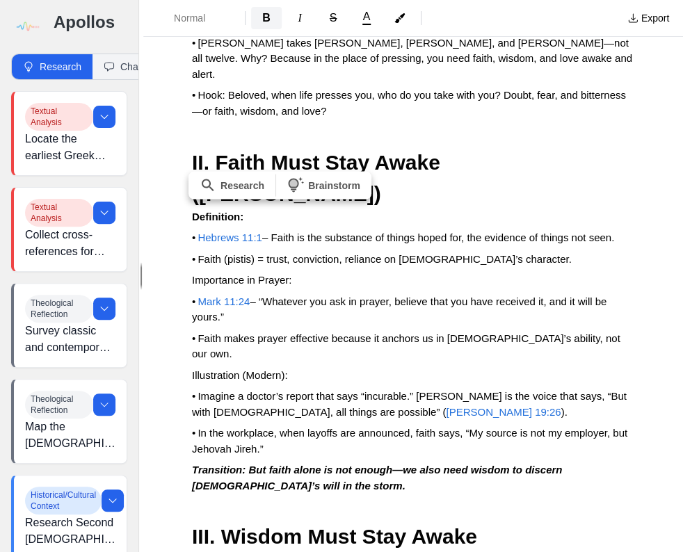
click at [269, 19] on span "B" at bounding box center [266, 18] width 8 height 12
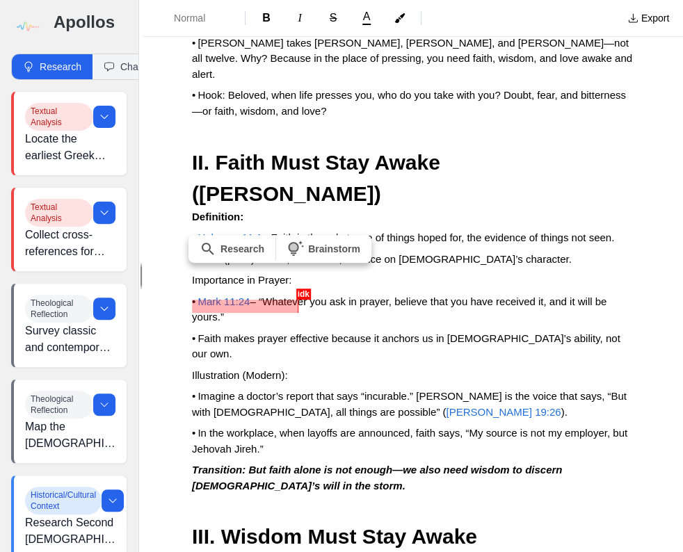
drag, startPoint x: 192, startPoint y: 304, endPoint x: 303, endPoint y: 307, distance: 111.3
click at [268, 20] on span "B" at bounding box center [266, 18] width 8 height 12
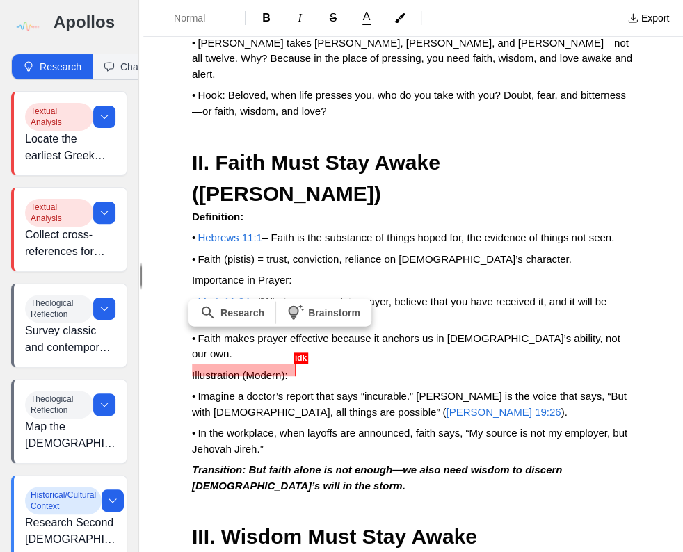
drag, startPoint x: 188, startPoint y: 373, endPoint x: 327, endPoint y: 371, distance: 139.0
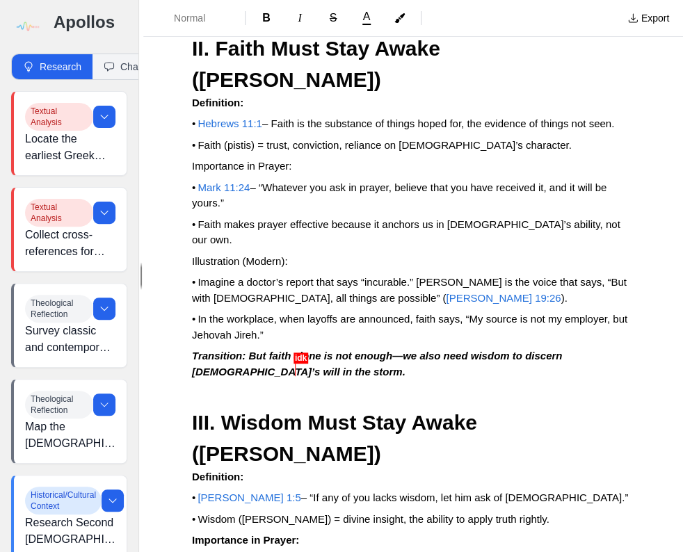
scroll to position [9344, 0]
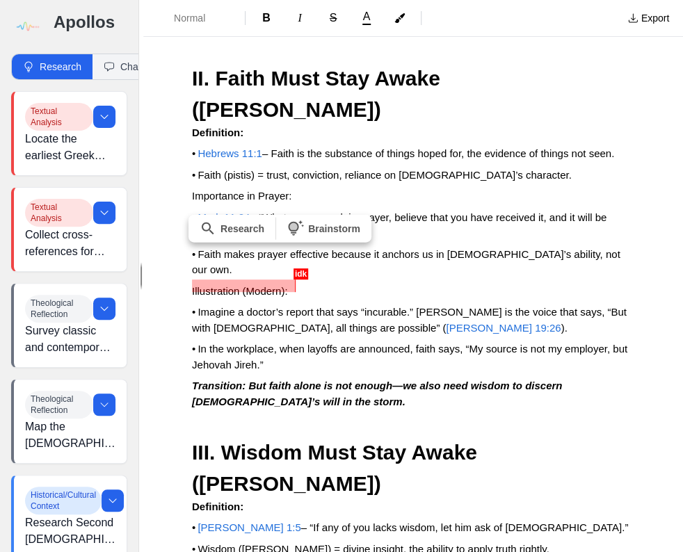
drag, startPoint x: 298, startPoint y: 284, endPoint x: 193, endPoint y: 275, distance: 105.4
click at [266, 13] on span "B" at bounding box center [266, 18] width 8 height 12
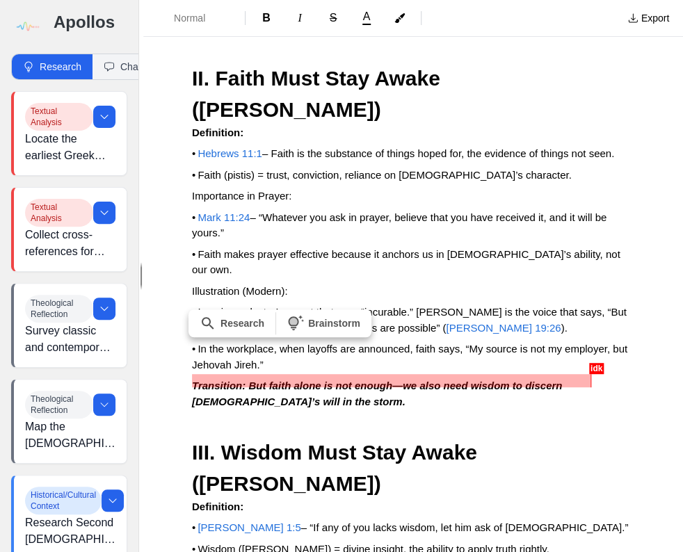
drag, startPoint x: 204, startPoint y: 378, endPoint x: 599, endPoint y: 380, distance: 394.8
click at [295, 20] on button "I" at bounding box center [299, 18] width 31 height 22
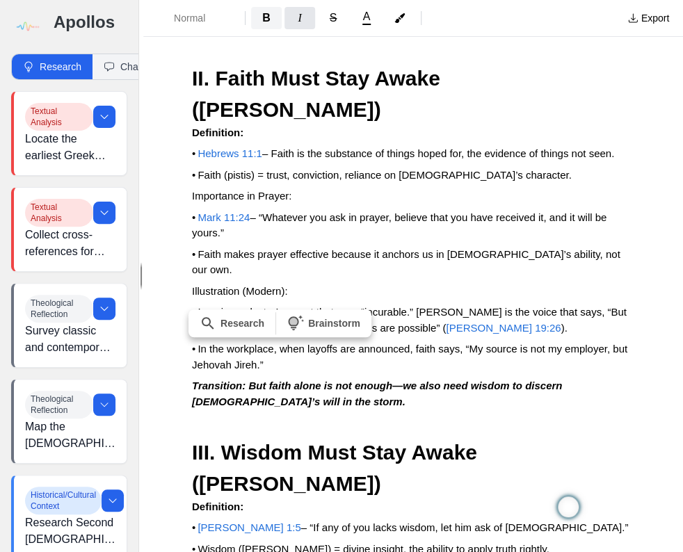
click at [268, 16] on span "B" at bounding box center [266, 18] width 8 height 12
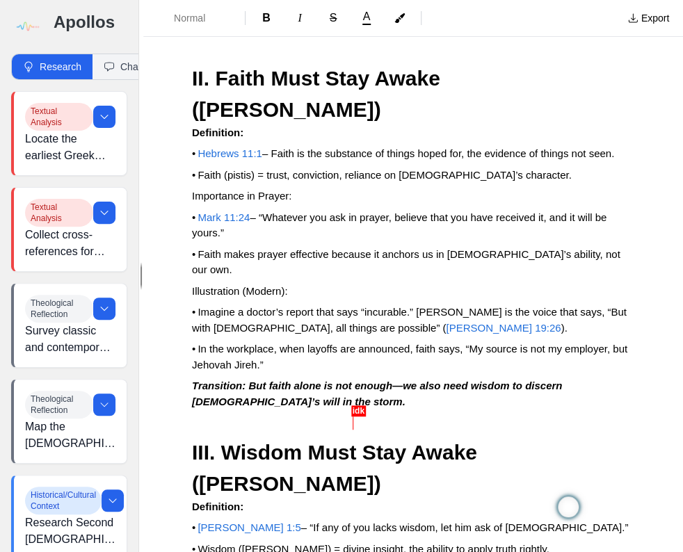
drag, startPoint x: 392, startPoint y: 413, endPoint x: 373, endPoint y: 424, distance: 21.8
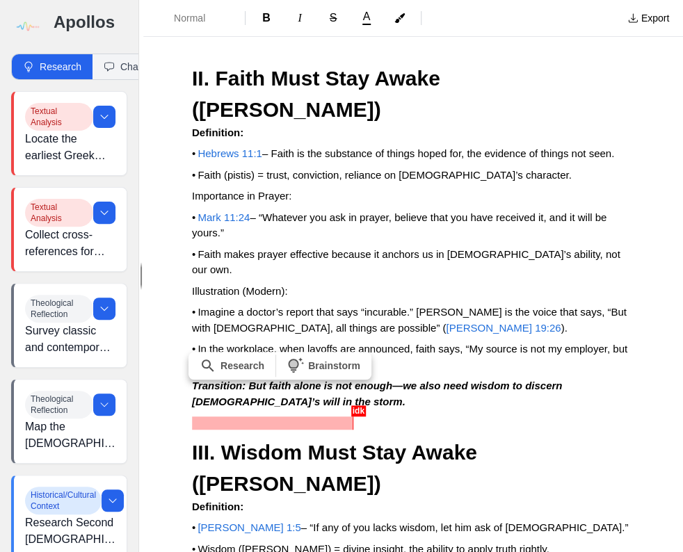
drag, startPoint x: 184, startPoint y: 421, endPoint x: 354, endPoint y: 342, distance: 187.8
click at [211, 19] on span "Normal" at bounding box center [198, 18] width 49 height 14
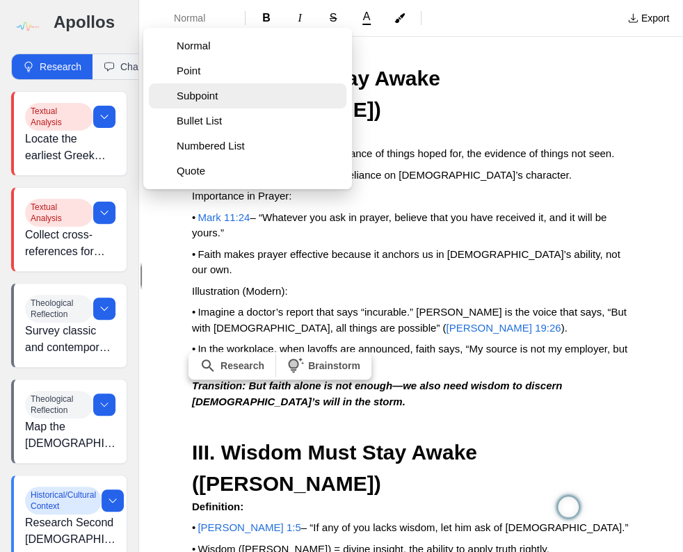
click at [192, 98] on span "Subpoint" at bounding box center [259, 96] width 164 height 14
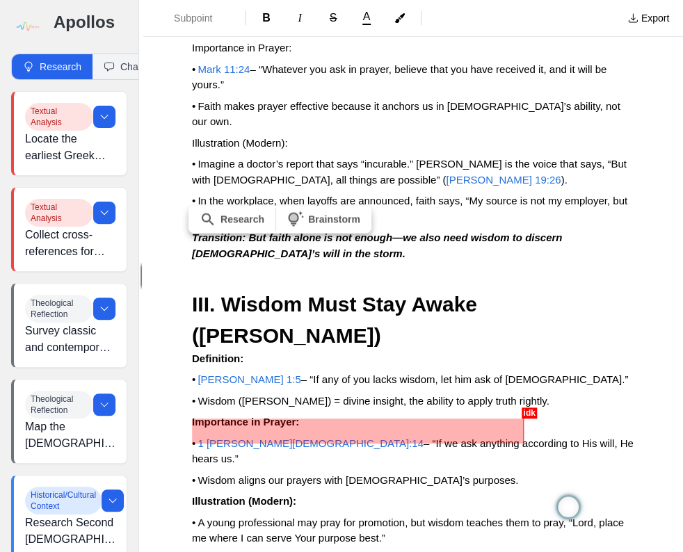
scroll to position [9511, 0]
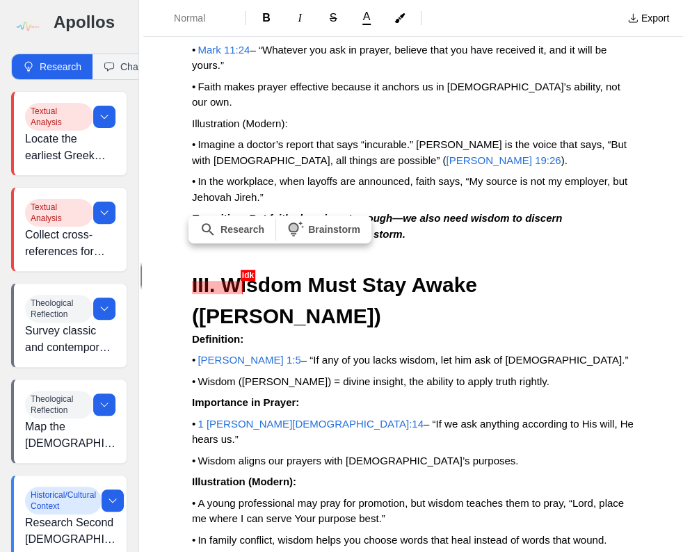
drag, startPoint x: 245, startPoint y: 288, endPoint x: 195, endPoint y: 273, distance: 52.1
click at [272, 16] on button "B" at bounding box center [266, 18] width 31 height 22
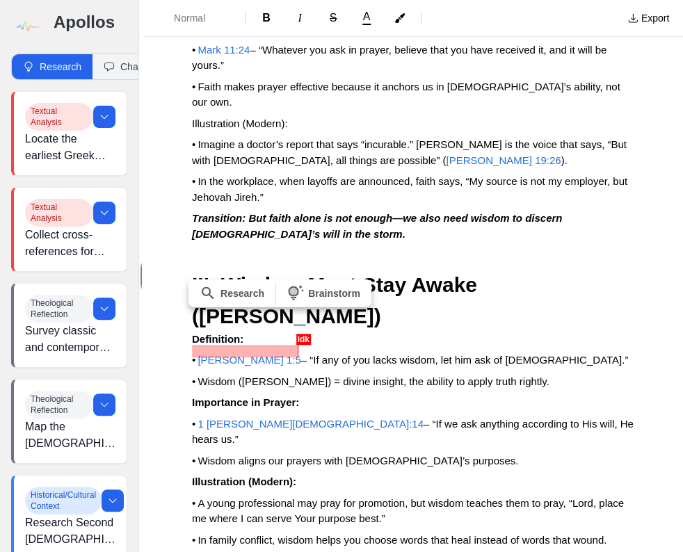
drag, startPoint x: 300, startPoint y: 354, endPoint x: 182, endPoint y: 355, distance: 117.5
click at [268, 17] on span "B" at bounding box center [266, 18] width 8 height 12
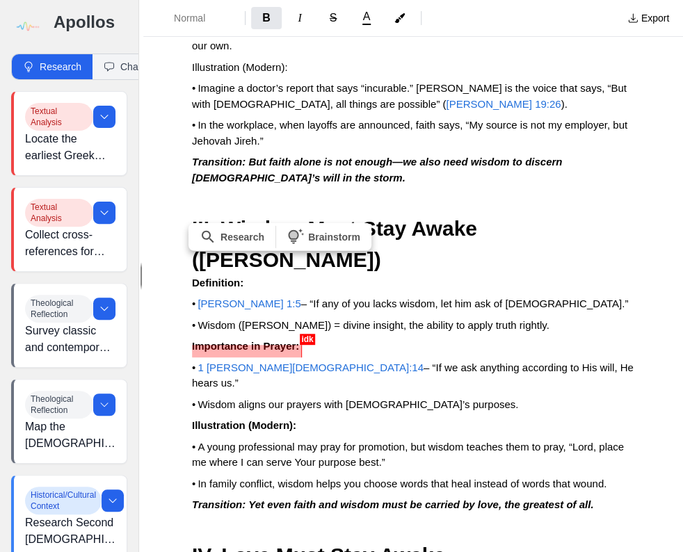
scroll to position [9622, 0]
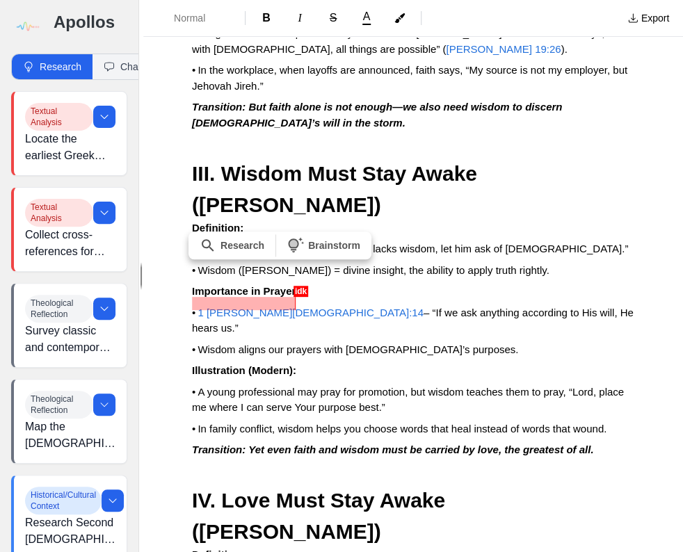
drag, startPoint x: 302, startPoint y: 306, endPoint x: 181, endPoint y: 301, distance: 121.7
click at [267, 19] on span "B" at bounding box center [266, 18] width 8 height 12
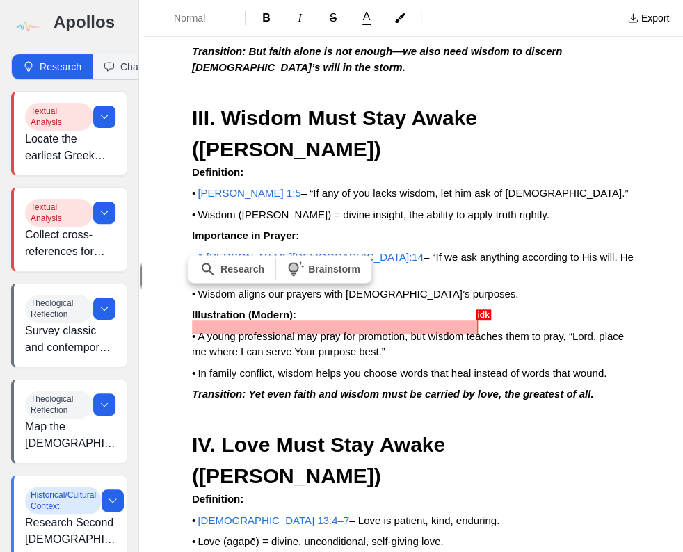
drag, startPoint x: 478, startPoint y: 325, endPoint x: 195, endPoint y: 329, distance: 283.6
click at [267, 15] on span "B" at bounding box center [266, 18] width 8 height 12
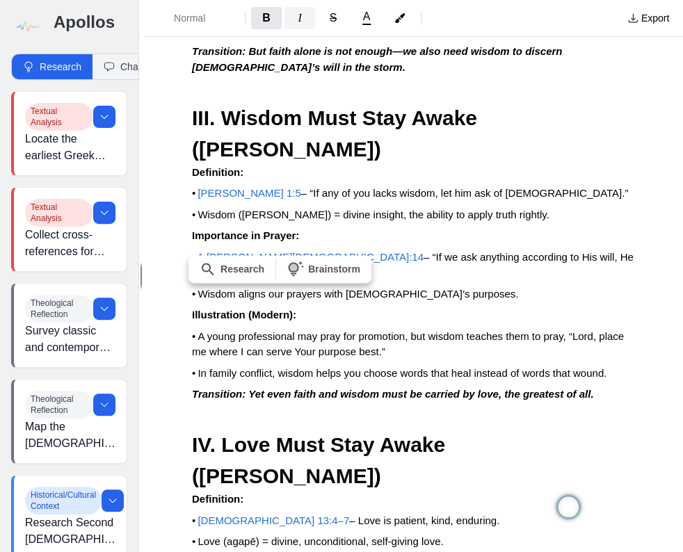
click at [306, 19] on button "I" at bounding box center [299, 18] width 31 height 22
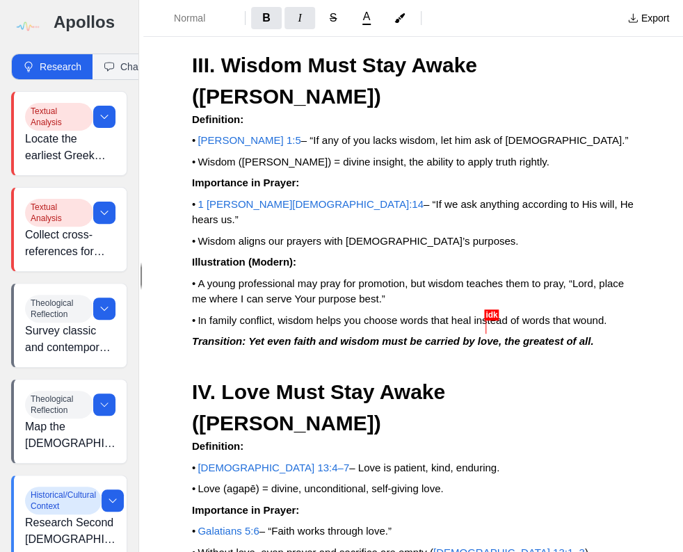
scroll to position [9733, 0]
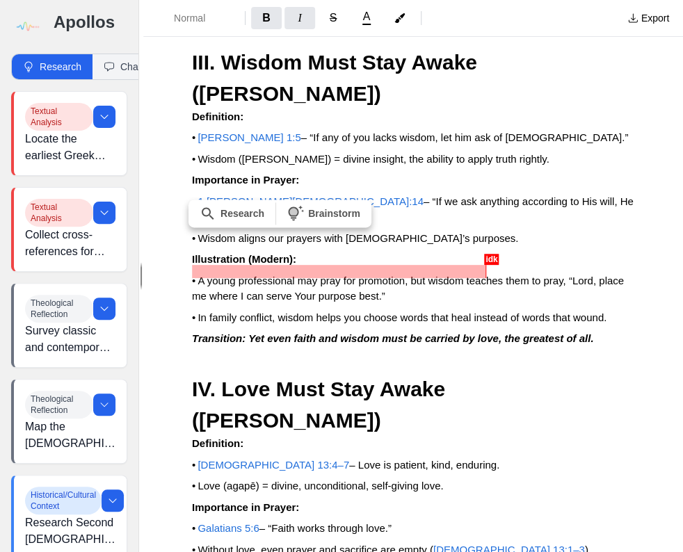
drag, startPoint x: 486, startPoint y: 272, endPoint x: 191, endPoint y: 273, distance: 294.7
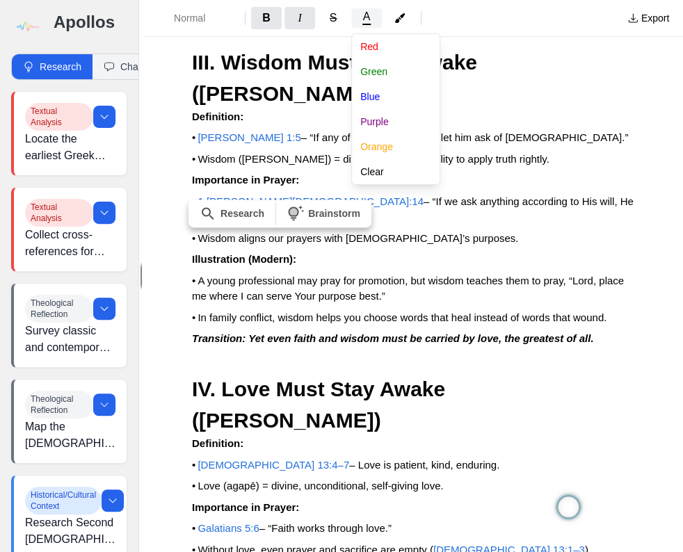
click at [366, 21] on span "A" at bounding box center [367, 16] width 8 height 11
click at [370, 98] on button "Blue" at bounding box center [404, 96] width 104 height 25
click at [526, 270] on div "Normal B I S A [PERSON_NAME] Blue Purple Orange Clear Export Details Teaching: …" at bounding box center [412, 276] width 539 height 552
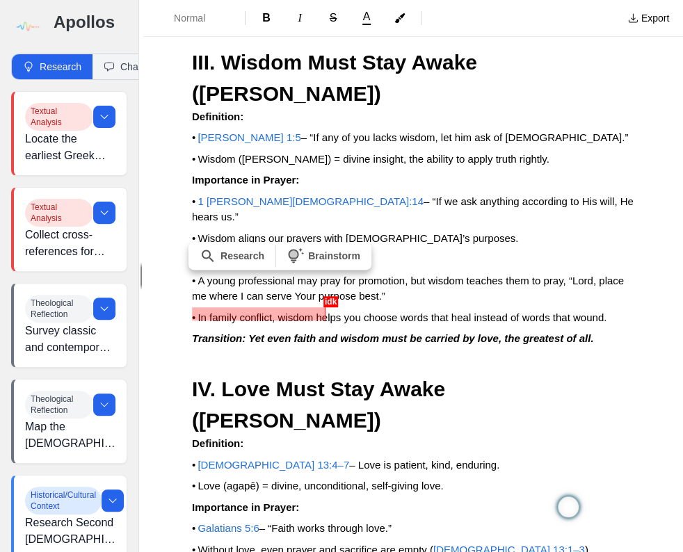
drag, startPoint x: 185, startPoint y: 309, endPoint x: 336, endPoint y: 306, distance: 151.6
click at [193, 21] on span "Normal" at bounding box center [198, 18] width 49 height 14
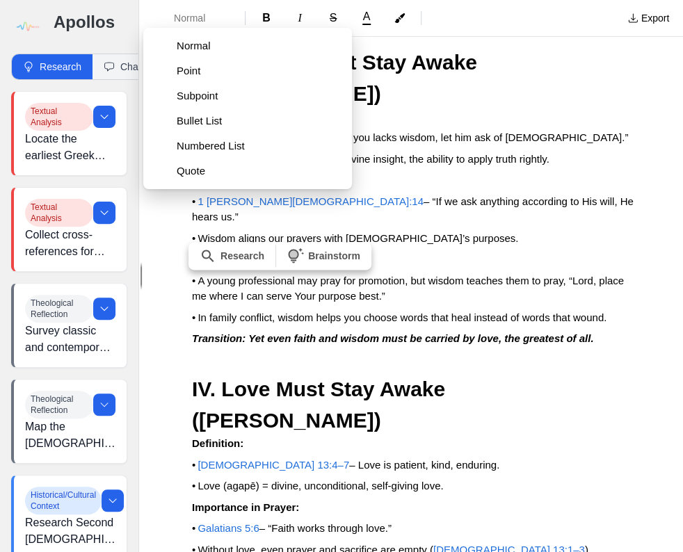
click at [197, 92] on span "Subpoint" at bounding box center [259, 96] width 164 height 14
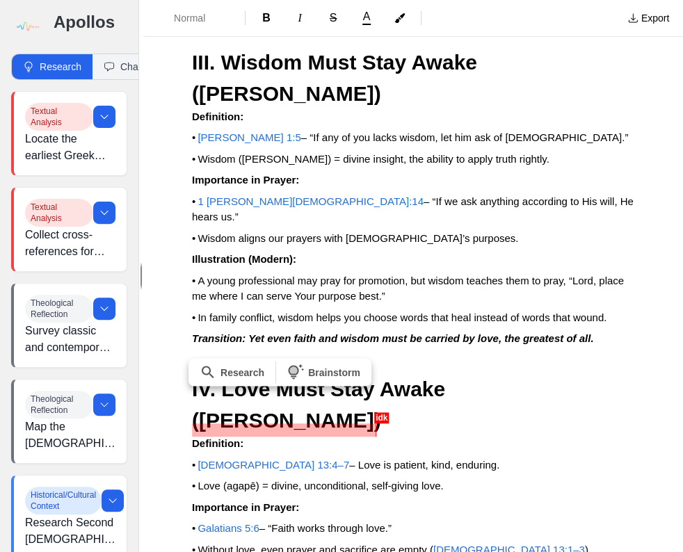
drag, startPoint x: 378, startPoint y: 432, endPoint x: 180, endPoint y: 429, distance: 198.1
click at [269, 14] on span "B" at bounding box center [266, 18] width 8 height 12
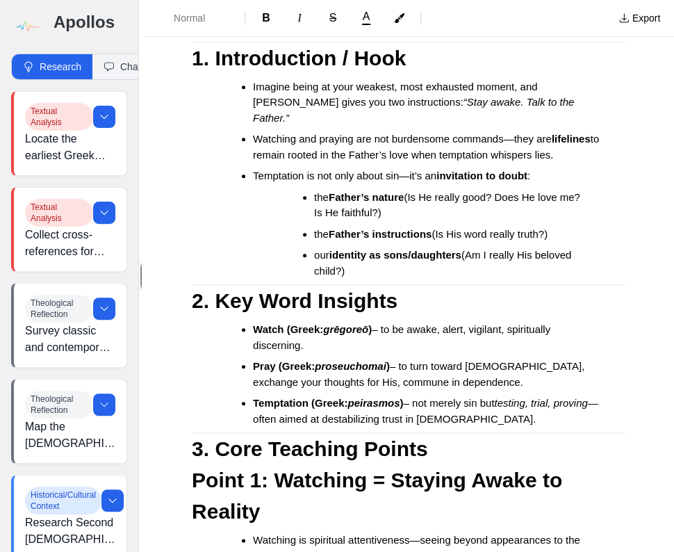
scroll to position [556, 0]
